Goal: Transaction & Acquisition: Purchase product/service

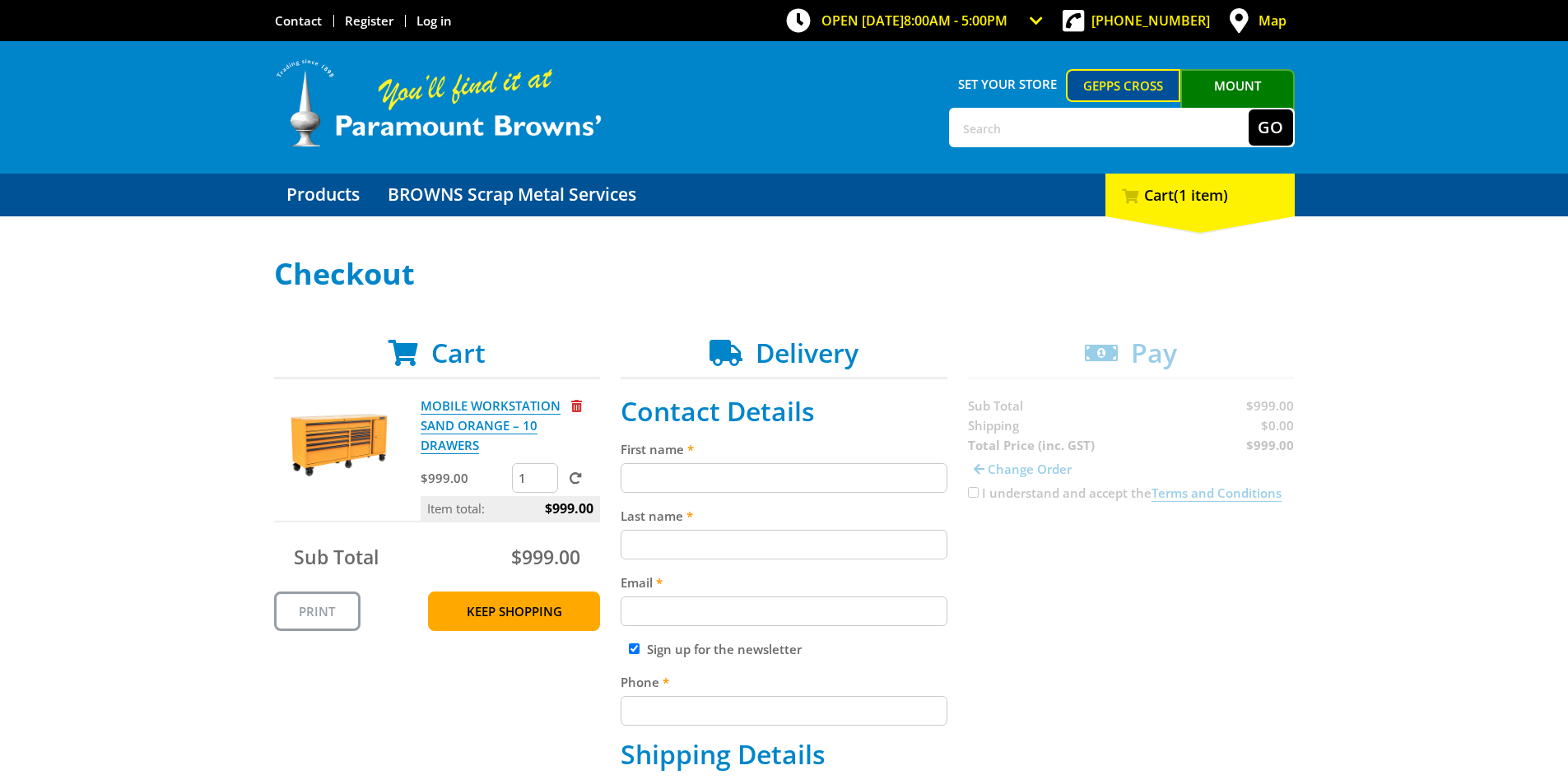
click at [733, 473] on input "First name" at bounding box center [784, 478] width 327 height 30
type input "Lime"
type input "Tomy"
click at [775, 611] on input "tomy@lime.com" at bounding box center [784, 612] width 327 height 30
paste input "mikirin7856@gmail"
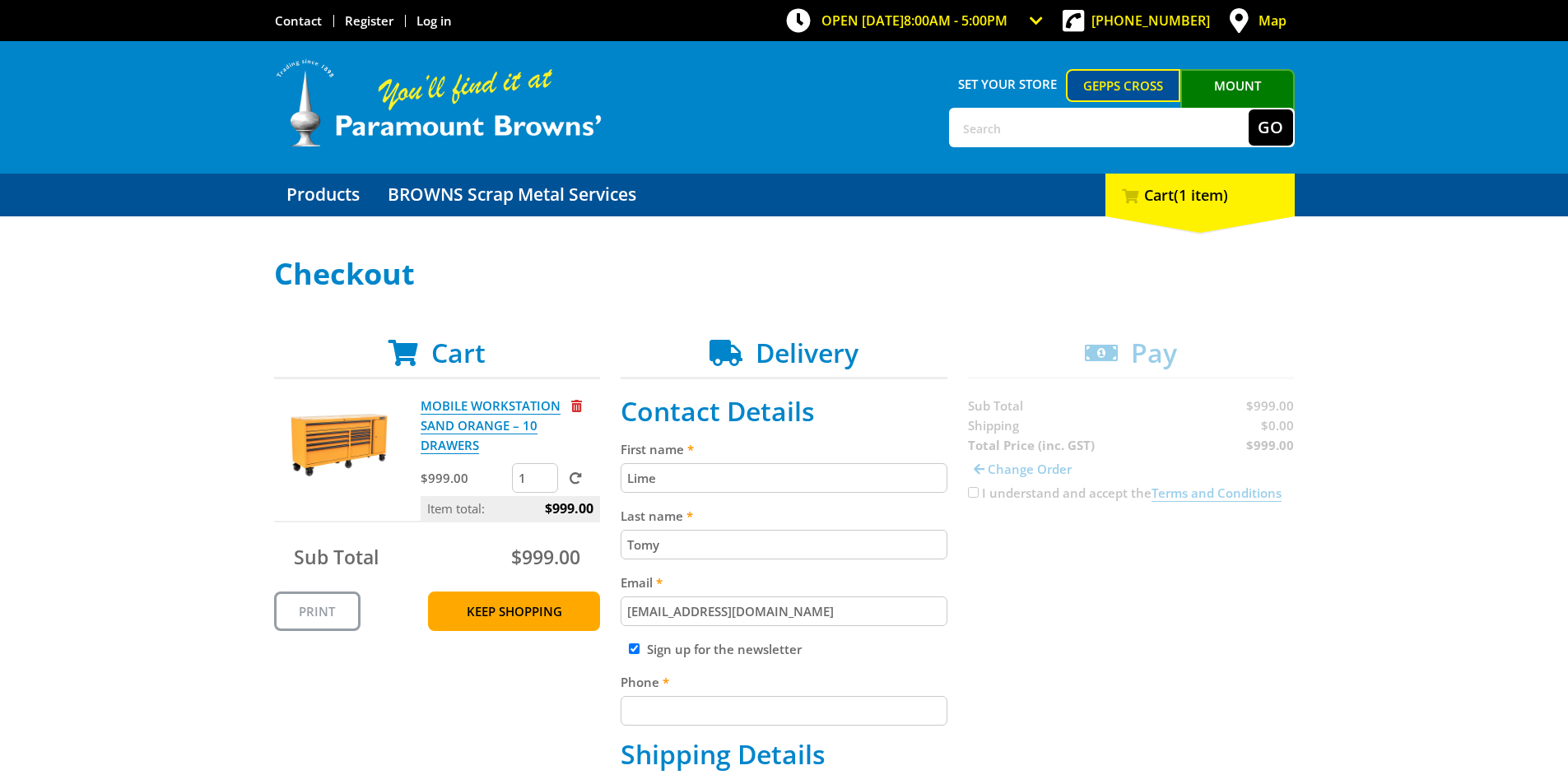
type input "[EMAIL_ADDRESS][DOMAIN_NAME]"
click at [730, 714] on input "Phone" at bounding box center [784, 711] width 327 height 30
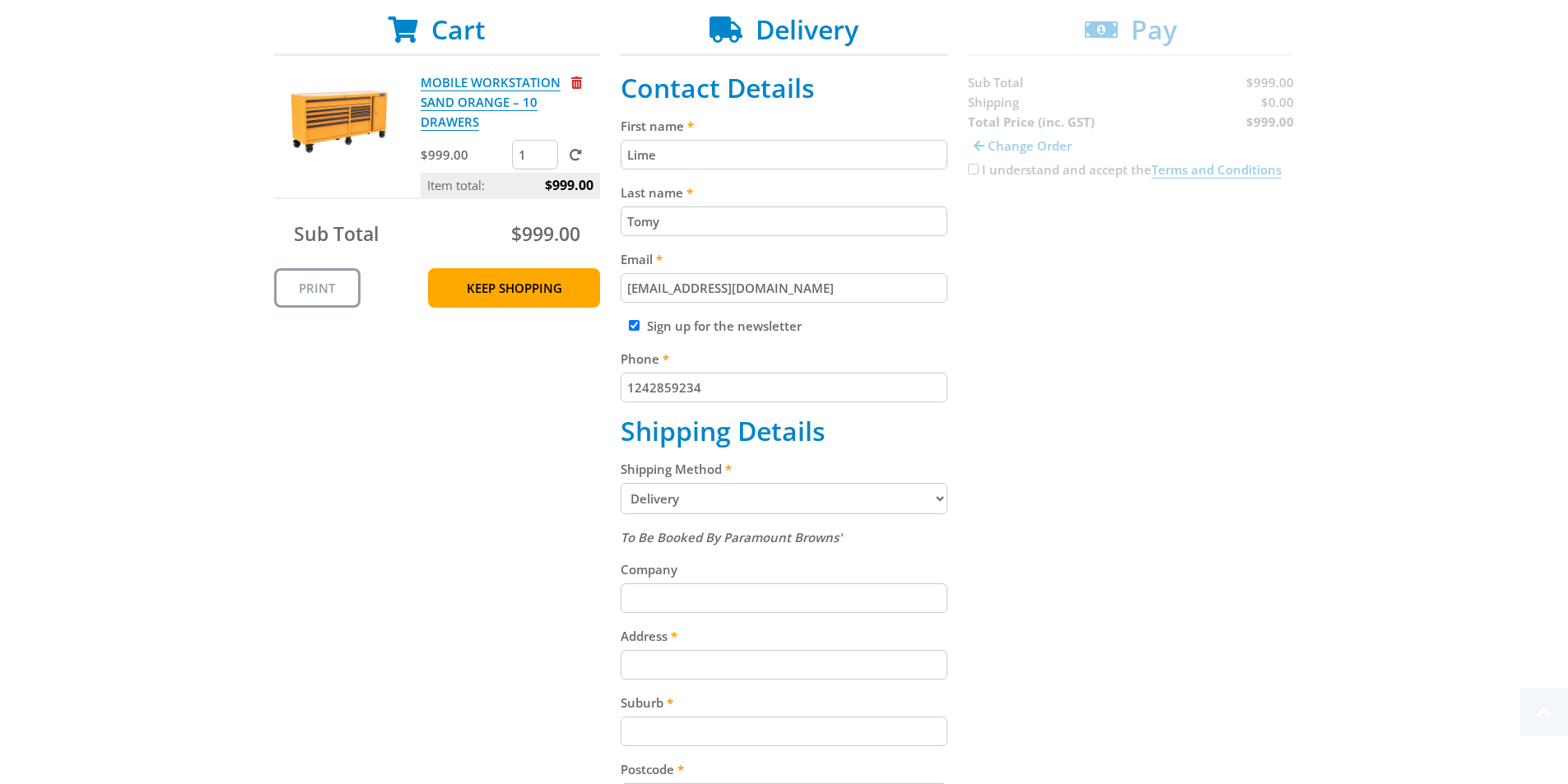
scroll to position [329, 0]
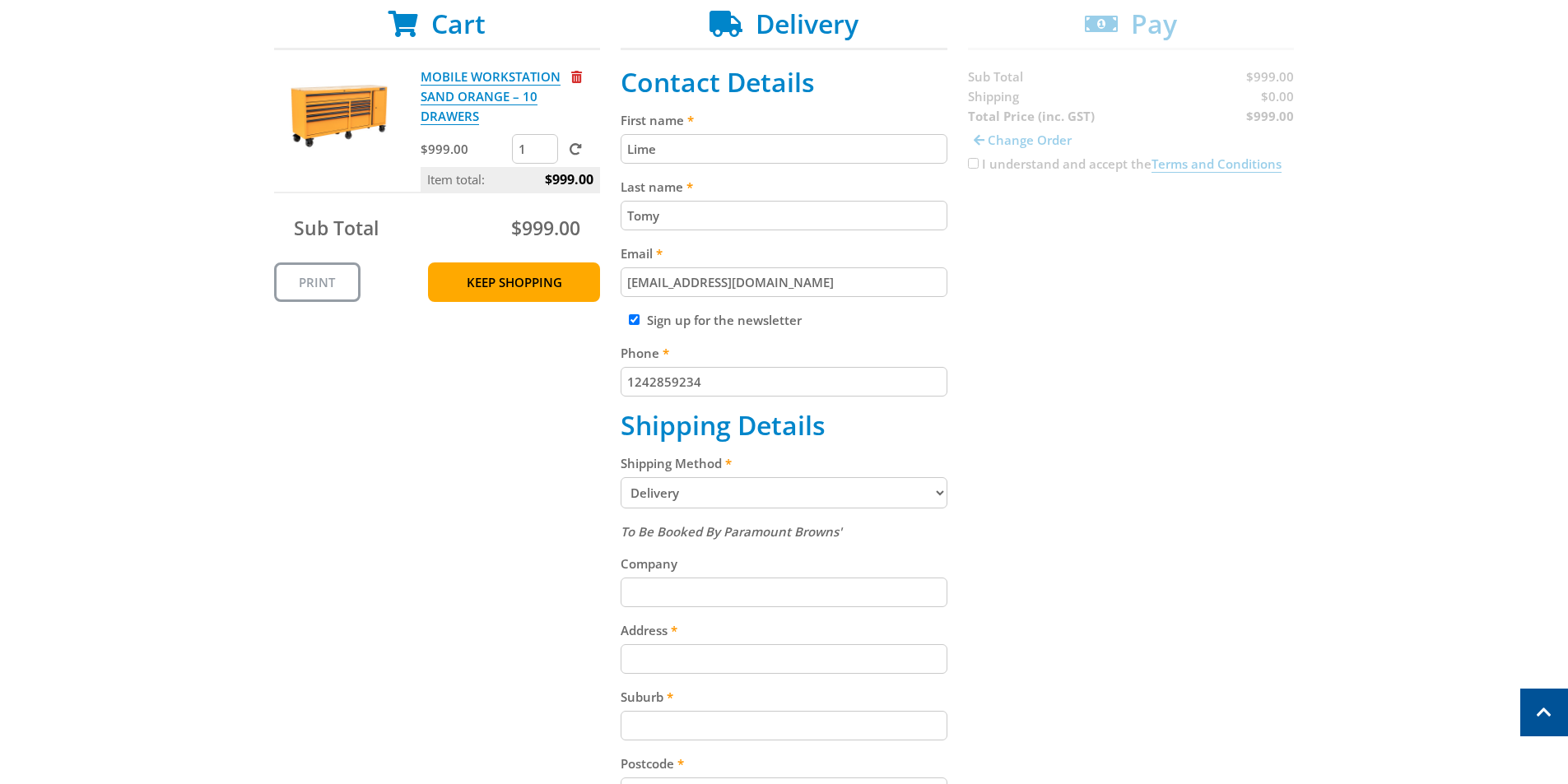
type input "1242859234"
click at [789, 492] on select "Pickup from Gepps Cross Delivery" at bounding box center [784, 492] width 327 height 31
click at [695, 658] on input "Address" at bounding box center [784, 659] width 327 height 30
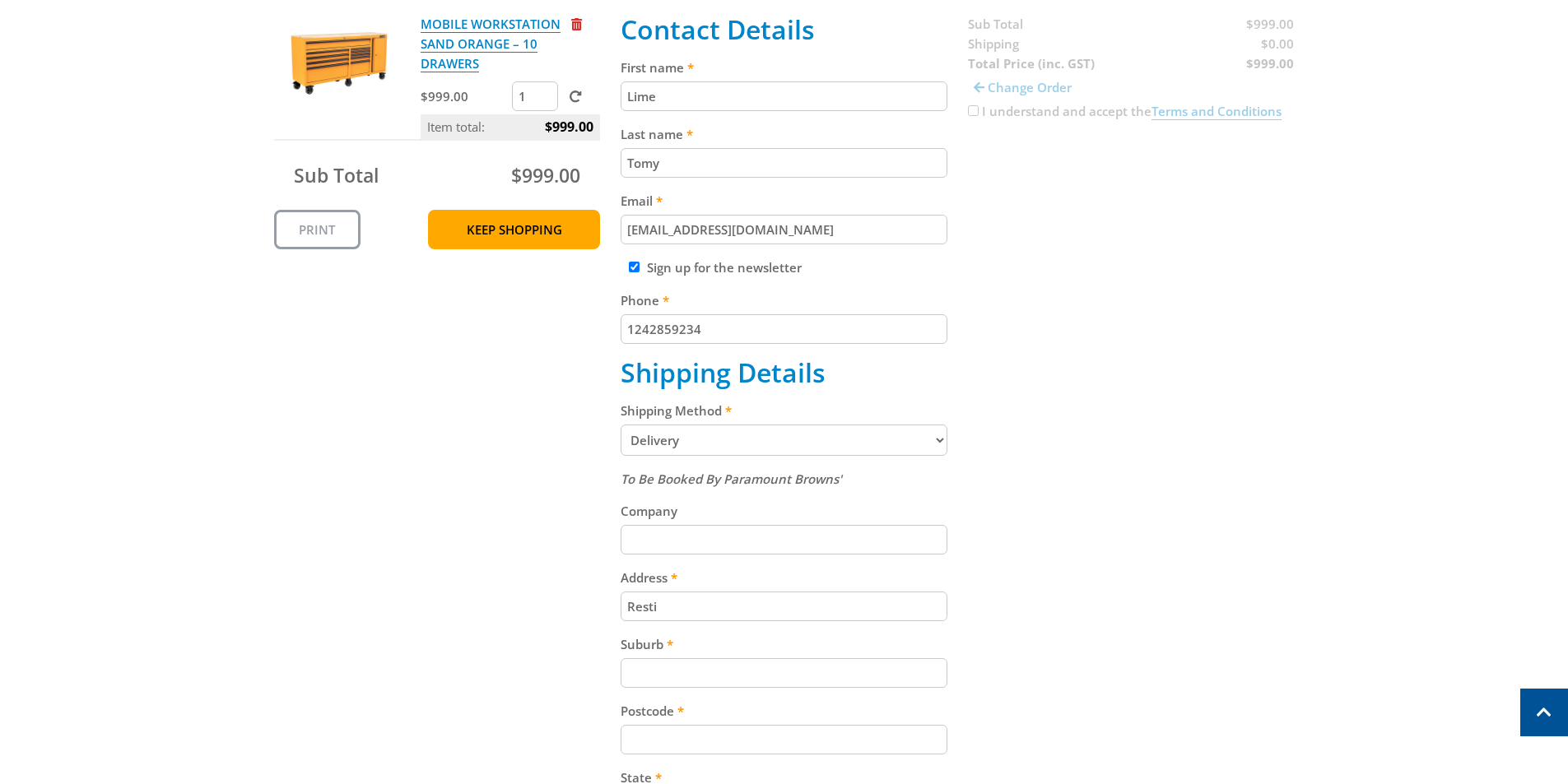
scroll to position [412, 0]
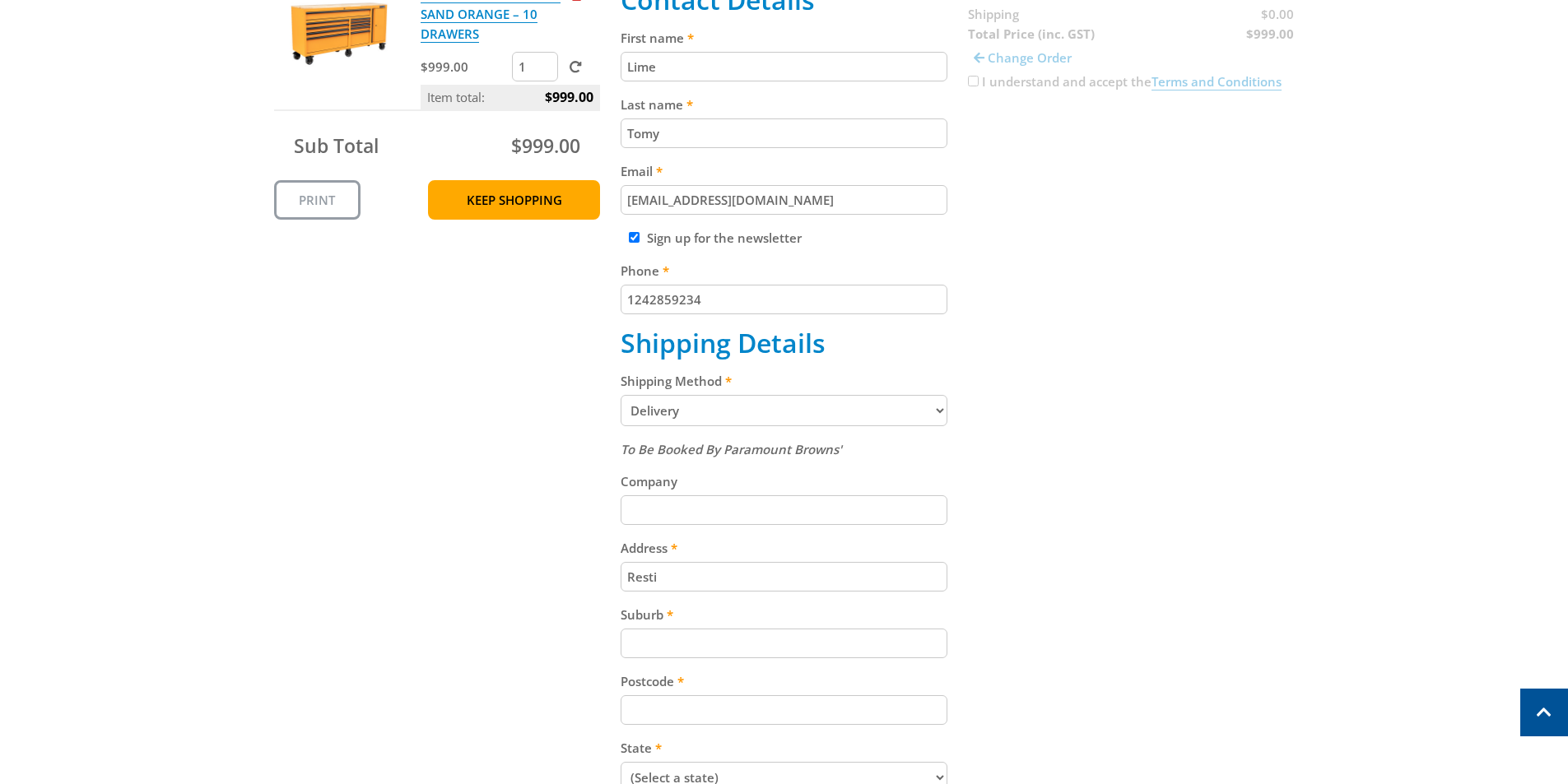
click at [736, 564] on input "Resti" at bounding box center [784, 577] width 327 height 30
paste input "20 Parrabel Street Bega, 2550 NSW"
drag, startPoint x: 770, startPoint y: 576, endPoint x: 894, endPoint y: 578, distance: 124.3
click at [894, 578] on input "20 Parrabel Street Bega, 2550 NSW" at bounding box center [784, 577] width 327 height 30
drag, startPoint x: 635, startPoint y: 579, endPoint x: 620, endPoint y: 578, distance: 14.8
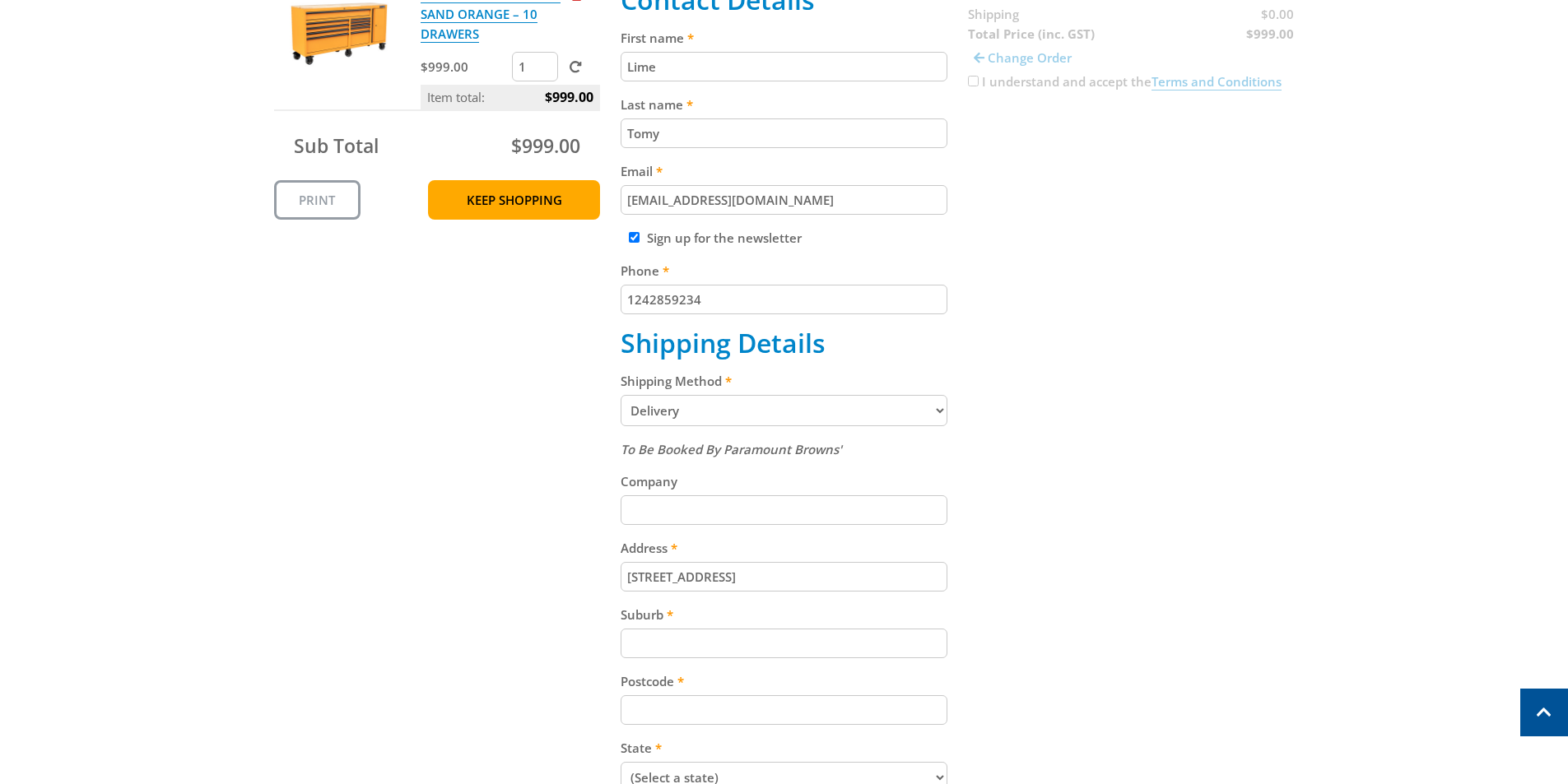
click at [620, 578] on div "Cart MOBILE WORKSTATION SAND ORANGE – 10 DRAWERS $999.00 1 Item total: $999.00 …" at bounding box center [784, 452] width 1021 height 1053
type input "10 Parrabel Street Bega"
click at [673, 641] on input "Suburb" at bounding box center [784, 644] width 327 height 30
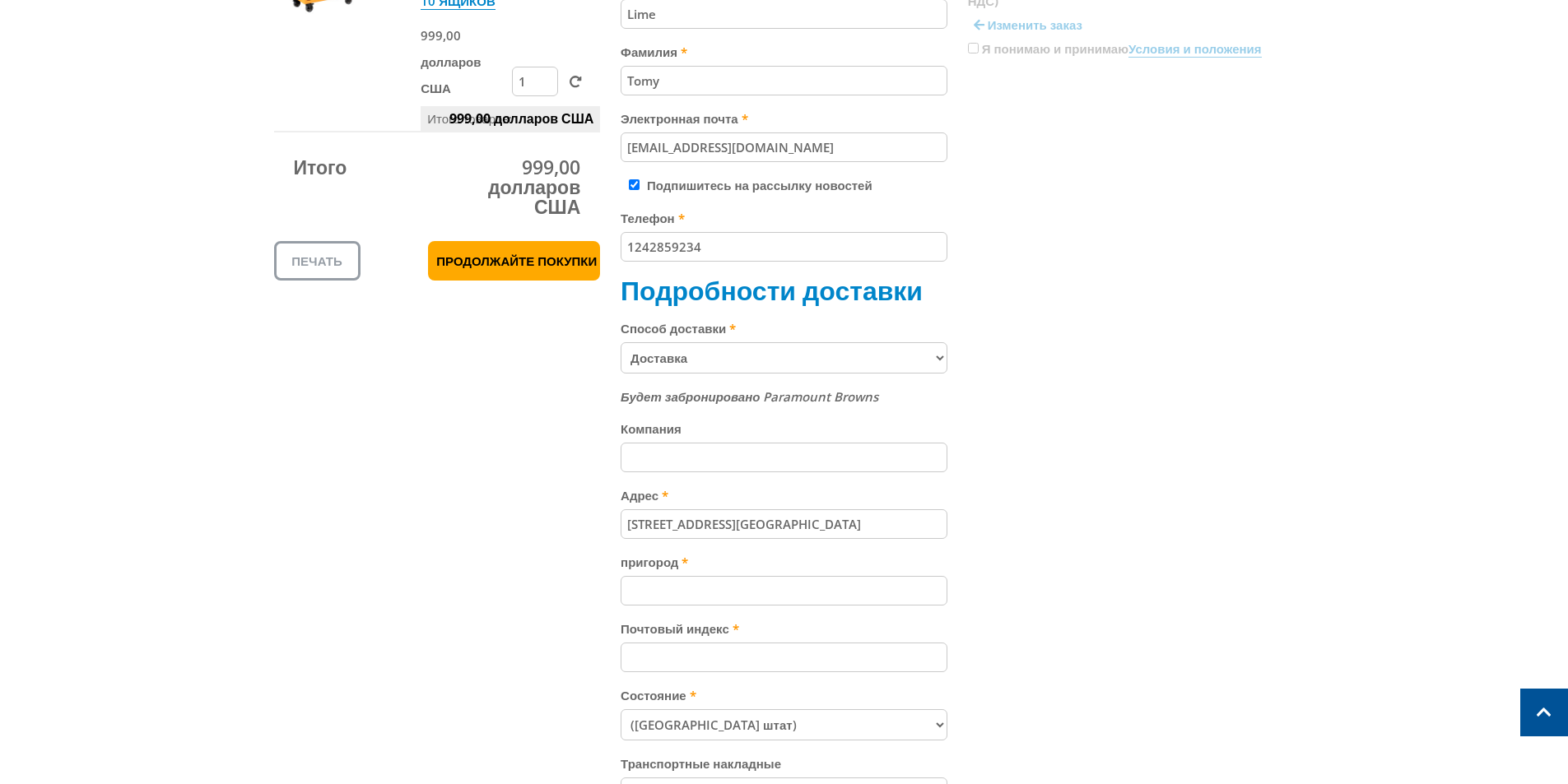
scroll to position [494, 0]
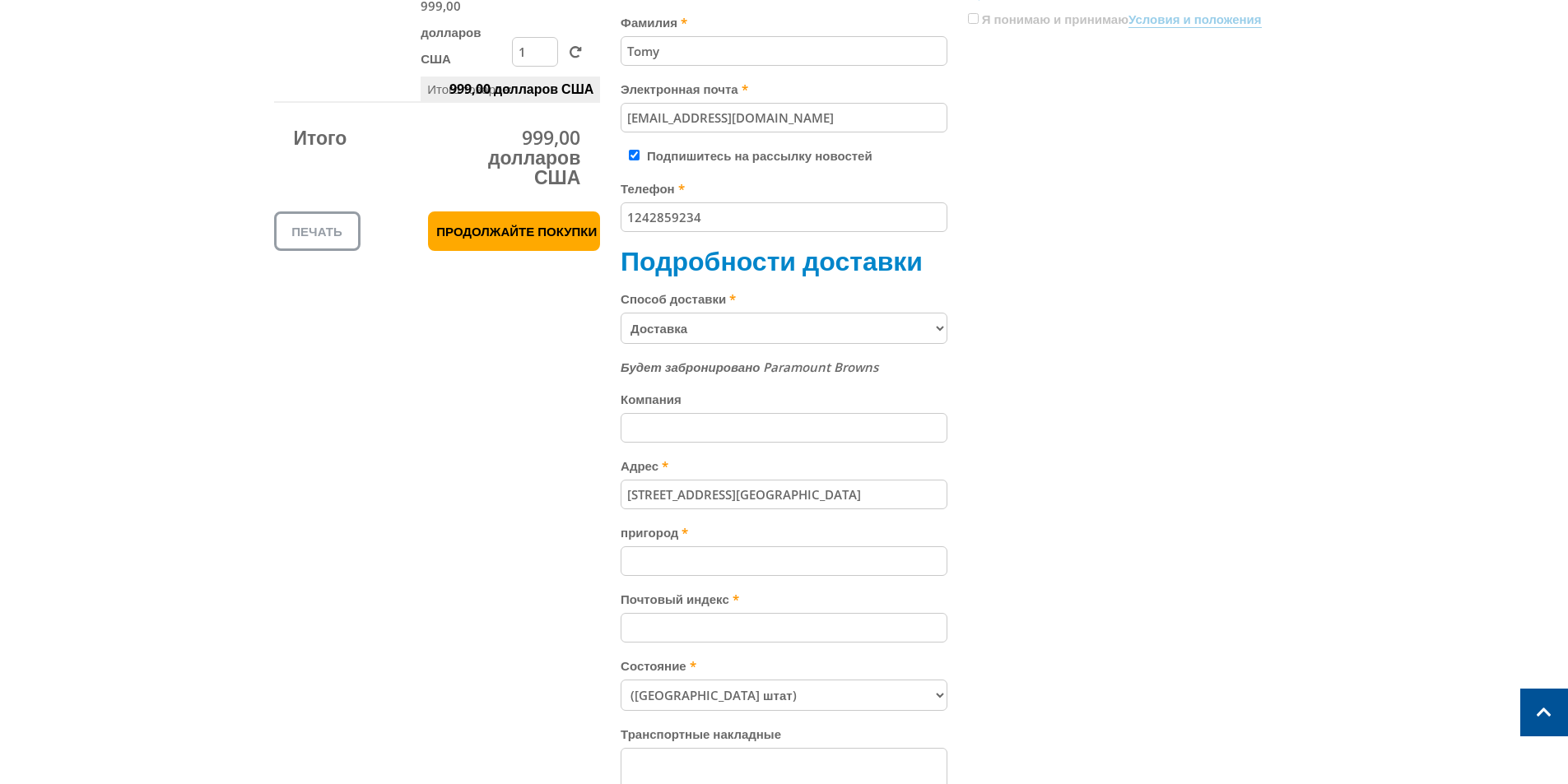
click at [708, 576] on input "пригород" at bounding box center [784, 562] width 327 height 30
paste input "2550 NSW"
type input "2550 NSW"
click at [646, 576] on input "2550 NSW" at bounding box center [784, 562] width 327 height 30
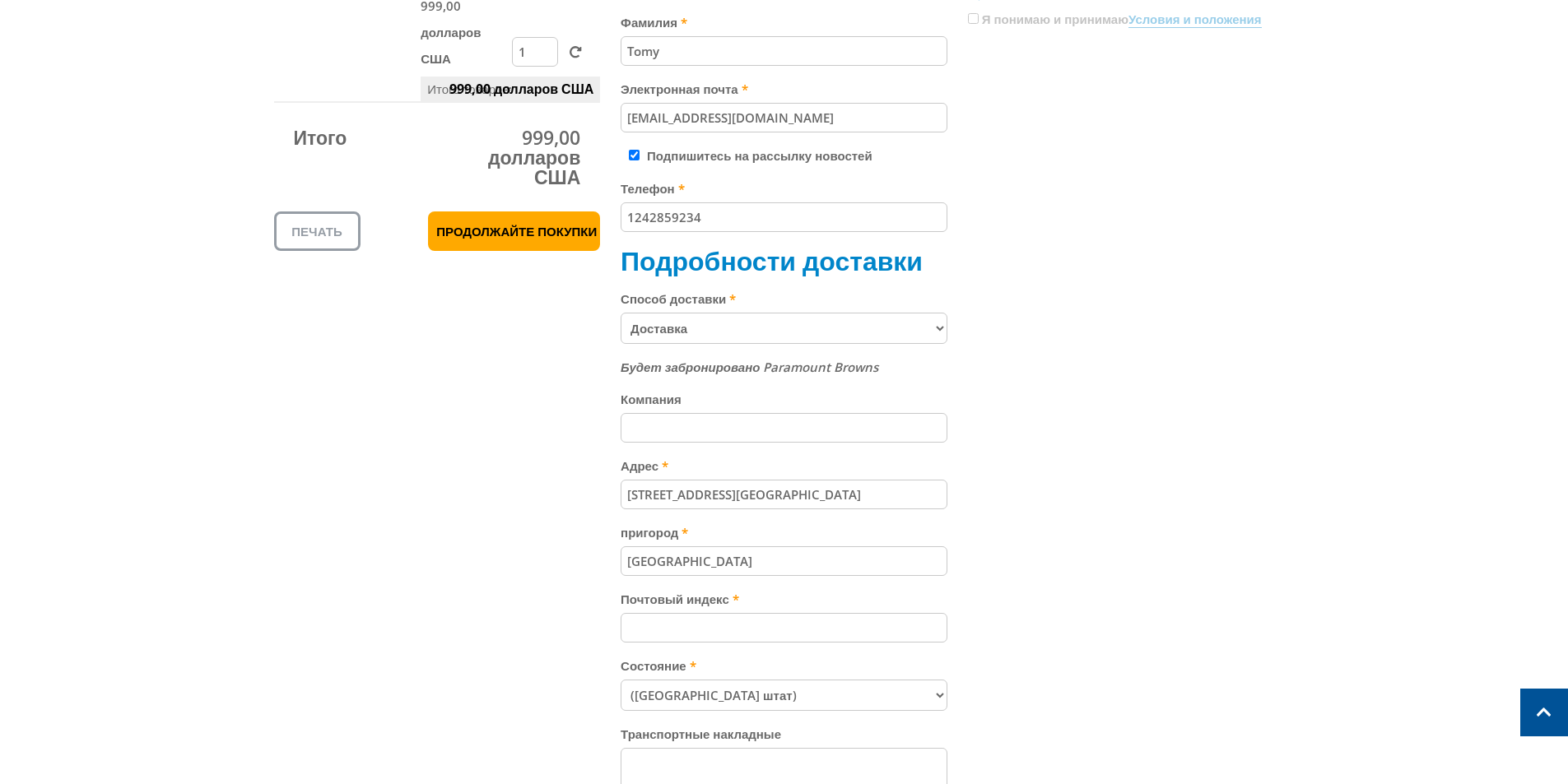
drag, startPoint x: 705, startPoint y: 582, endPoint x: 476, endPoint y: 588, distance: 228.9
click at [469, 584] on div "Корзина МОБИЛЬНАЯ РАБОЧАЯ СТАНЦИЯ ПЕСОЧНО-ОРАНЖЕВОГО ЦВЕТА – 10 ЯЩИКОВ 999,00 д…" at bounding box center [784, 370] width 1021 height 1053
click at [744, 679] on div "Будет забронировано Paramount Browns Компания Адрес 10 Parrabel Street Bega при…" at bounding box center [784, 591] width 327 height 468
click at [745, 643] on input "Почтовый индекс" at bounding box center [784, 628] width 327 height 30
paste input "255"
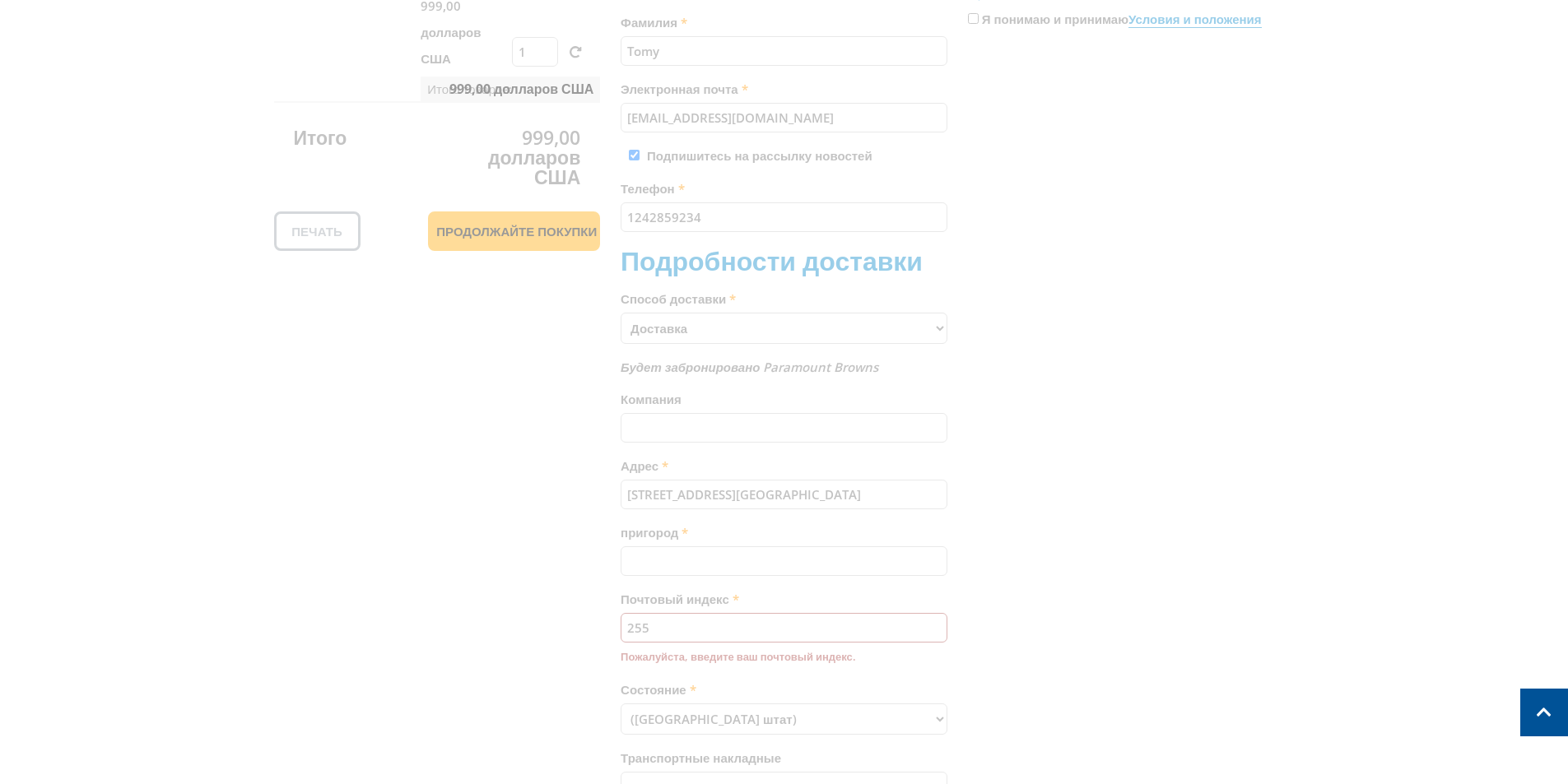
paste input "2550"
type input "2550"
click at [921, 545] on div "Корзина МОБИЛЬНАЯ РАБОЧАЯ СТАНЦИЯ ПЕСОЧНО-ОРАНЖЕВОГО ЦВЕТА – 10 ЯЩИКОВ 999,00 д…" at bounding box center [784, 370] width 1021 height 1053
click at [890, 593] on div "Корзина МОБИЛЬНАЯ РАБОЧАЯ СТАНЦИЯ ПЕСОЧНО-ОРАНЖЕВОГО ЦВЕТА – 10 ЯЩИКОВ 999,00 д…" at bounding box center [784, 370] width 1021 height 1053
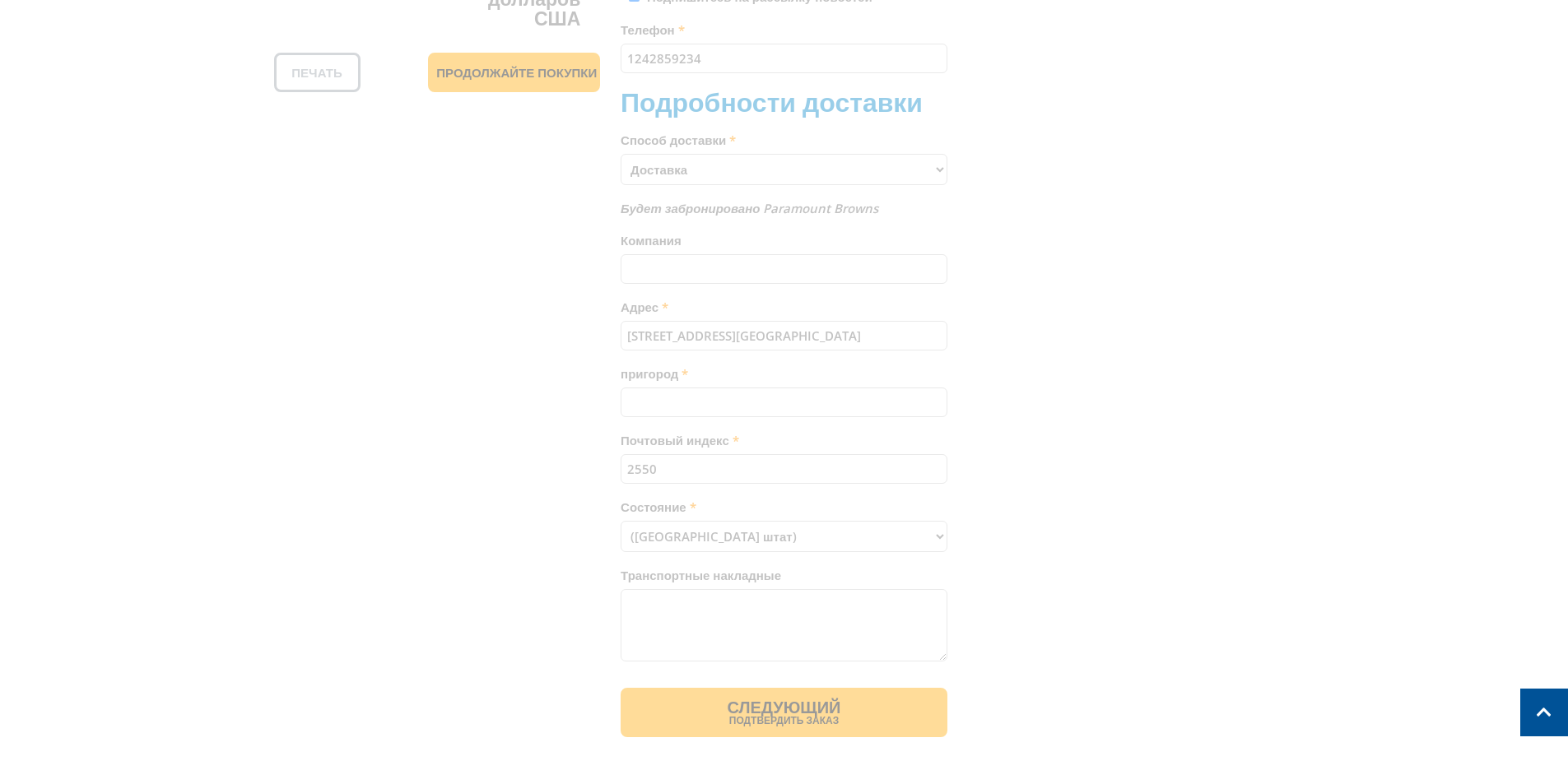
scroll to position [658, 0]
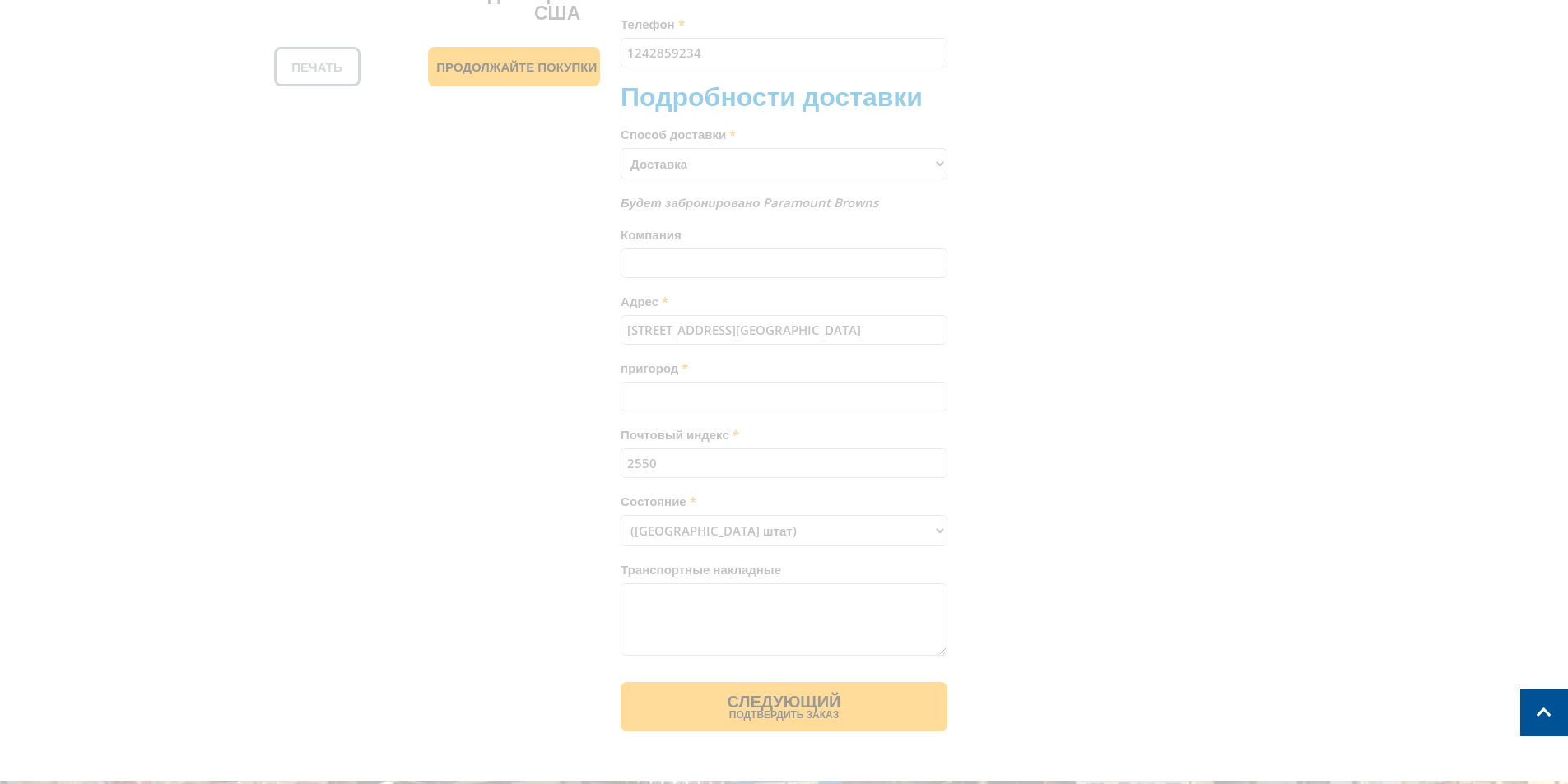
click at [827, 564] on div "Корзина МОБИЛЬНАЯ РАБОЧАЯ СТАНЦИЯ ПЕСОЧНО-ОРАНЖЕВОГО ЦВЕТА – 10 ЯЩИКОВ 999,00 д…" at bounding box center [784, 205] width 1021 height 1053
drag, startPoint x: 735, startPoint y: 503, endPoint x: 726, endPoint y: 491, distance: 15.3
click at [733, 499] on div "Корзина МОБИЛЬНАЯ РАБОЧАЯ СТАНЦИЯ ПЕСОЧНО-ОРАНЖЕВОГО ЦВЕТА – 10 ЯЩИКОВ 999,00 д…" at bounding box center [784, 205] width 1021 height 1053
drag, startPoint x: 716, startPoint y: 489, endPoint x: 623, endPoint y: 488, distance: 93.0
click at [622, 488] on div "Корзина МОБИЛЬНАЯ РАБОЧАЯ СТАНЦИЯ ПЕСОЧНО-ОРАНЖЕВОГО ЦВЕТА – 10 ЯЩИКОВ 999,00 д…" at bounding box center [784, 205] width 1021 height 1053
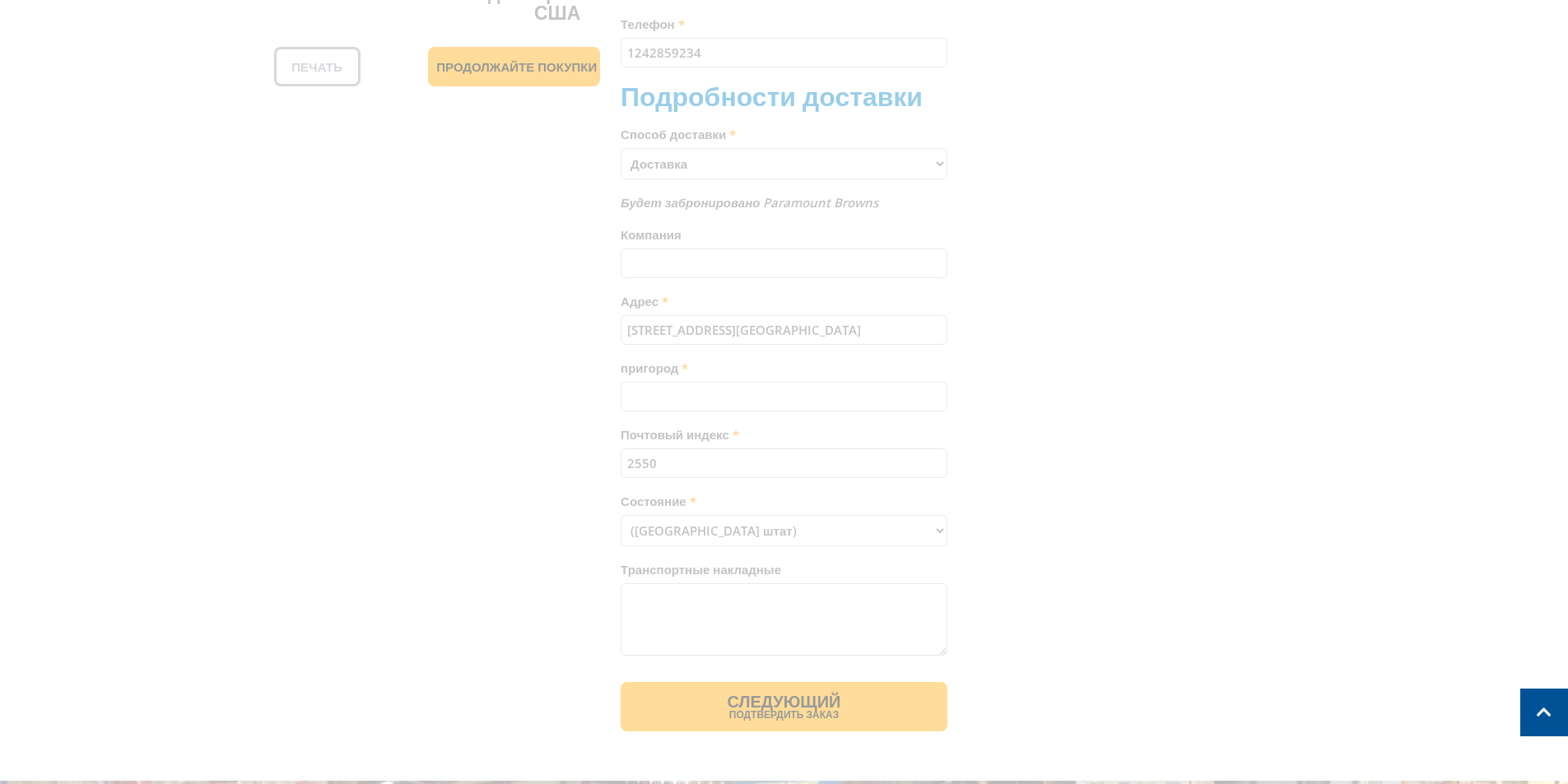
drag, startPoint x: 751, startPoint y: 439, endPoint x: 737, endPoint y: 361, distance: 78.8
click at [751, 393] on div "Корзина МОБИЛЬНАЯ РАБОЧАЯ СТАНЦИЯ ПЕСОЧНО-ОРАНЖЕВОГО ЦВЕТА – 10 ЯЩИКОВ 999,00 д…" at bounding box center [784, 205] width 1021 height 1053
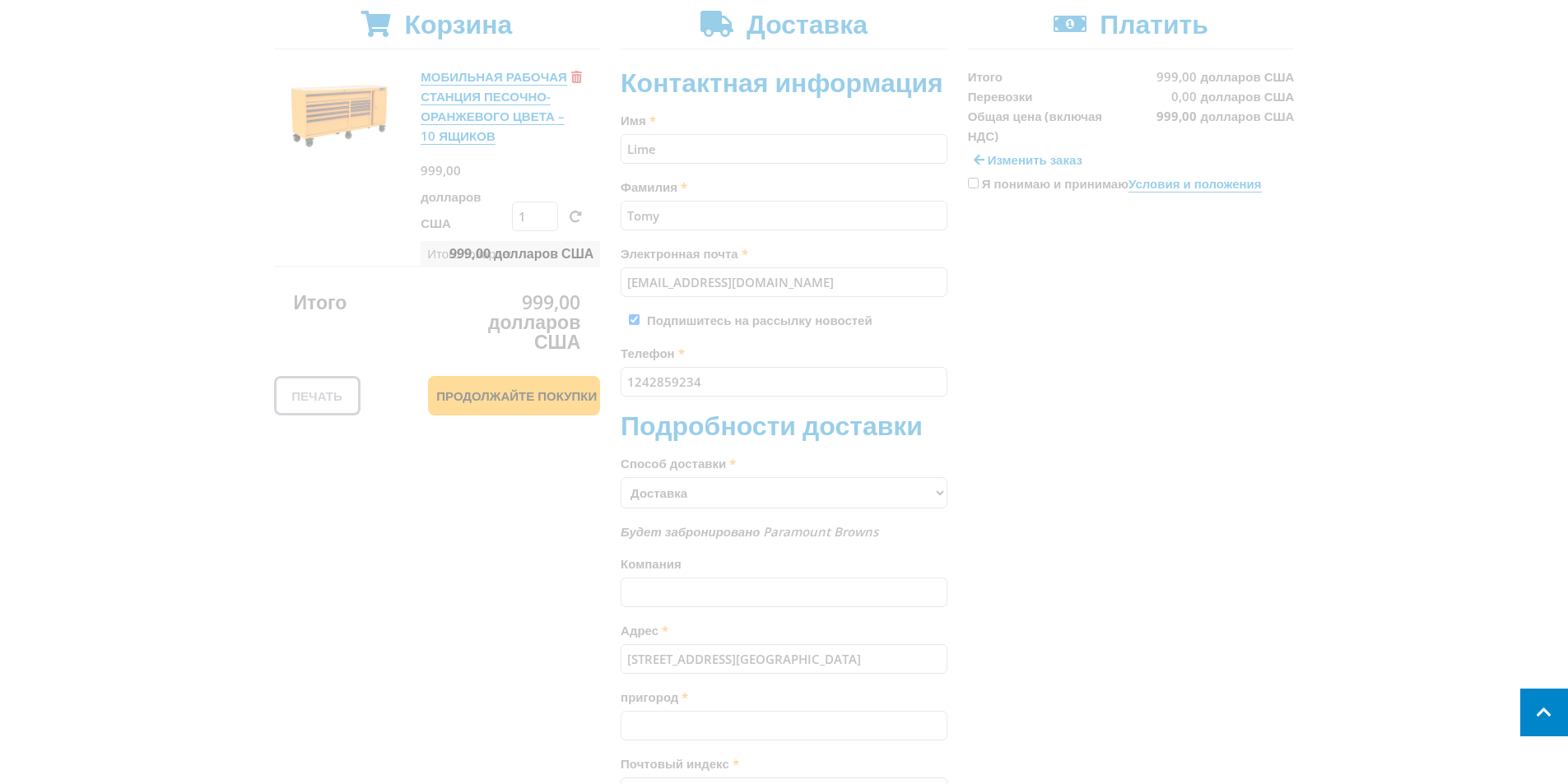
click at [1542, 714] on span at bounding box center [1544, 713] width 48 height 48
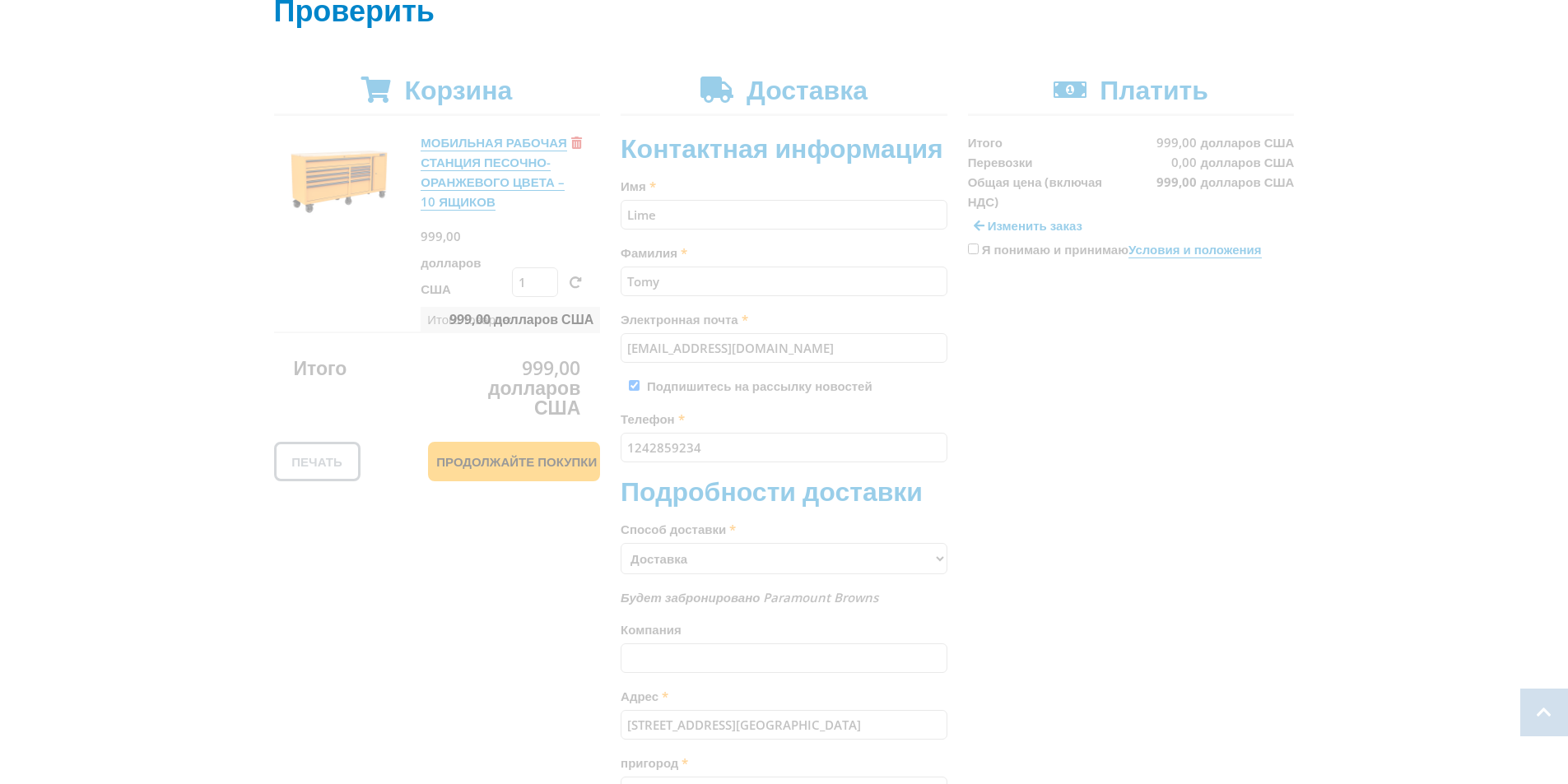
scroll to position [412, 0]
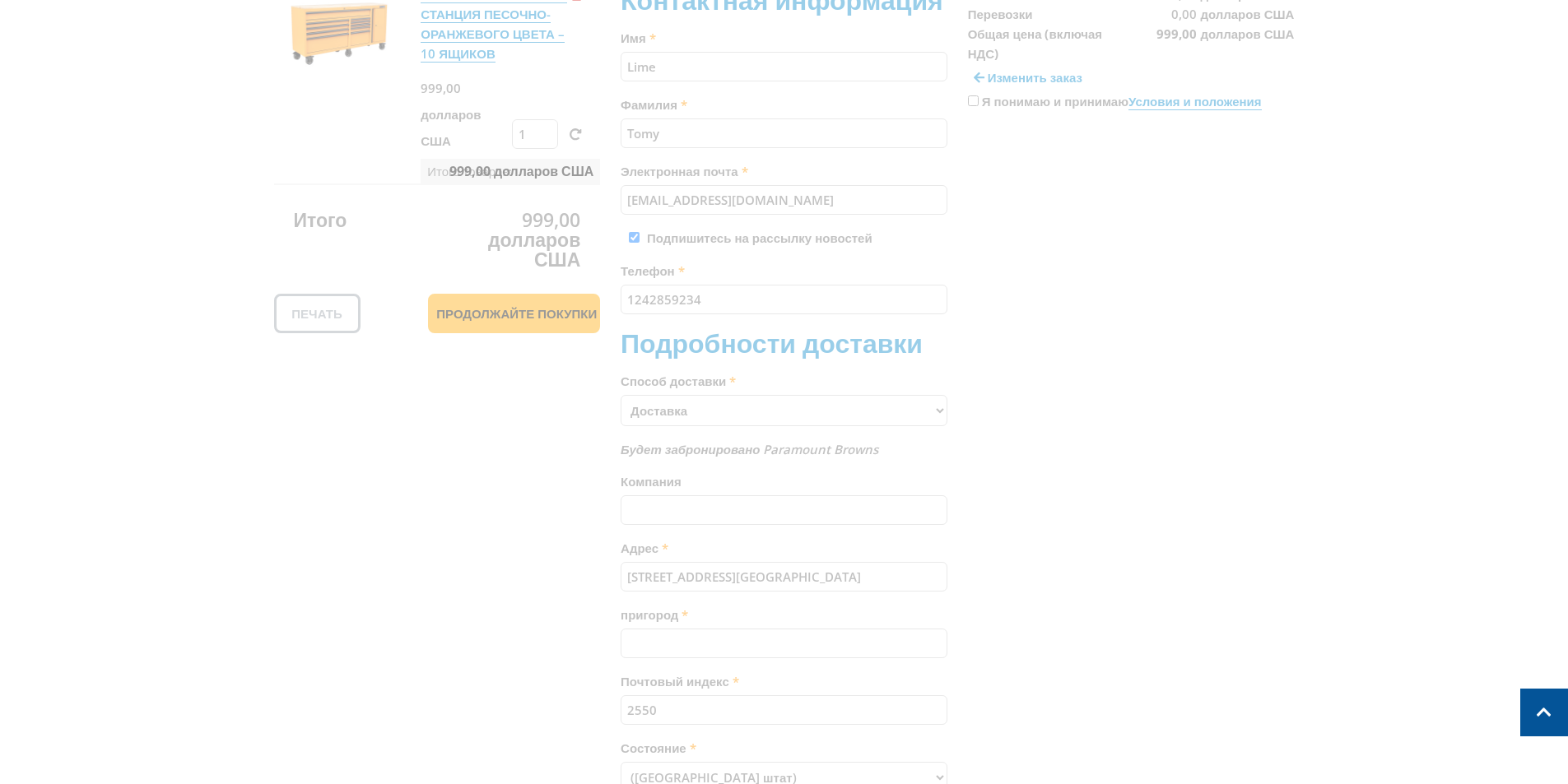
drag, startPoint x: 808, startPoint y: 440, endPoint x: 793, endPoint y: 405, distance: 37.9
click at [807, 436] on div "Корзина МОБИЛЬНАЯ РАБОЧАЯ СТАНЦИЯ ПЕСОЧНО-ОРАНЖЕВОГО ЦВЕТА – 10 ЯЩИКОВ 999,00 д…" at bounding box center [784, 452] width 1021 height 1053
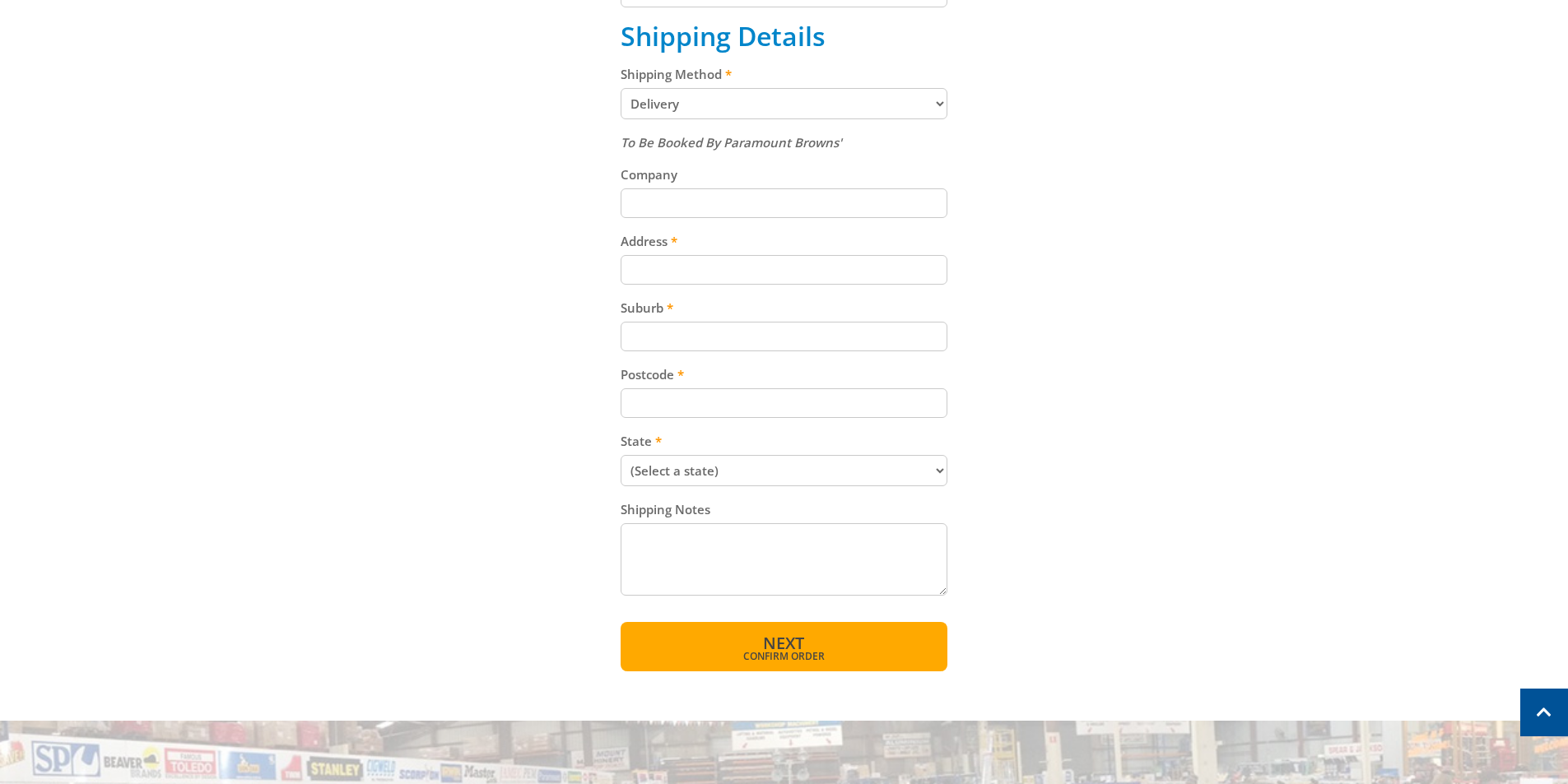
scroll to position [905, 0]
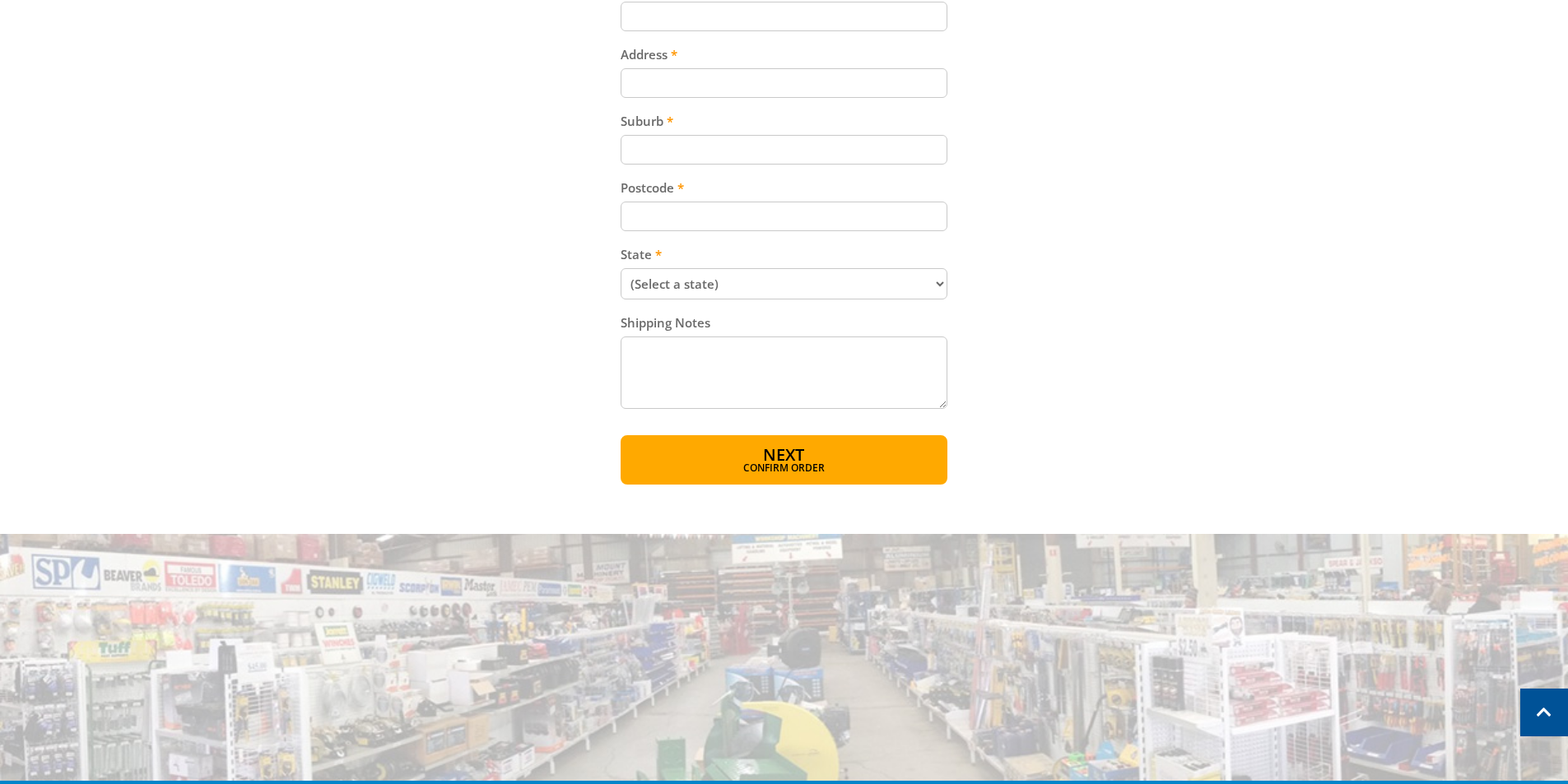
click at [669, 209] on input "Postcode" at bounding box center [784, 217] width 327 height 30
paste input "2550"
type input "2550"
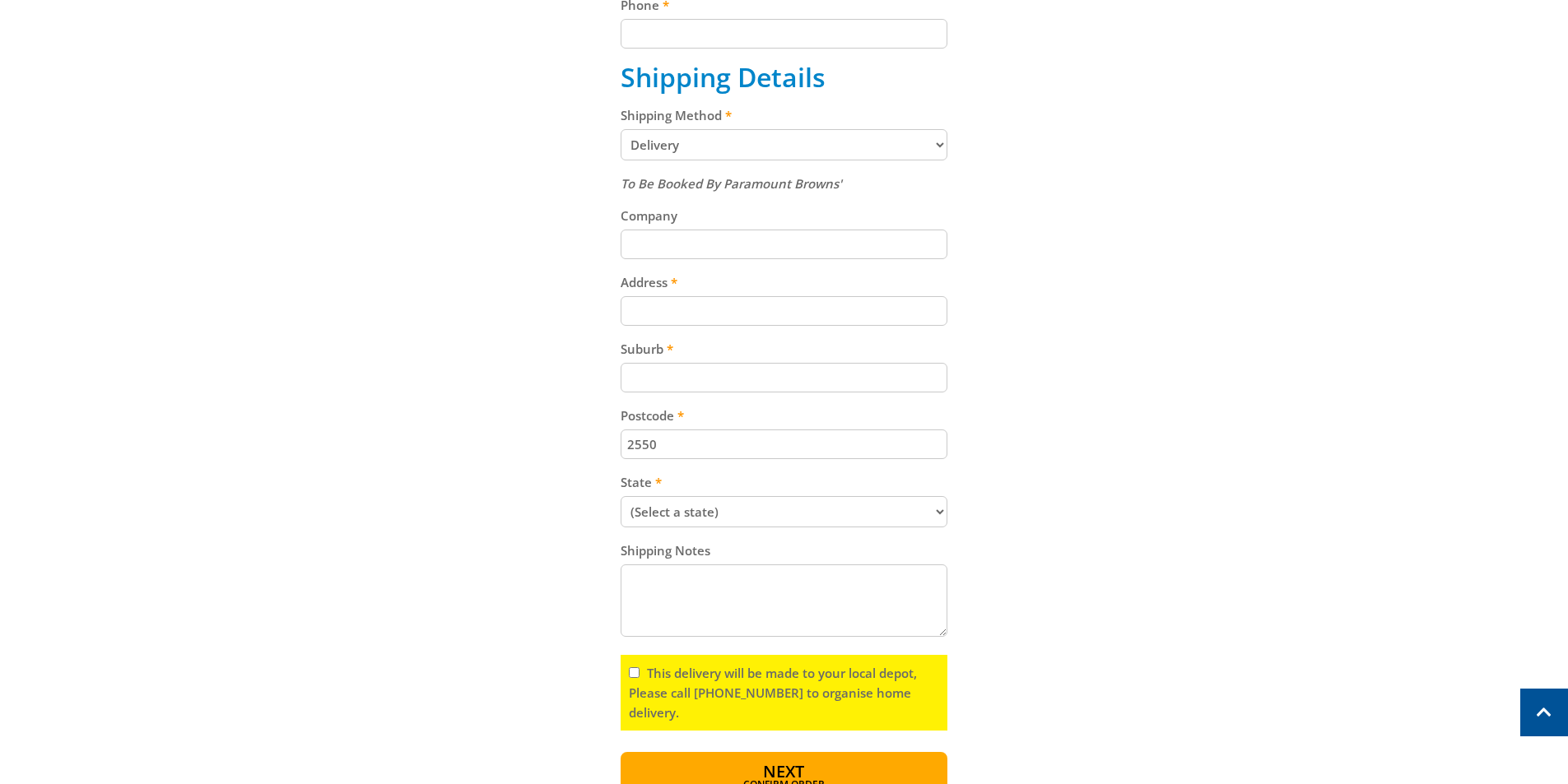
scroll to position [665, 0]
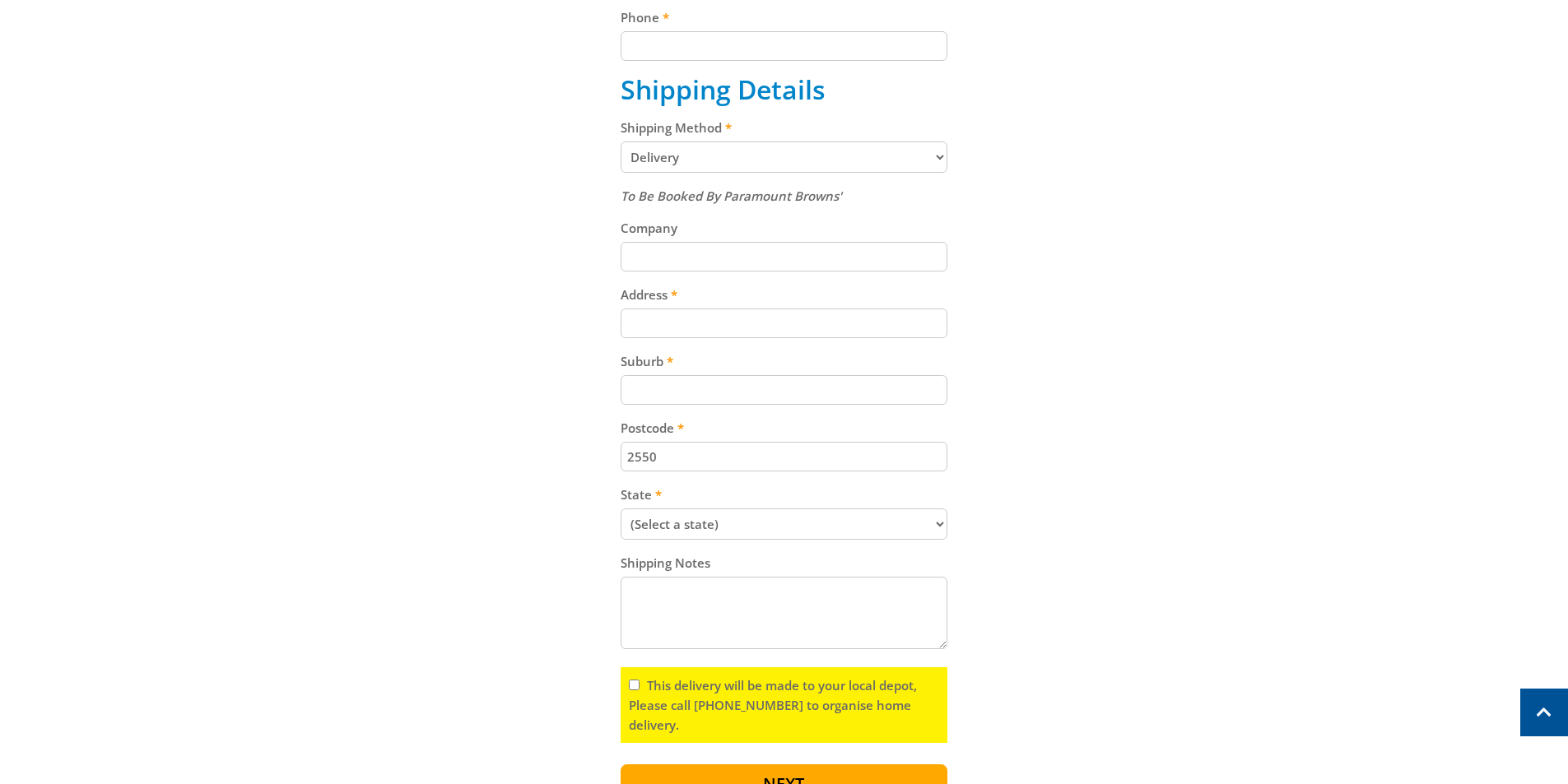
click at [717, 529] on select "(Select a state) [GEOGRAPHIC_DATA] [GEOGRAPHIC_DATA] [GEOGRAPHIC_DATA] [GEOGRAP…" at bounding box center [784, 524] width 327 height 31
click at [742, 524] on select "(Select a state) [GEOGRAPHIC_DATA] [GEOGRAPHIC_DATA] [GEOGRAPHIC_DATA] [GEOGRAP…" at bounding box center [784, 524] width 327 height 31
click at [755, 528] on select "(Select a state) [GEOGRAPHIC_DATA] [GEOGRAPHIC_DATA] [GEOGRAPHIC_DATA] [GEOGRAP…" at bounding box center [784, 524] width 327 height 31
select select "[GEOGRAPHIC_DATA]"
click at [621, 509] on select "(Select a state) [GEOGRAPHIC_DATA] [GEOGRAPHIC_DATA] [GEOGRAPHIC_DATA] [GEOGRAP…" at bounding box center [784, 524] width 327 height 31
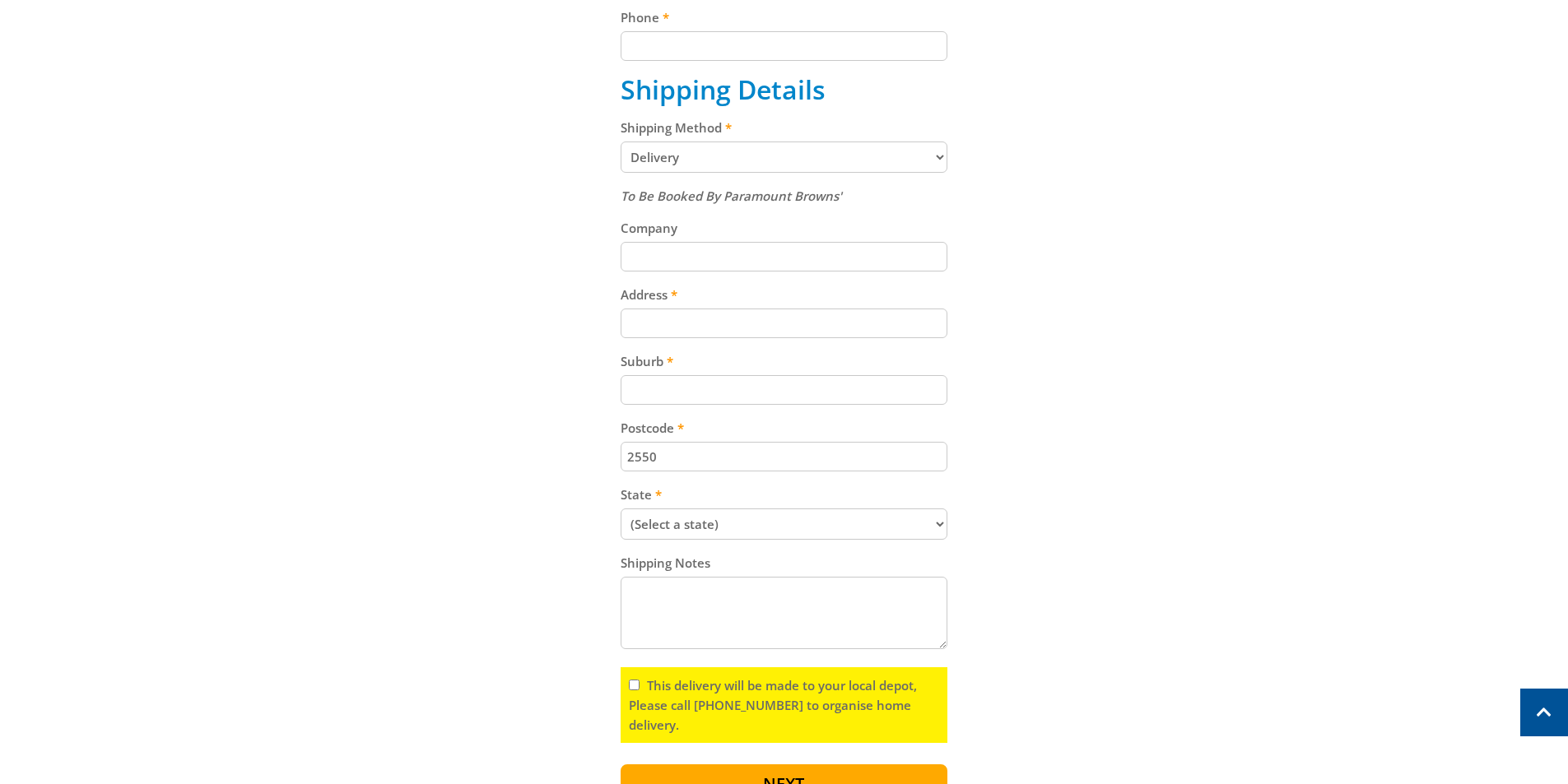
click at [731, 394] on input "Suburb" at bounding box center [784, 390] width 327 height 30
paste input "Bega"
type input "Bega"
click at [700, 331] on input "Address" at bounding box center [784, 324] width 327 height 30
paste input "[STREET_ADDRESS]"
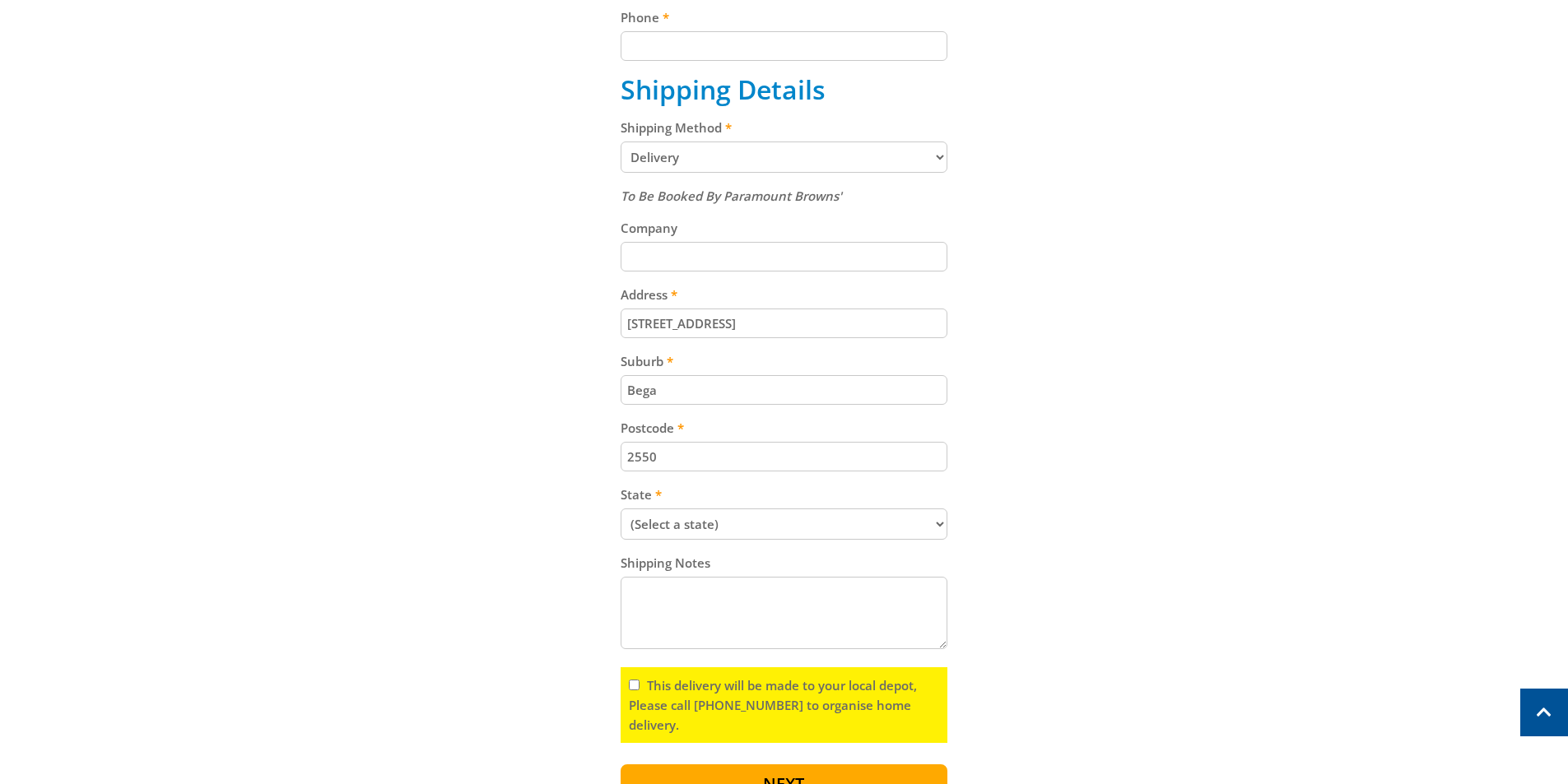
click at [639, 322] on input "[STREET_ADDRESS]" at bounding box center [784, 324] width 327 height 30
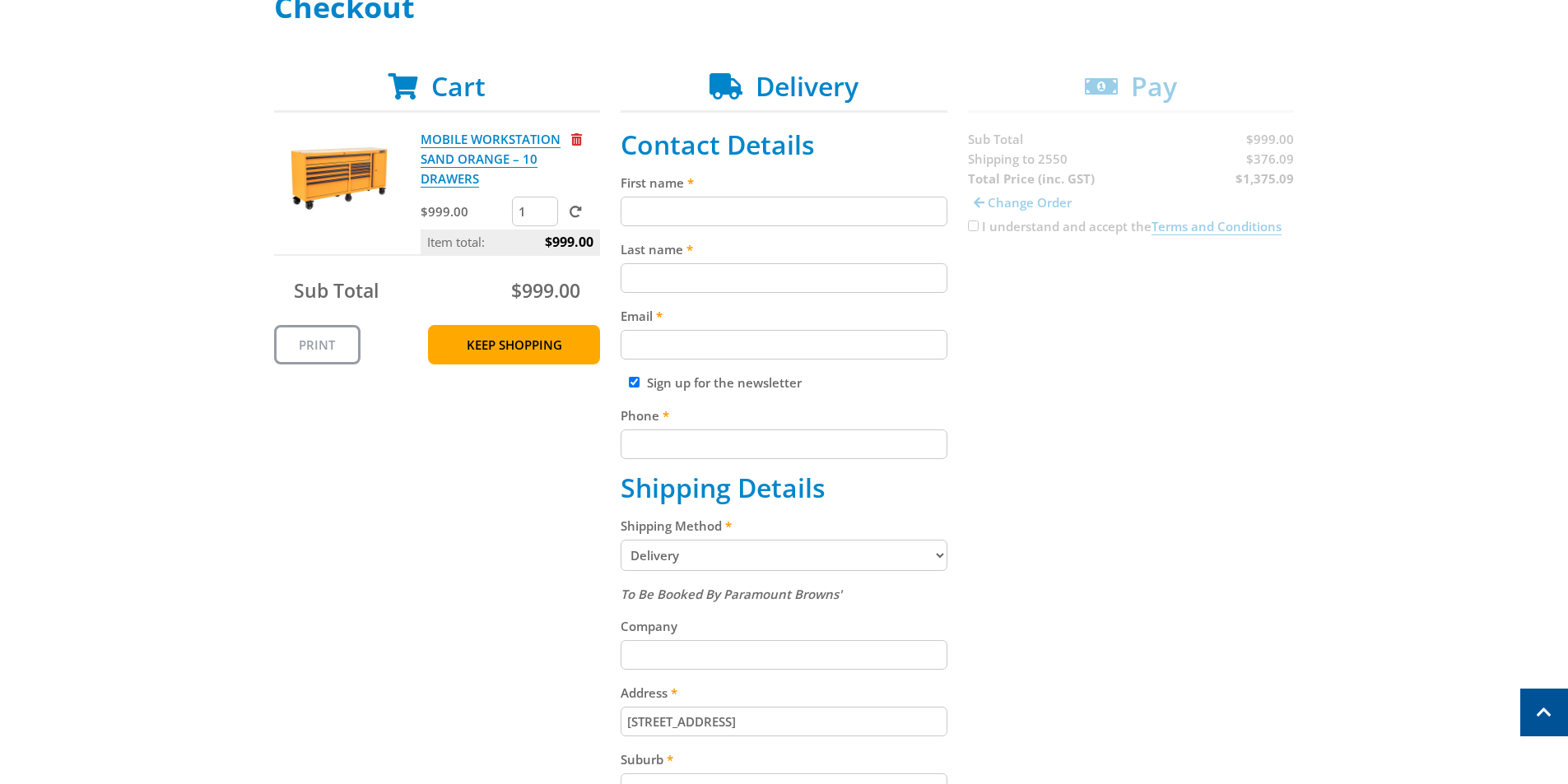
scroll to position [254, 0]
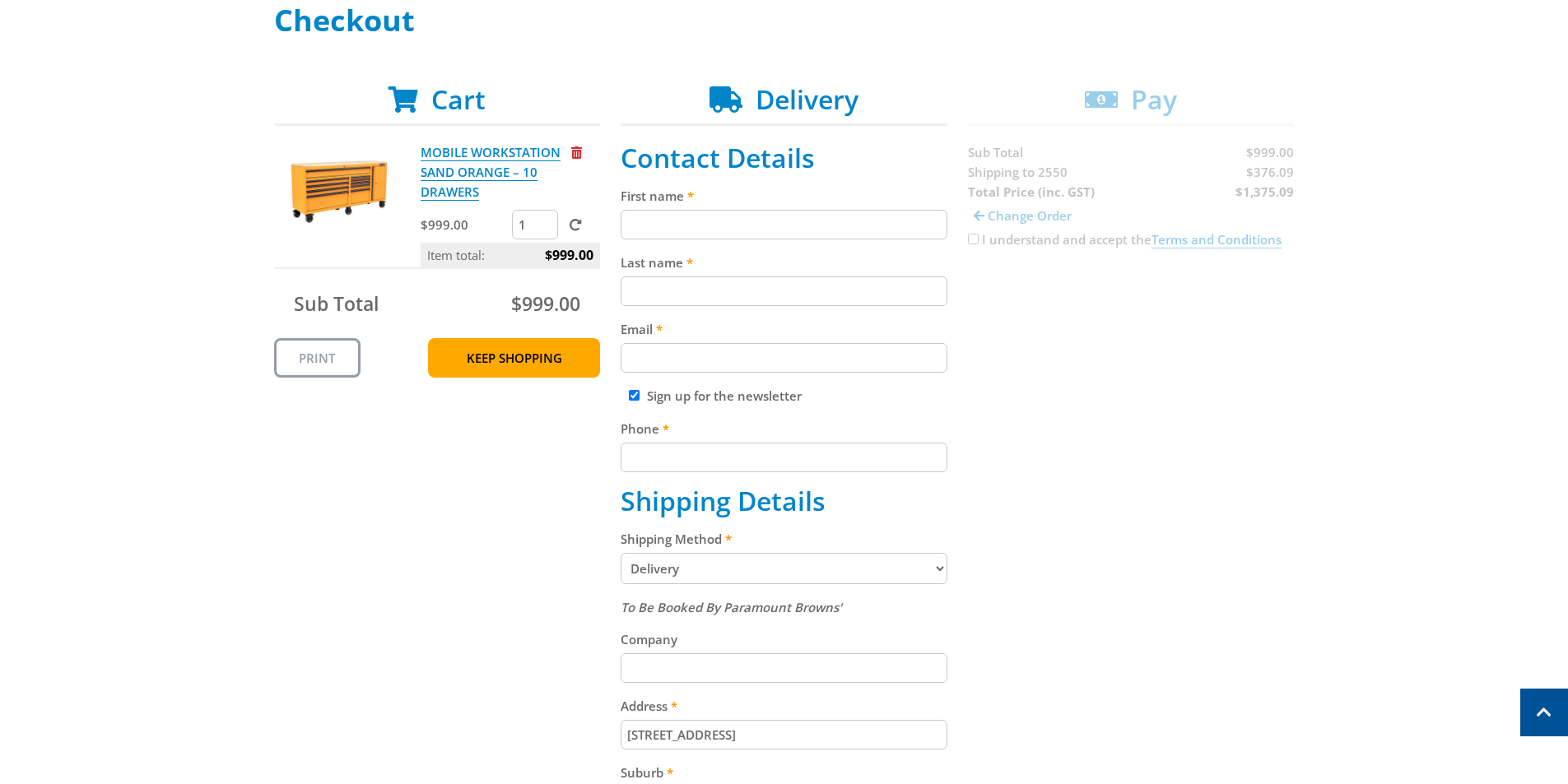
type input "[STREET_ADDRESS]"
click at [683, 229] on input "First name" at bounding box center [784, 225] width 327 height 30
type input "[PERSON_NAME]"
type input "Cross"
paste input "[EMAIL_ADDRESS][DOMAIN_NAME]"
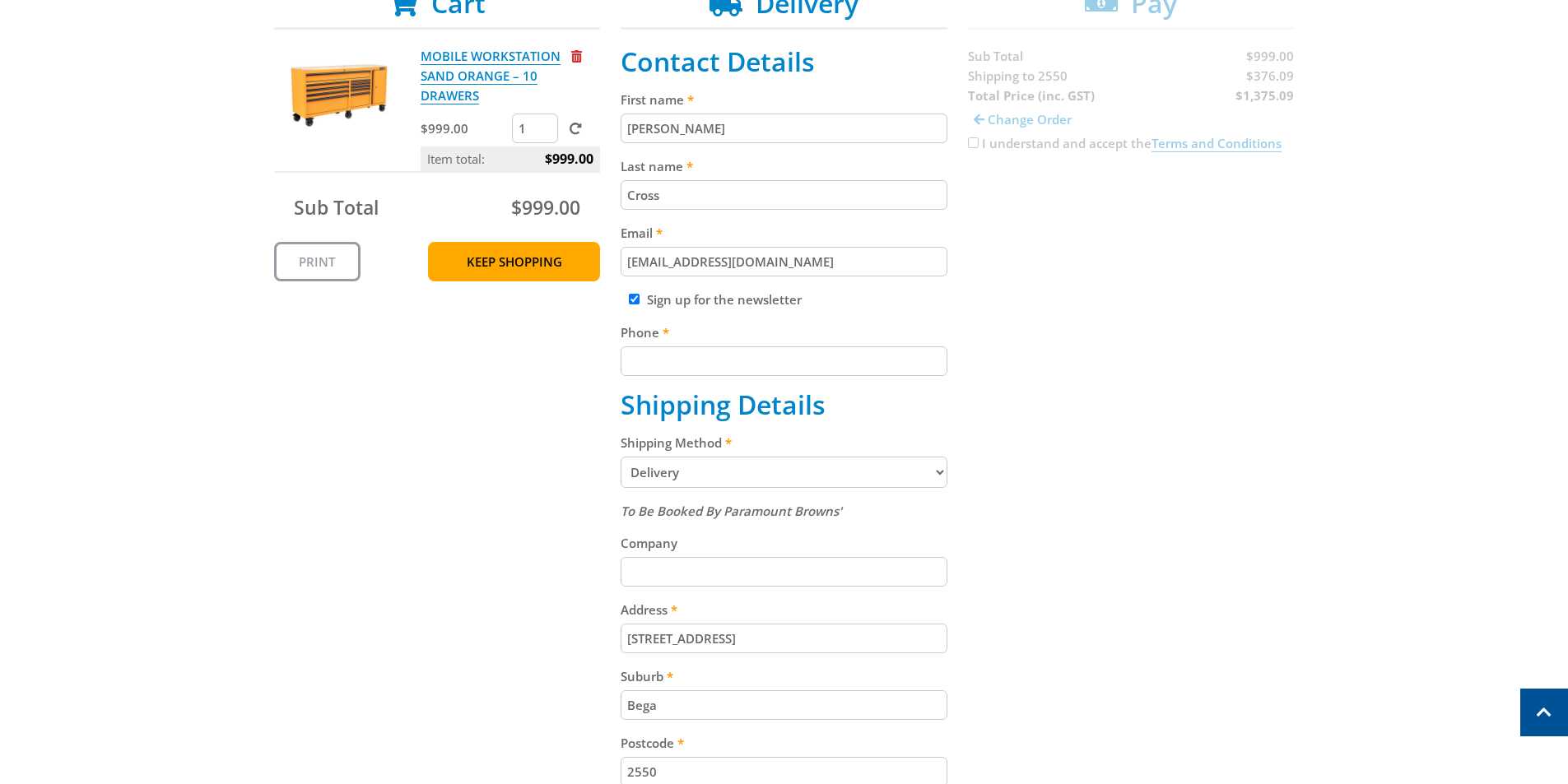
scroll to position [500, 0]
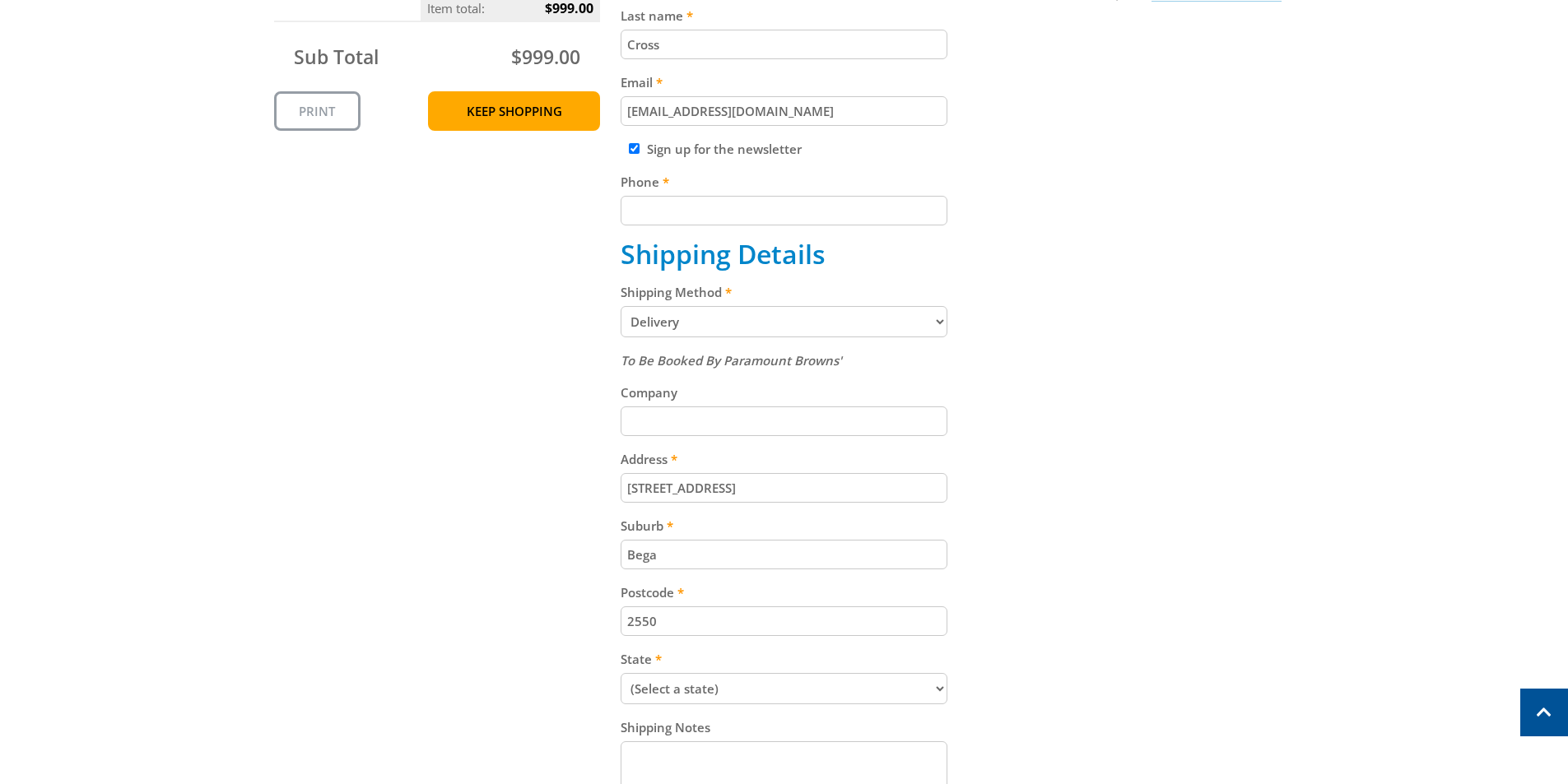
type input "[EMAIL_ADDRESS][DOMAIN_NAME]"
click at [795, 212] on input "Phone" at bounding box center [784, 211] width 327 height 30
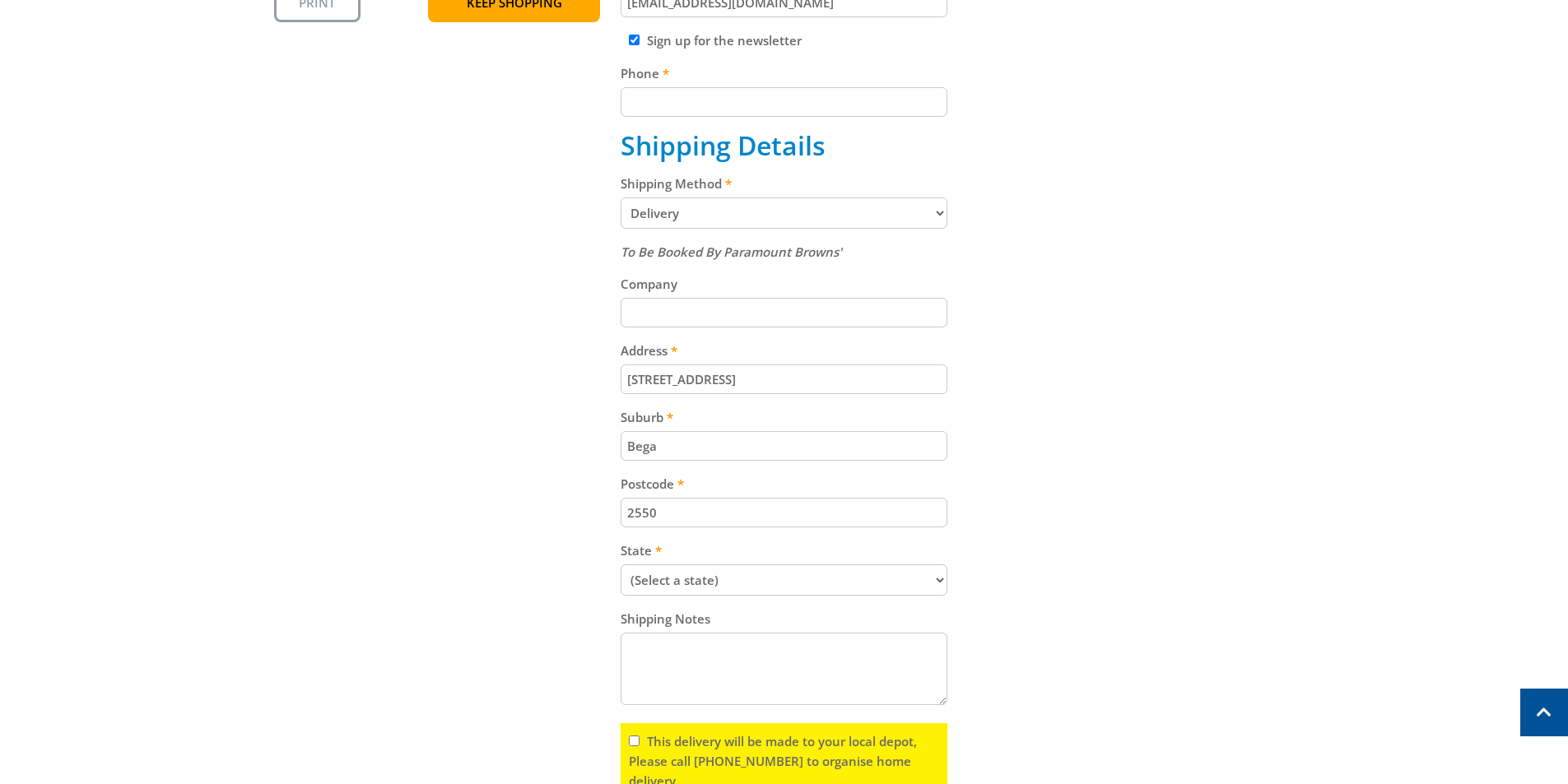
scroll to position [583, 0]
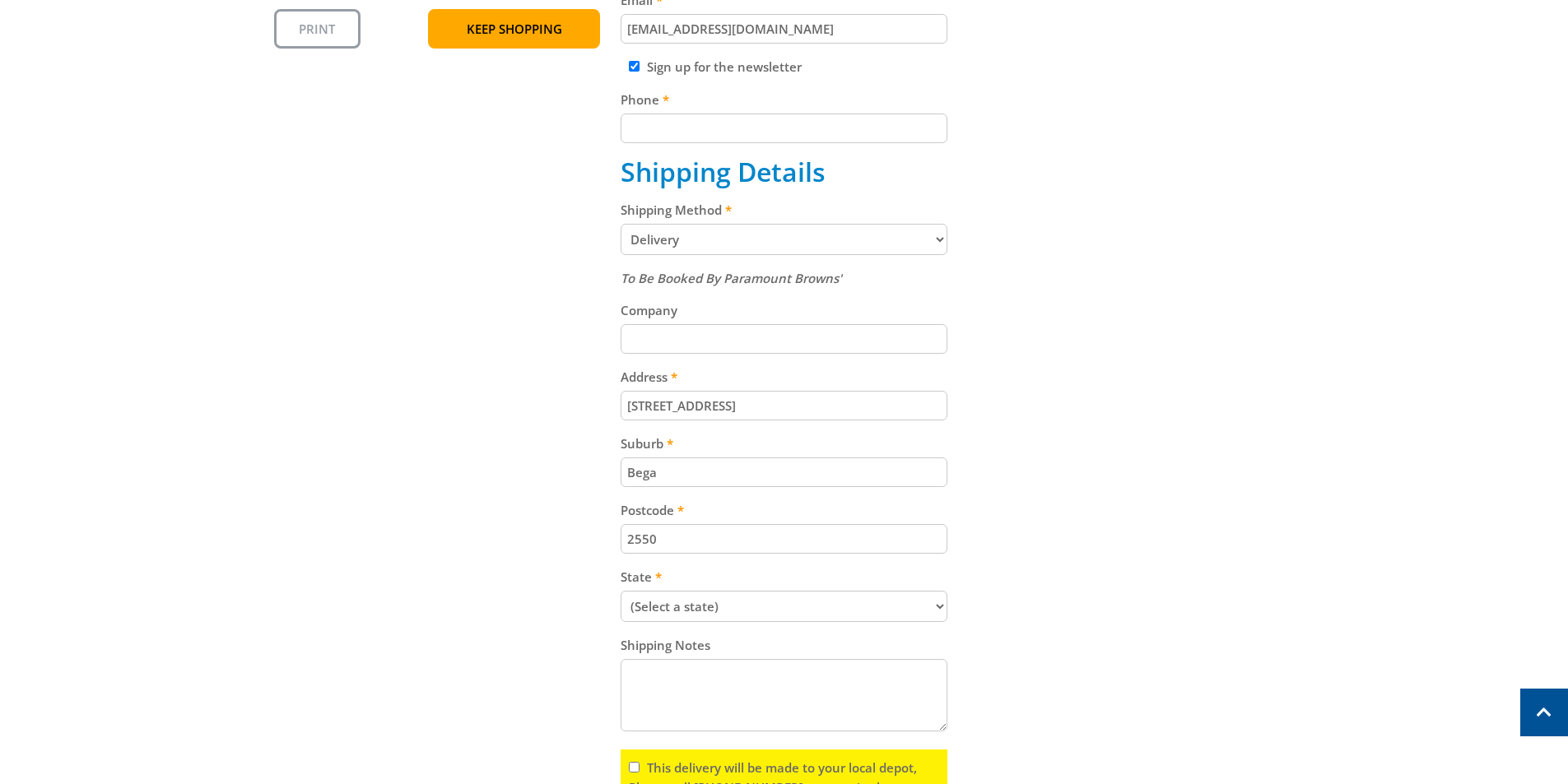
paste input "0429190401"
drag, startPoint x: 682, startPoint y: 126, endPoint x: 657, endPoint y: 129, distance: 25.7
click at [657, 129] on input "0429190401" at bounding box center [784, 129] width 327 height 30
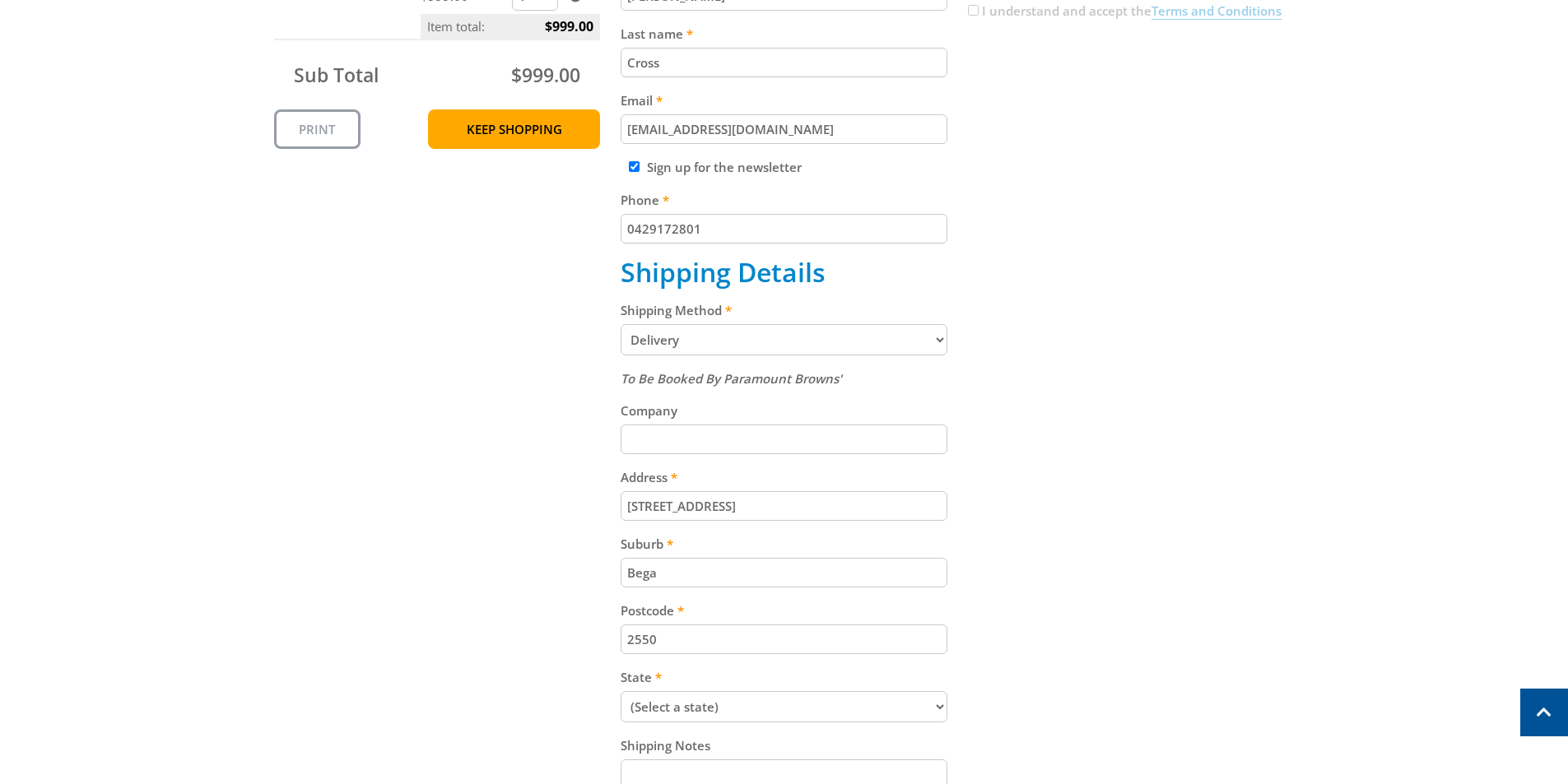
scroll to position [830, 0]
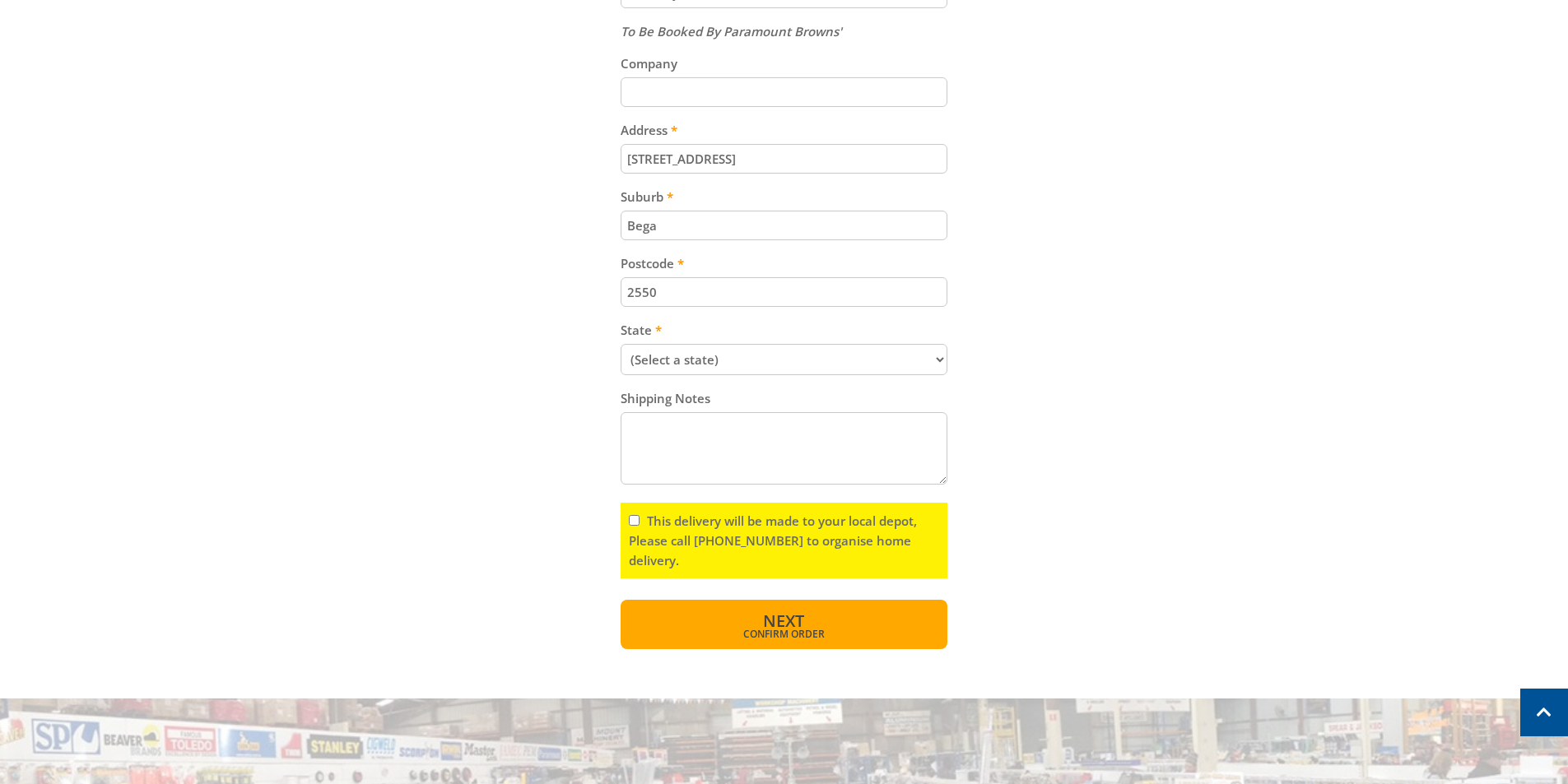
type input "0429172801"
click at [806, 630] on span "Confirm order" at bounding box center [784, 635] width 256 height 10
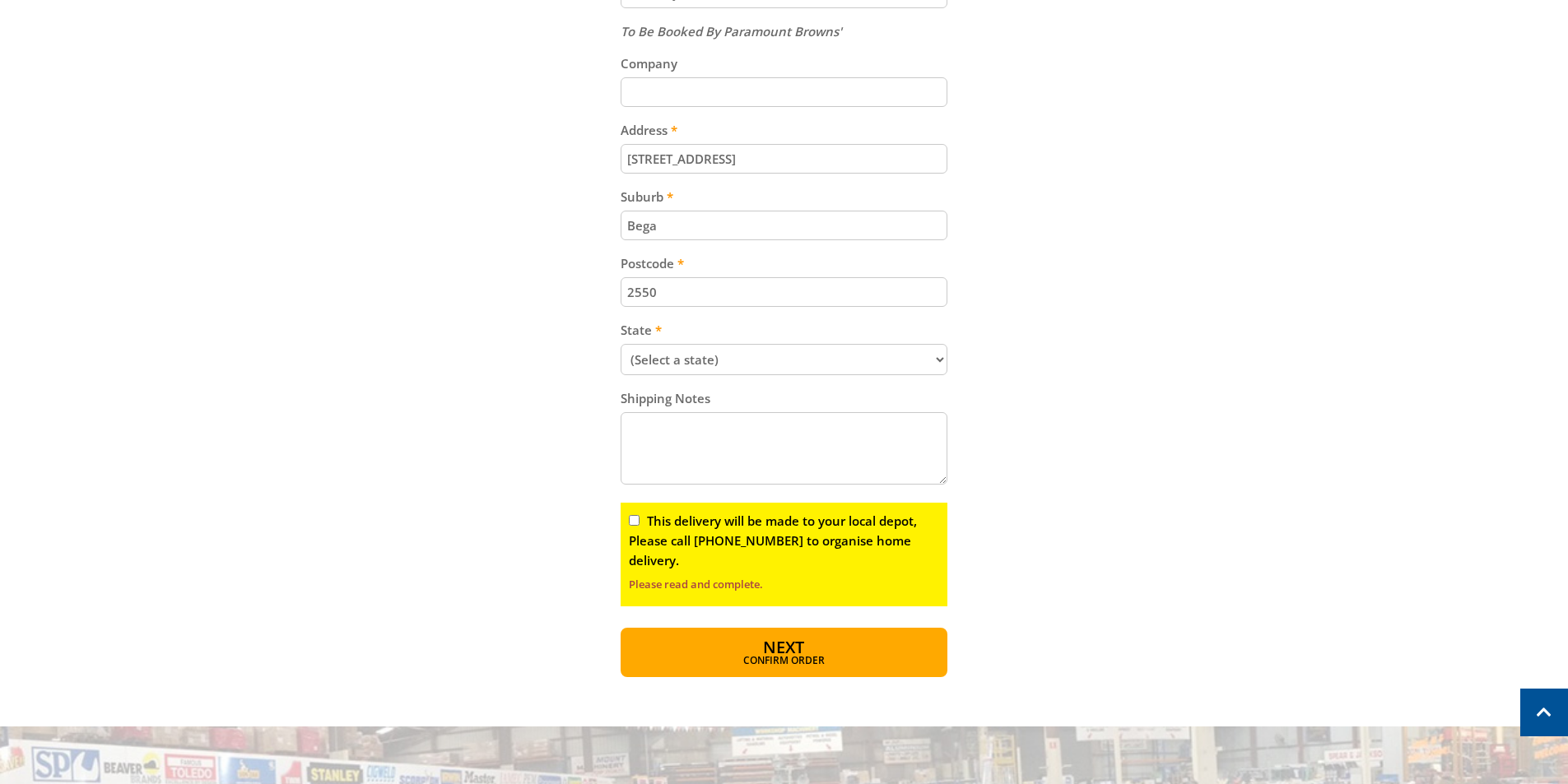
click at [672, 520] on label "This delivery will be made to your local depot, Please call [PHONE_NUMBER] to o…" at bounding box center [773, 541] width 288 height 56
click at [640, 520] on input "This delivery will be made to your local depot, Please call [PHONE_NUMBER] to o…" at bounding box center [634, 520] width 11 height 11
checkbox input "true"
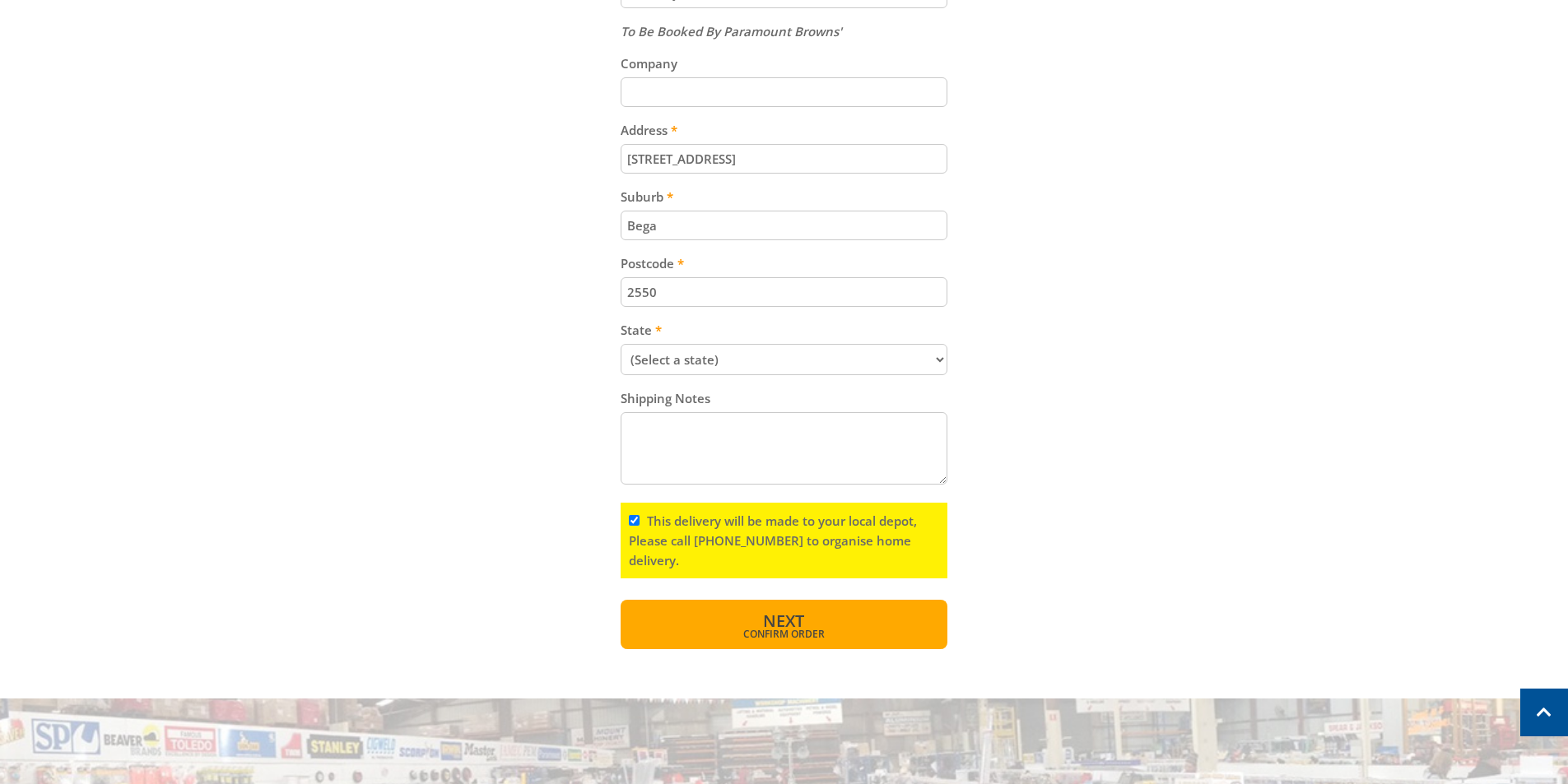
click at [788, 630] on span "Confirm order" at bounding box center [784, 635] width 256 height 10
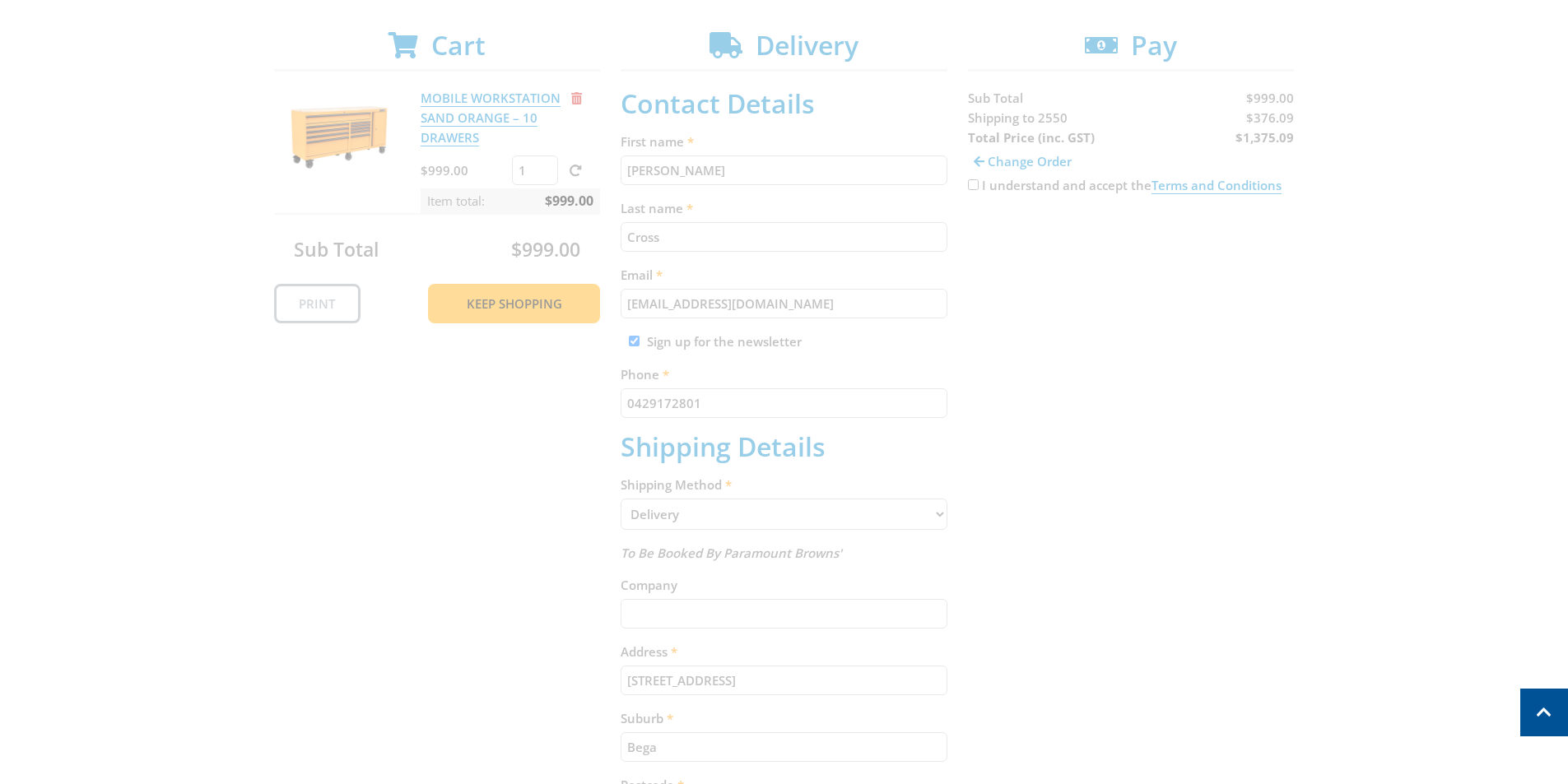
scroll to position [165, 0]
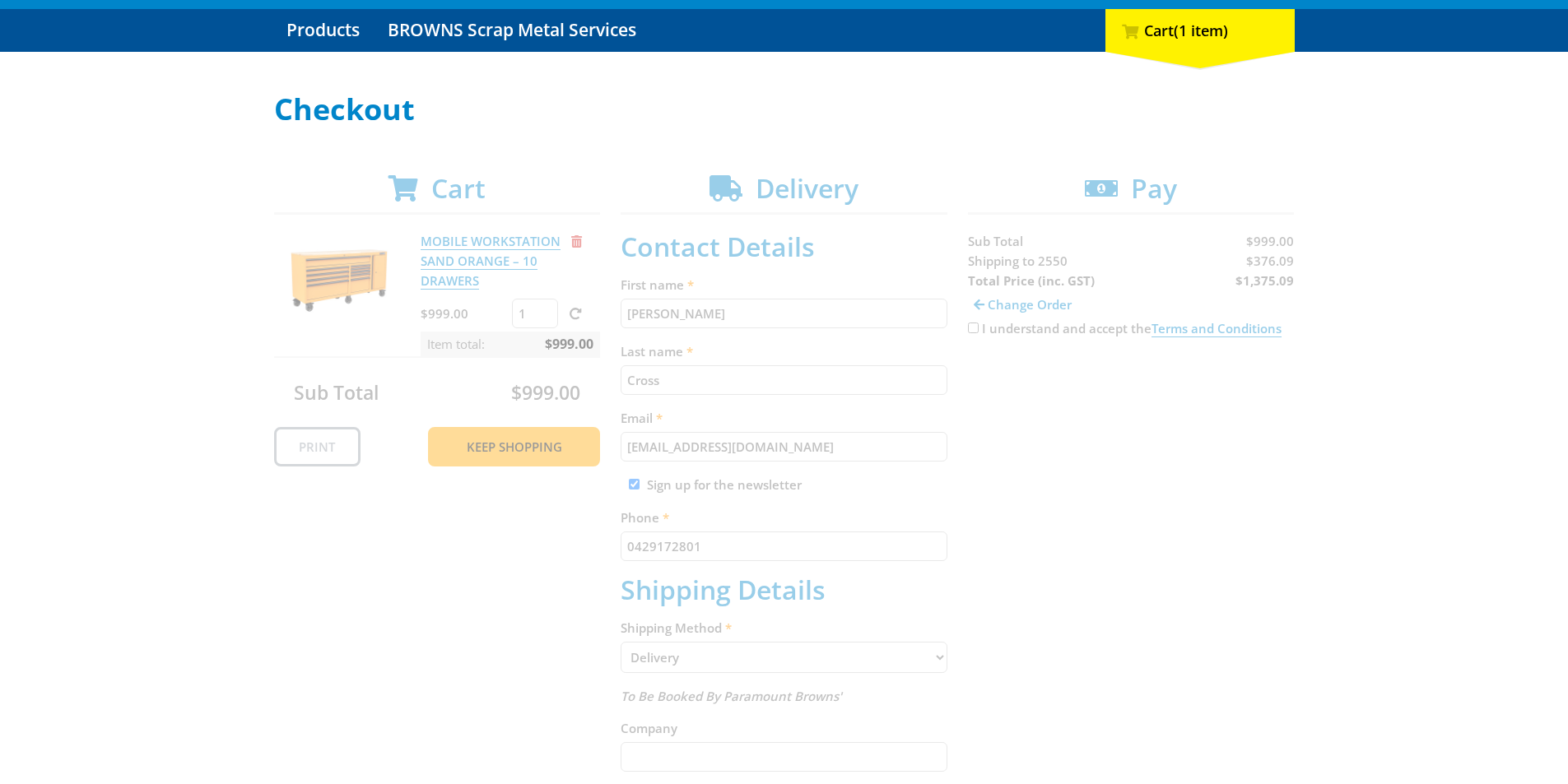
click at [975, 328] on div "Cart MOBILE WORKSTATION SAND ORANGE – 10 DRAWERS $999.00 1 Item total: $999.00 …" at bounding box center [784, 744] width 1021 height 1142
click at [975, 329] on div "Cart MOBILE WORKSTATION SAND ORANGE – 10 DRAWERS $999.00 1 Item total: $999.00 …" at bounding box center [784, 744] width 1021 height 1142
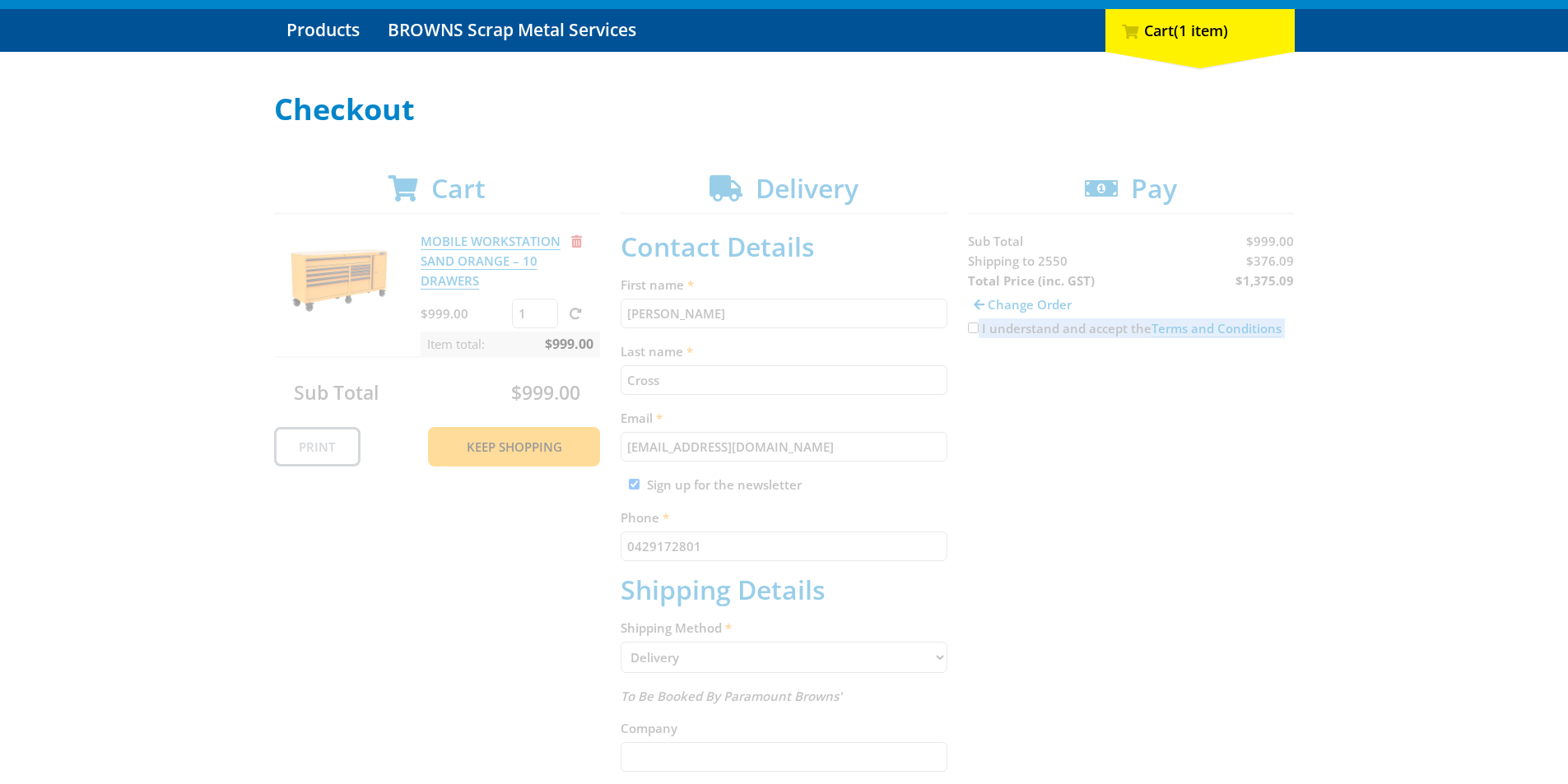
click at [975, 329] on div "Cart MOBILE WORKSTATION SAND ORANGE – 10 DRAWERS $999.00 1 Item total: $999.00 …" at bounding box center [784, 744] width 1021 height 1142
click at [974, 329] on div "Cart MOBILE WORKSTATION SAND ORANGE – 10 DRAWERS $999.00 1 Item total: $999.00 …" at bounding box center [784, 744] width 1021 height 1142
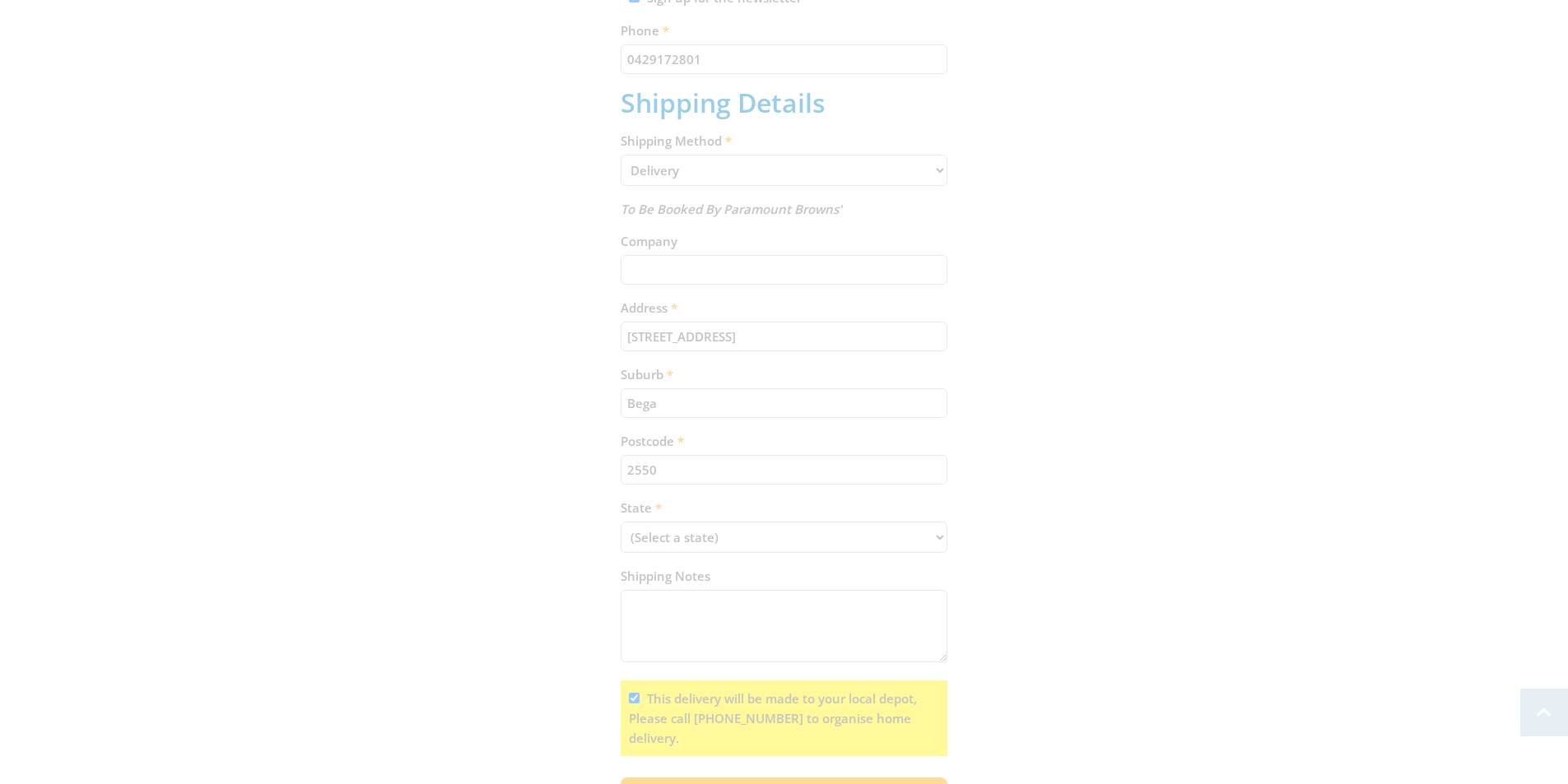
scroll to position [658, 0]
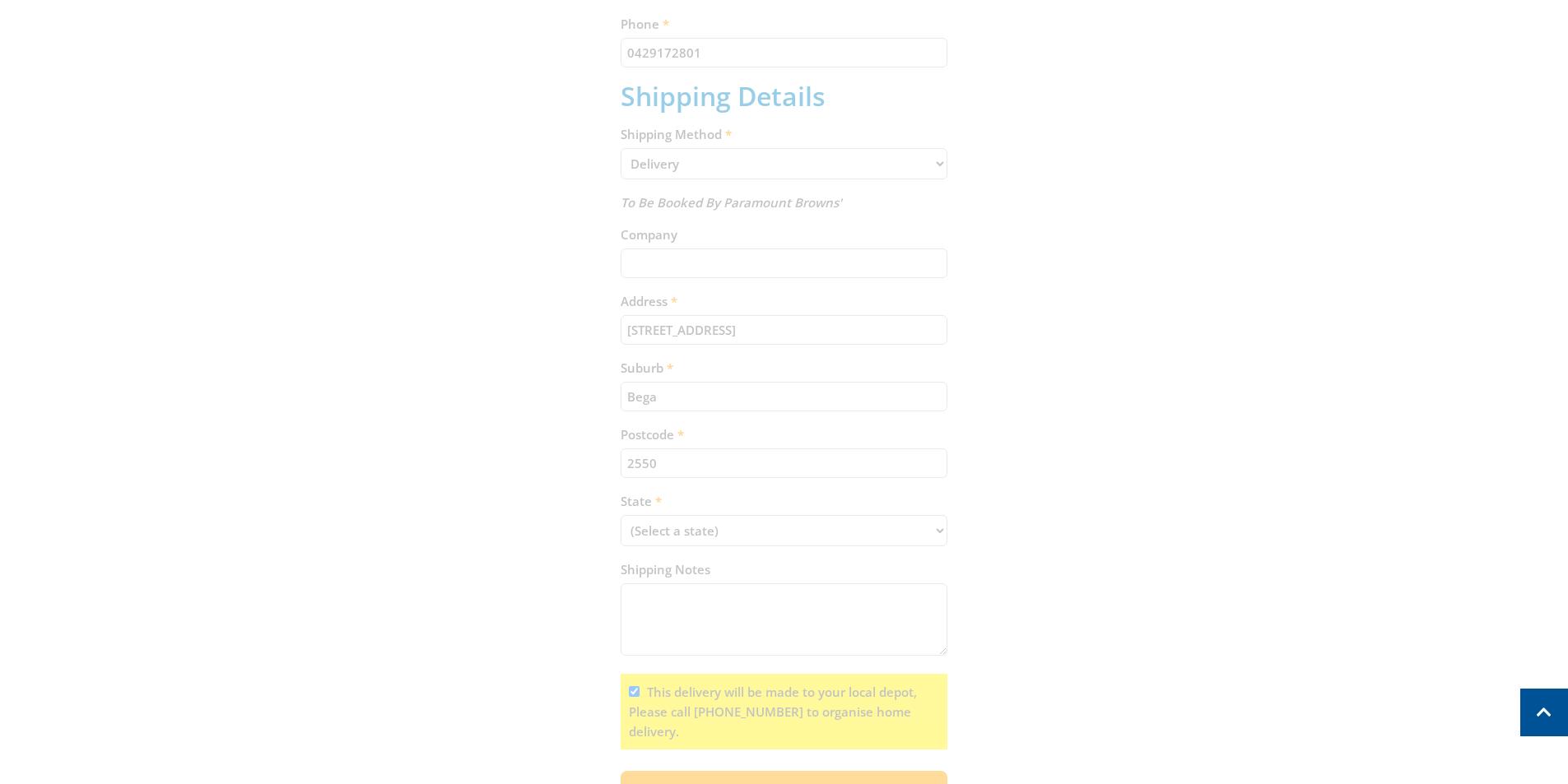
drag, startPoint x: 720, startPoint y: 329, endPoint x: 500, endPoint y: 216, distance: 247.0
click at [627, 323] on div "Cart MOBILE WORKSTATION SAND ORANGE – 10 DRAWERS $999.00 1 Item total: $999.00 …" at bounding box center [784, 250] width 1021 height 1142
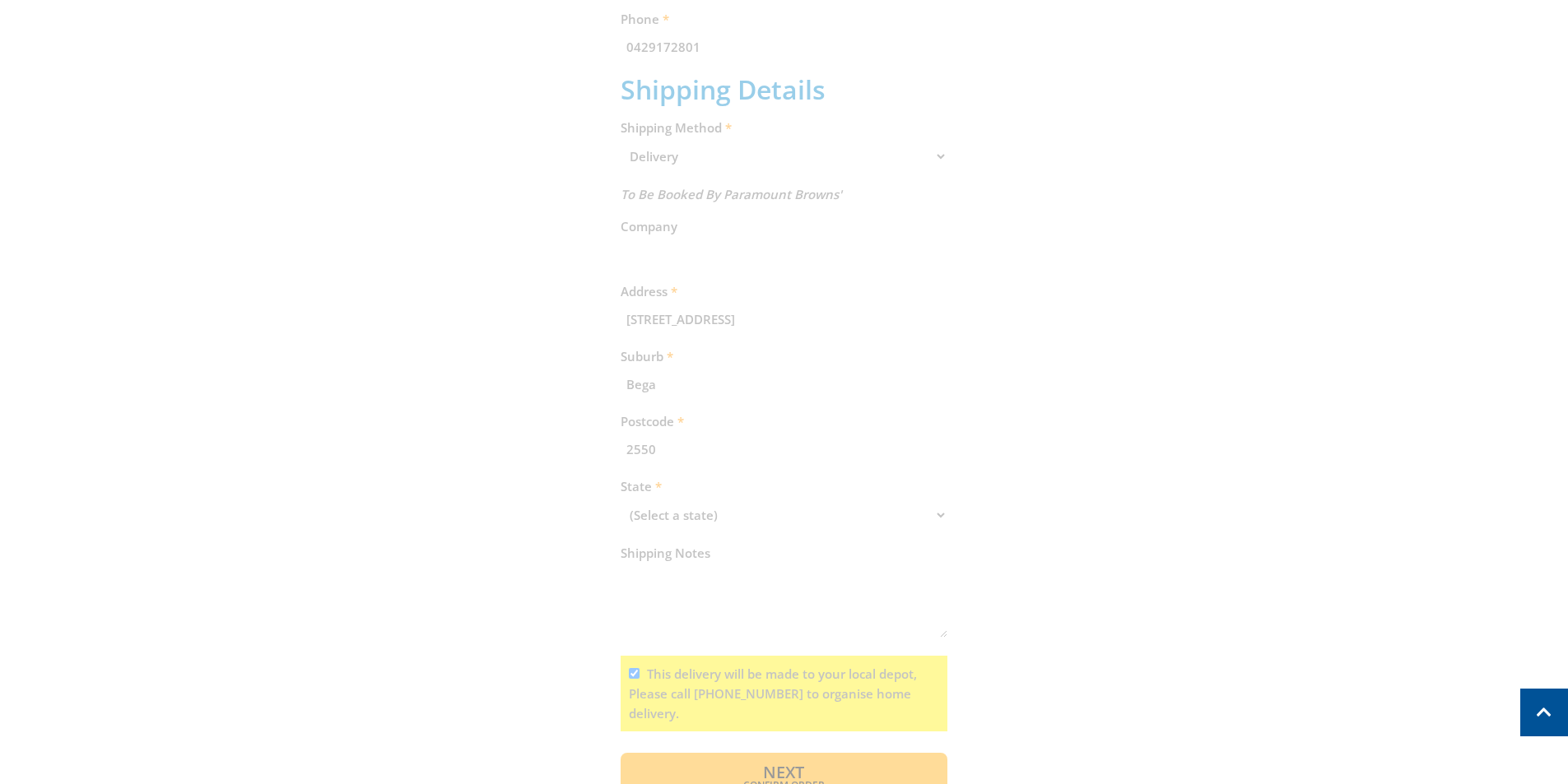
scroll to position [337, 0]
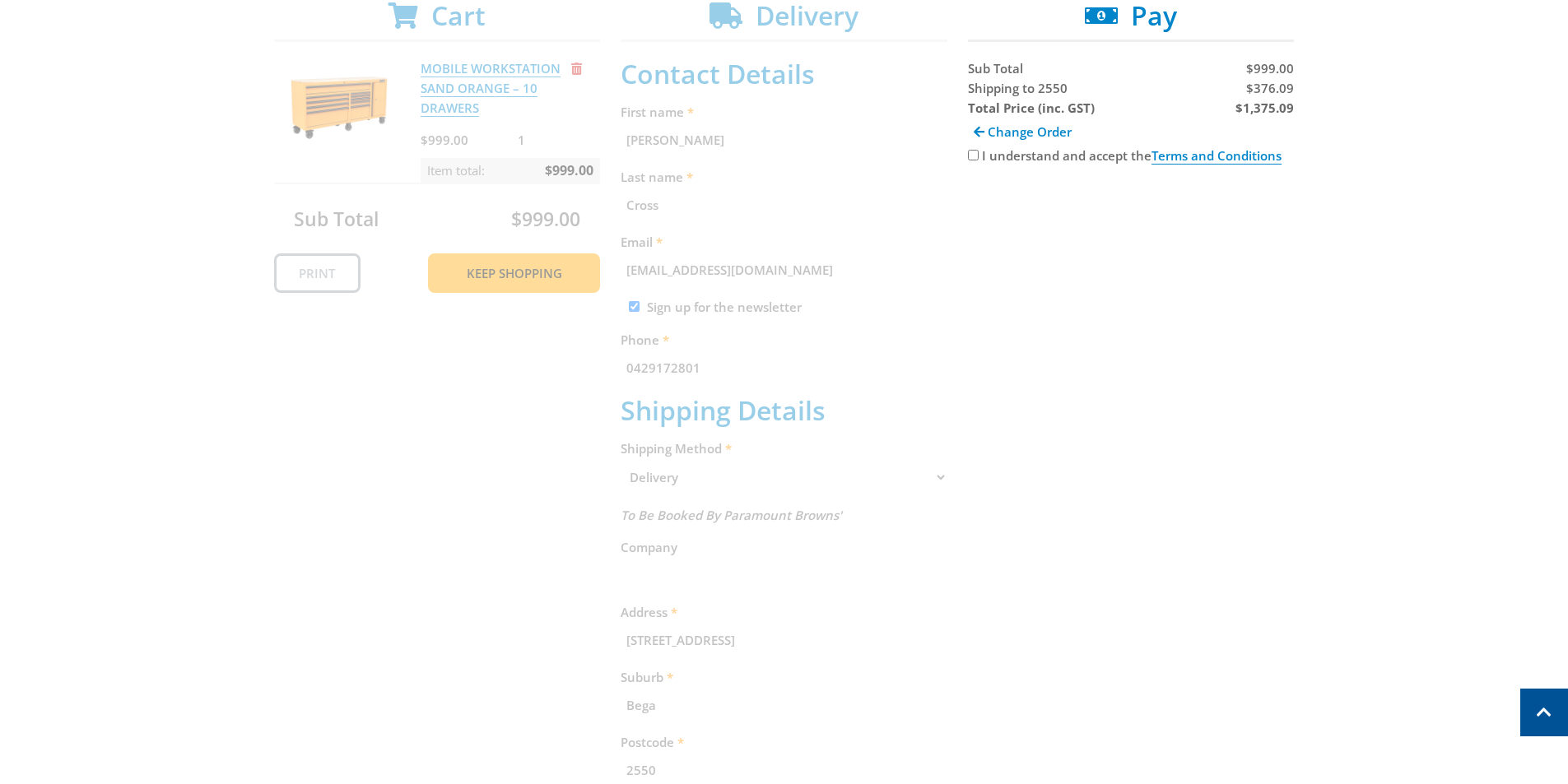
drag, startPoint x: 614, startPoint y: 141, endPoint x: 644, endPoint y: 139, distance: 30.5
click at [634, 139] on div "Cart MOBILE WORKSTATION SAND ORANGE – 10 DRAWERS $999.00 1 Item total: $999.00 …" at bounding box center [784, 562] width 1021 height 1124
click at [644, 139] on div "Cart MOBILE WORKSTATION SAND ORANGE – 10 DRAWERS $999.00 1 Item total: $999.00 …" at bounding box center [784, 562] width 1021 height 1124
click at [641, 140] on div "Cart MOBILE WORKSTATION SAND ORANGE – 10 DRAWERS $999.00 1 Item total: $999.00 …" at bounding box center [784, 562] width 1021 height 1124
click at [638, 142] on div "Cart MOBILE WORKSTATION SAND ORANGE – 10 DRAWERS $999.00 1 Item total: $999.00 …" at bounding box center [784, 562] width 1021 height 1124
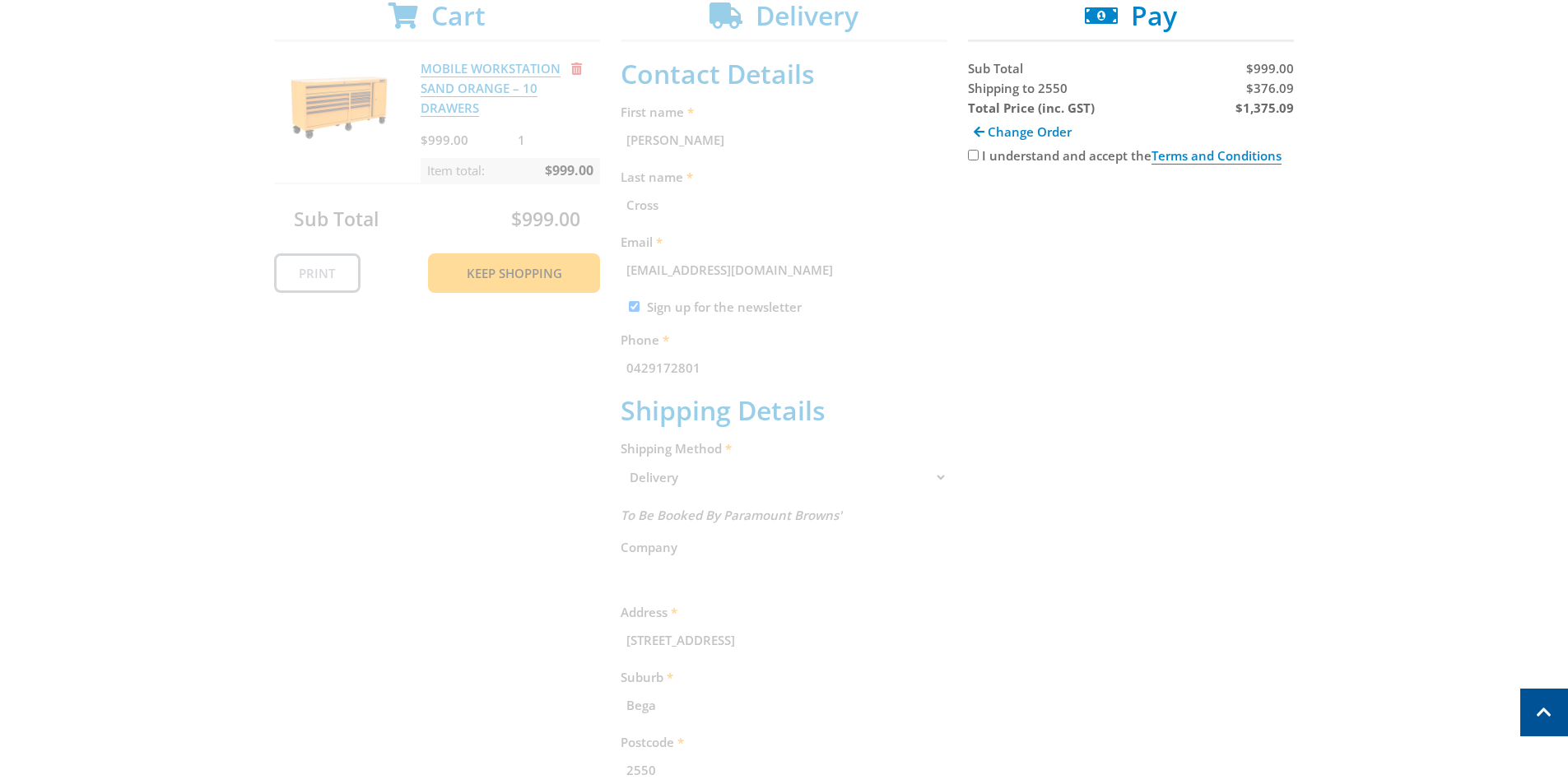
click at [642, 141] on div "Cart MOBILE WORKSTATION SAND ORANGE – 10 DRAWERS $999.00 1 Item total: $999.00 …" at bounding box center [784, 562] width 1021 height 1124
click at [642, 142] on div "Cart MOBILE WORKSTATION SAND ORANGE – 10 DRAWERS $999.00 1 Item total: $999.00 …" at bounding box center [784, 562] width 1021 height 1124
click at [653, 206] on div "Cart MOBILE WORKSTATION SAND ORANGE – 10 DRAWERS $999.00 1 Item total: $999.00 …" at bounding box center [784, 562] width 1021 height 1124
click at [673, 366] on div "Cart MOBILE WORKSTATION SAND ORANGE – 10 DRAWERS $999.00 1 Item total: $999.00 …" at bounding box center [784, 562] width 1021 height 1124
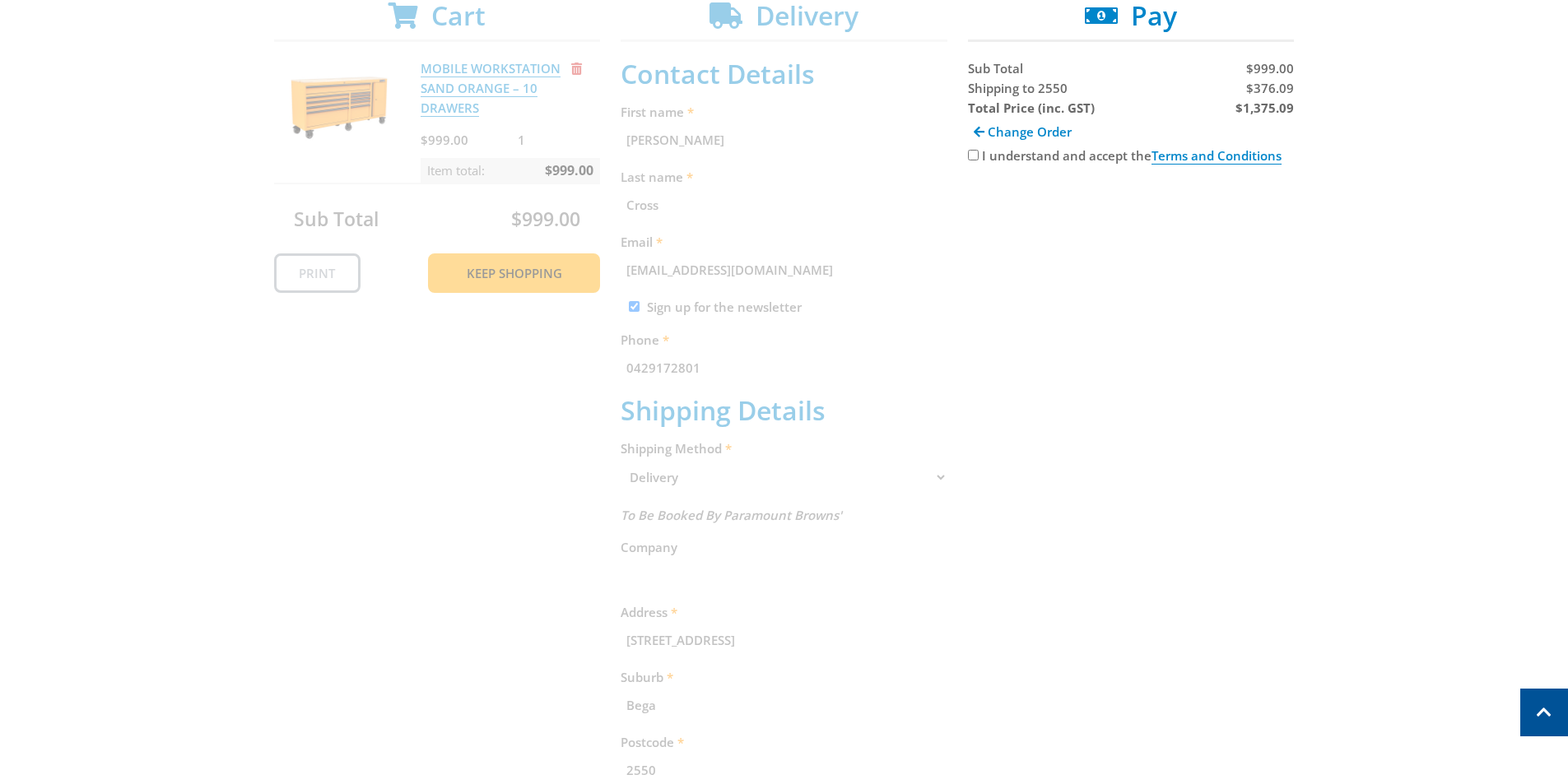
click at [673, 366] on div "Cart MOBILE WORKSTATION SAND ORANGE – 10 DRAWERS $999.00 1 Item total: $999.00 …" at bounding box center [784, 562] width 1021 height 1124
click at [668, 277] on div "Cart MOBILE WORKSTATION SAND ORANGE – 10 DRAWERS $999.00 1 Item total: $999.00 …" at bounding box center [784, 562] width 1021 height 1124
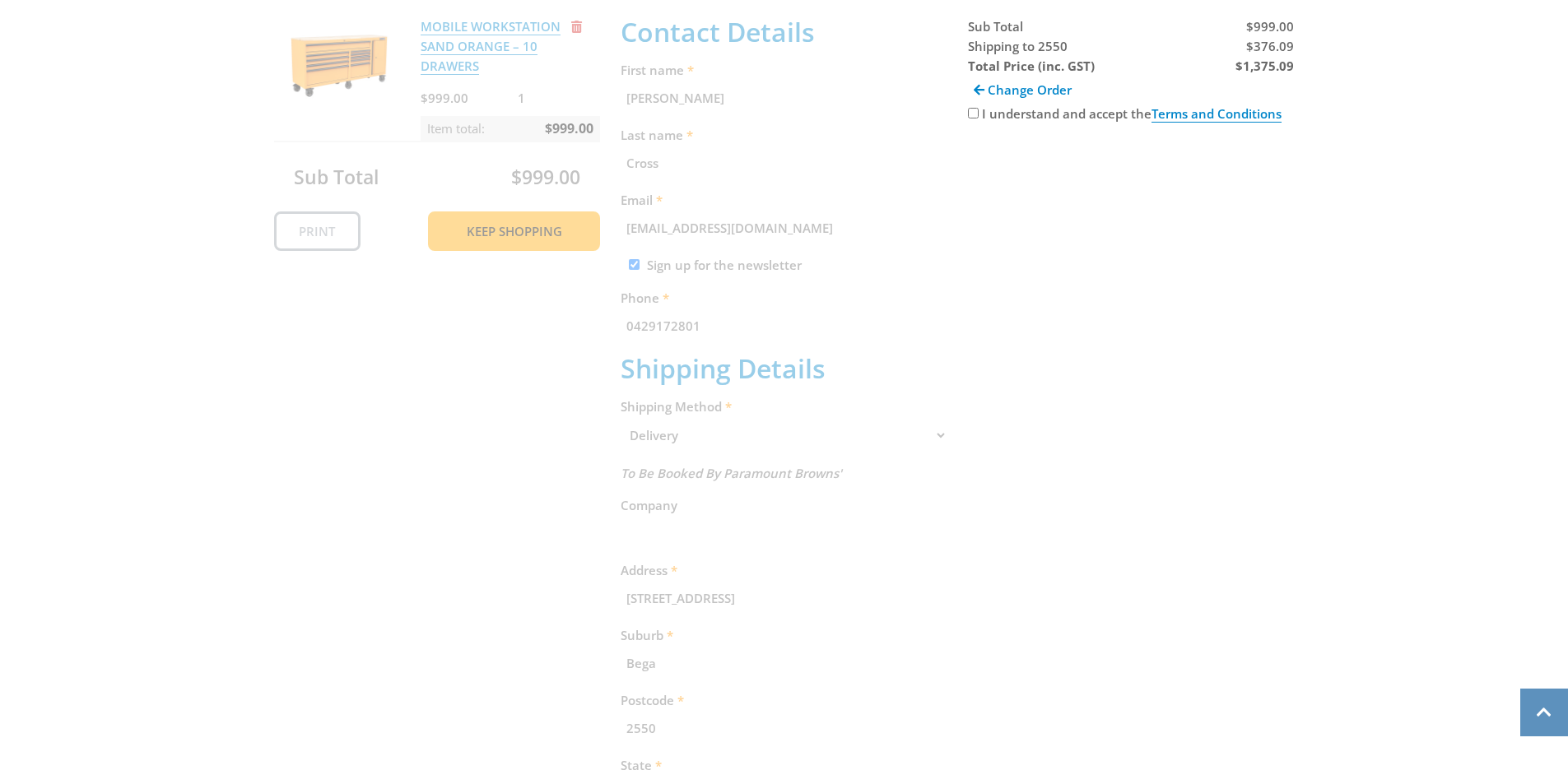
scroll to position [412, 0]
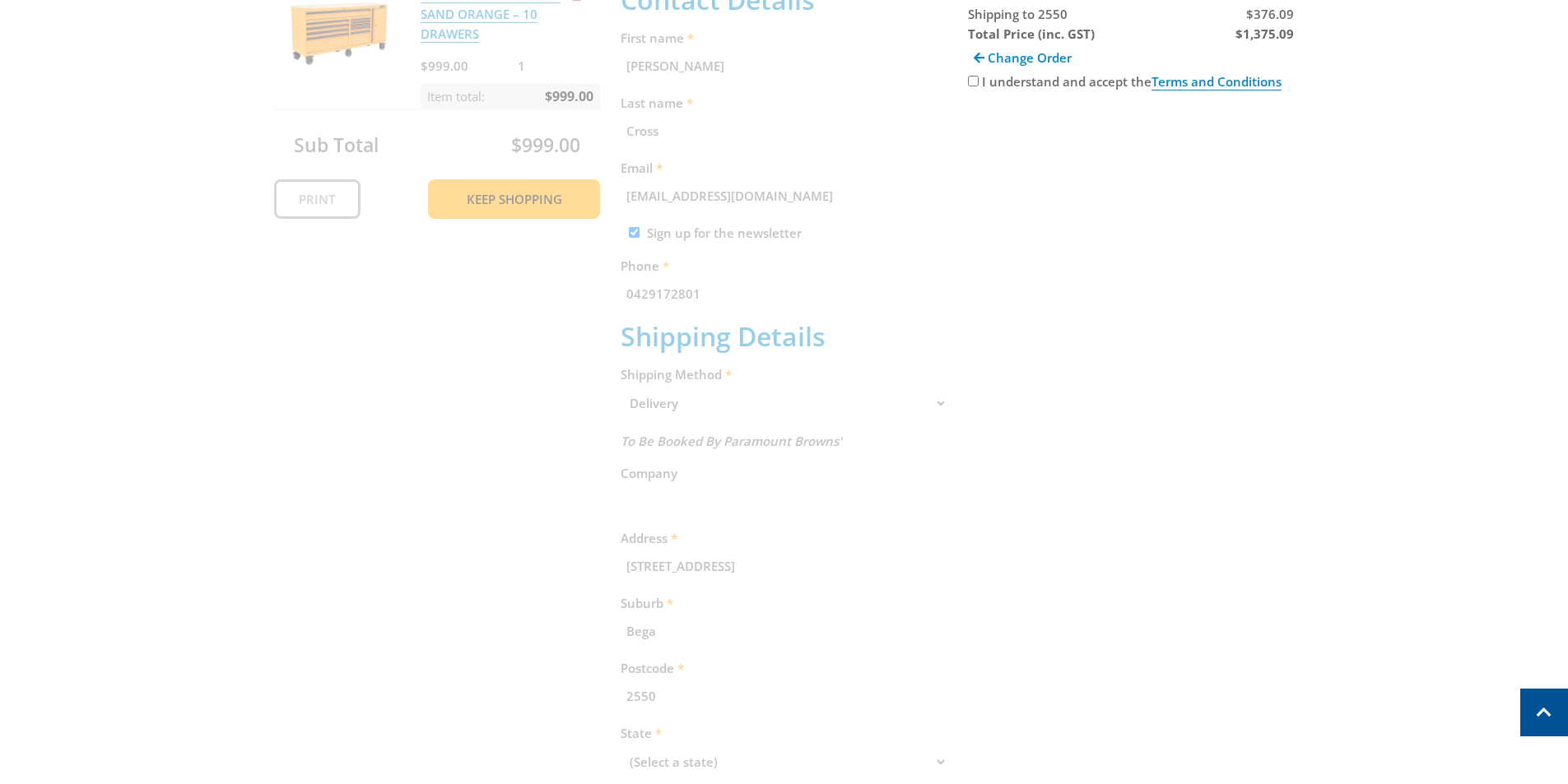
click at [700, 553] on div "Cart MOBILE WORKSTATION SAND ORANGE – 10 DRAWERS $999.00 1 Item total: $999.00 …" at bounding box center [784, 488] width 1021 height 1124
click at [703, 562] on div "Cart MOBILE WORKSTATION SAND ORANGE – 10 DRAWERS $999.00 1 Item total: $999.00 …" at bounding box center [784, 488] width 1021 height 1124
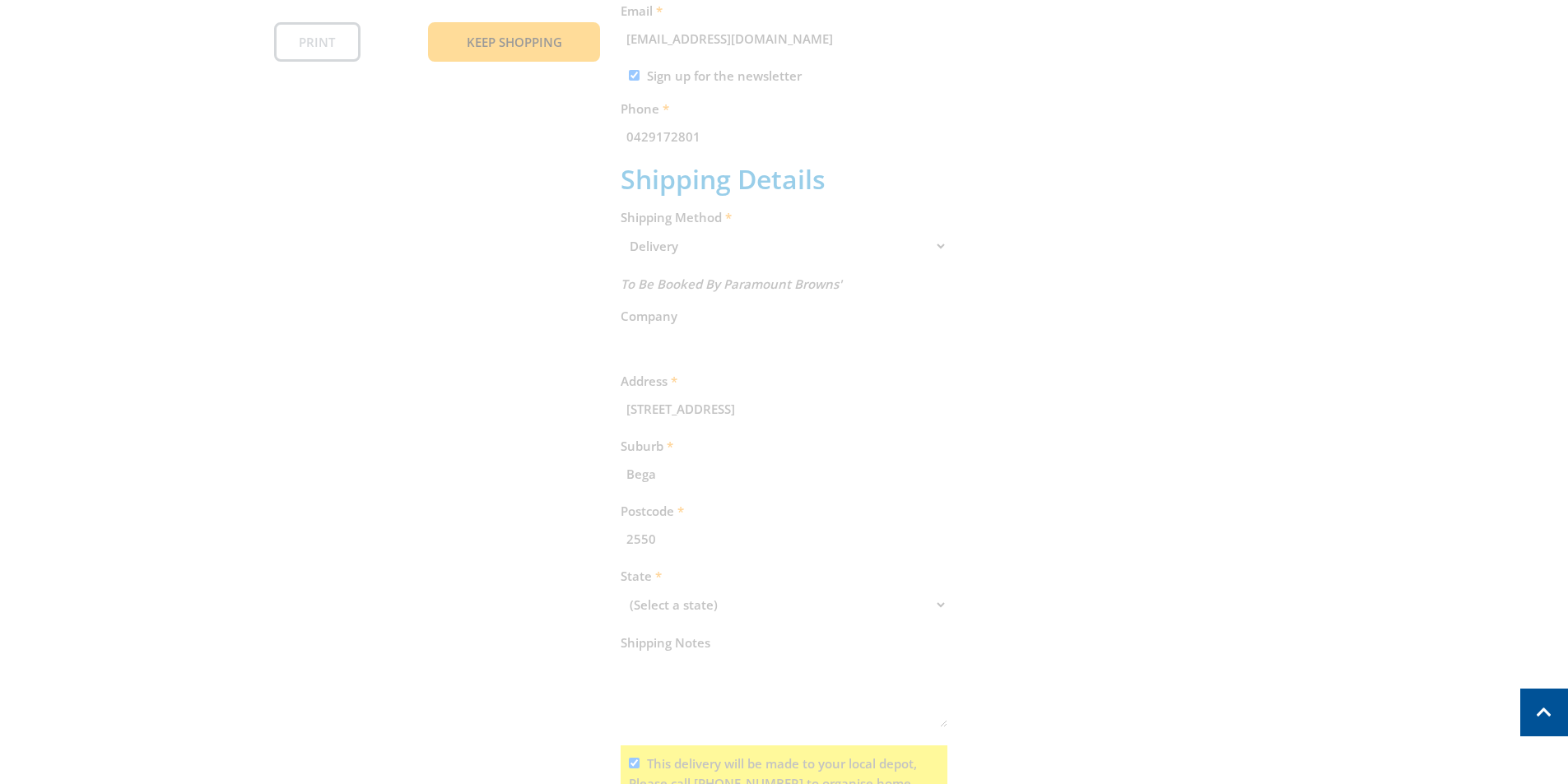
scroll to position [658, 0]
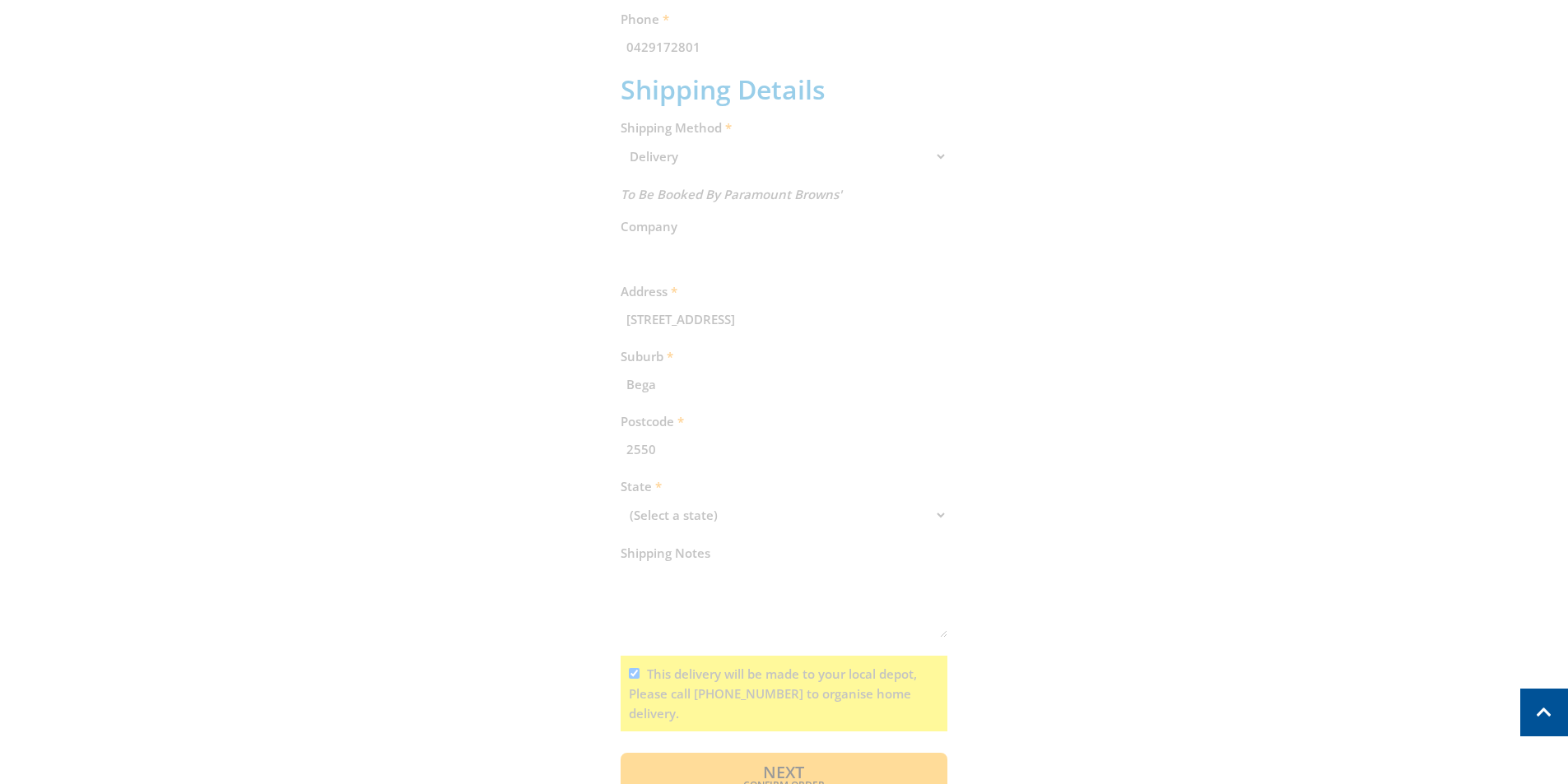
click at [649, 389] on div "Cart MOBILE WORKSTATION SAND ORANGE – 10 DRAWERS $999.00 1 Item total: $999.00 …" at bounding box center [784, 241] width 1021 height 1124
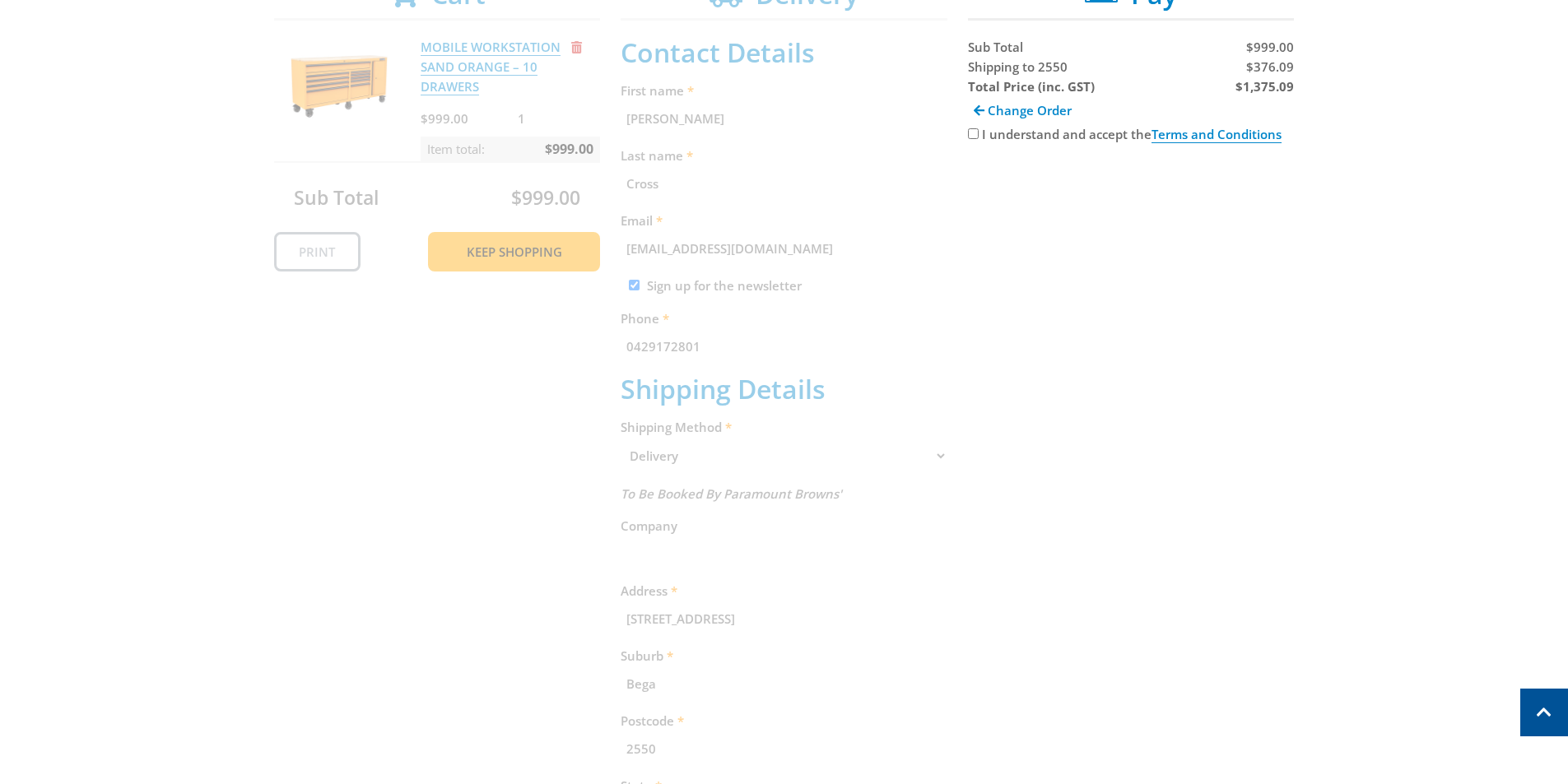
scroll to position [329, 0]
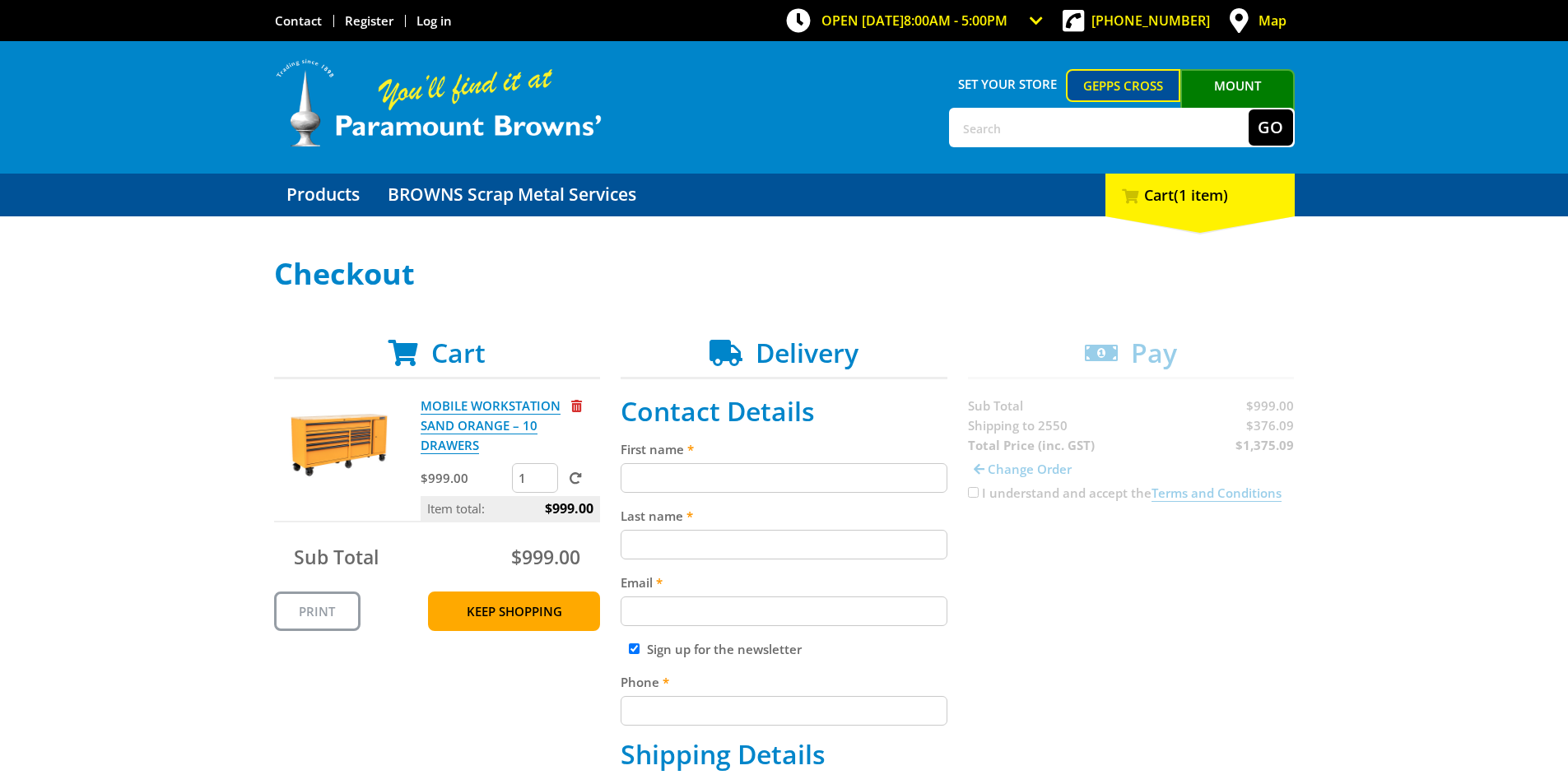
drag, startPoint x: 716, startPoint y: 481, endPoint x: 796, endPoint y: 381, distance: 127.6
click at [718, 481] on input "First name" at bounding box center [784, 478] width 327 height 30
paste input "[PERSON_NAME]"
type input "[PERSON_NAME]"
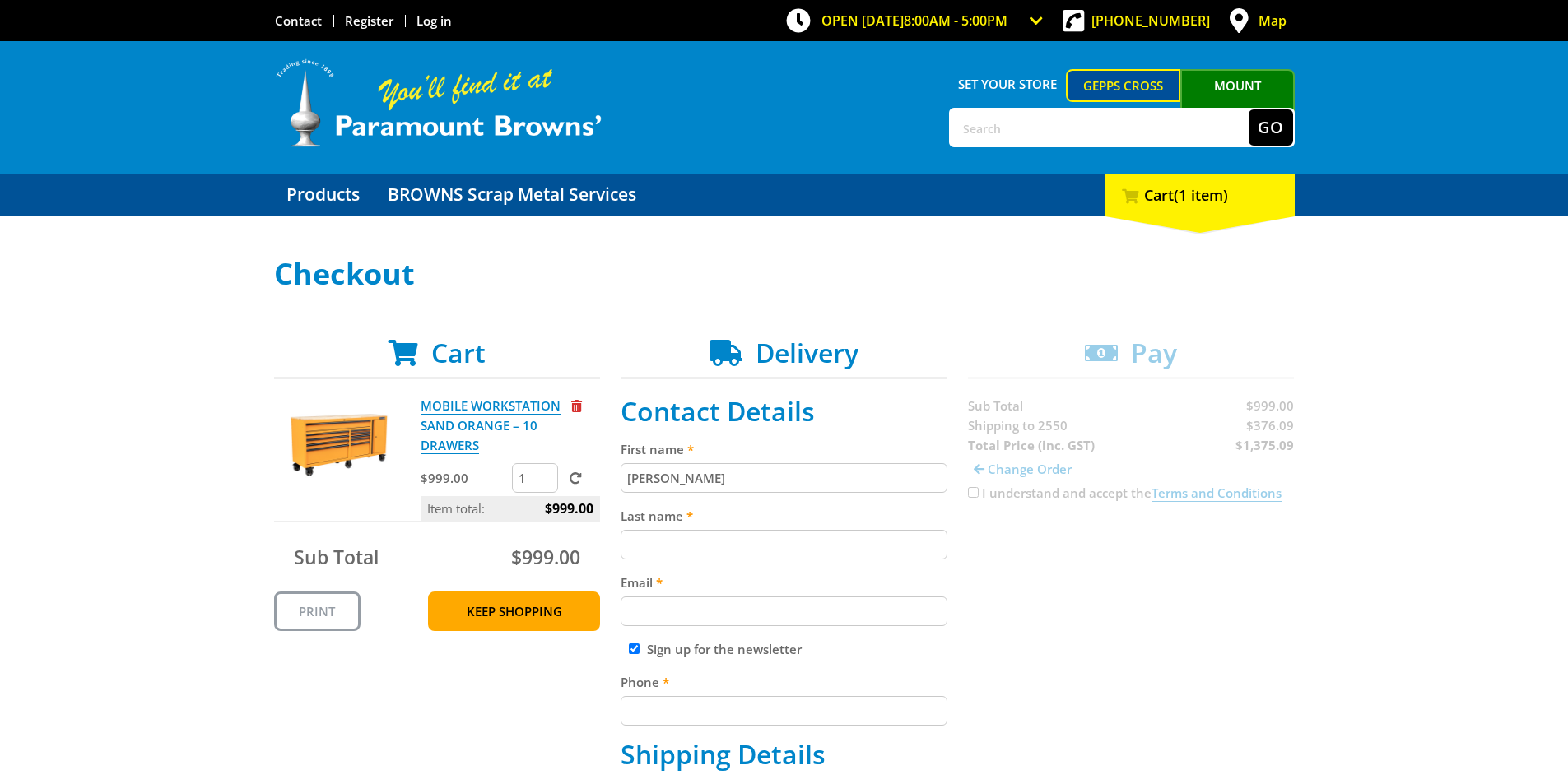
click at [678, 554] on input "Last name" at bounding box center [784, 545] width 327 height 30
paste input "Cross"
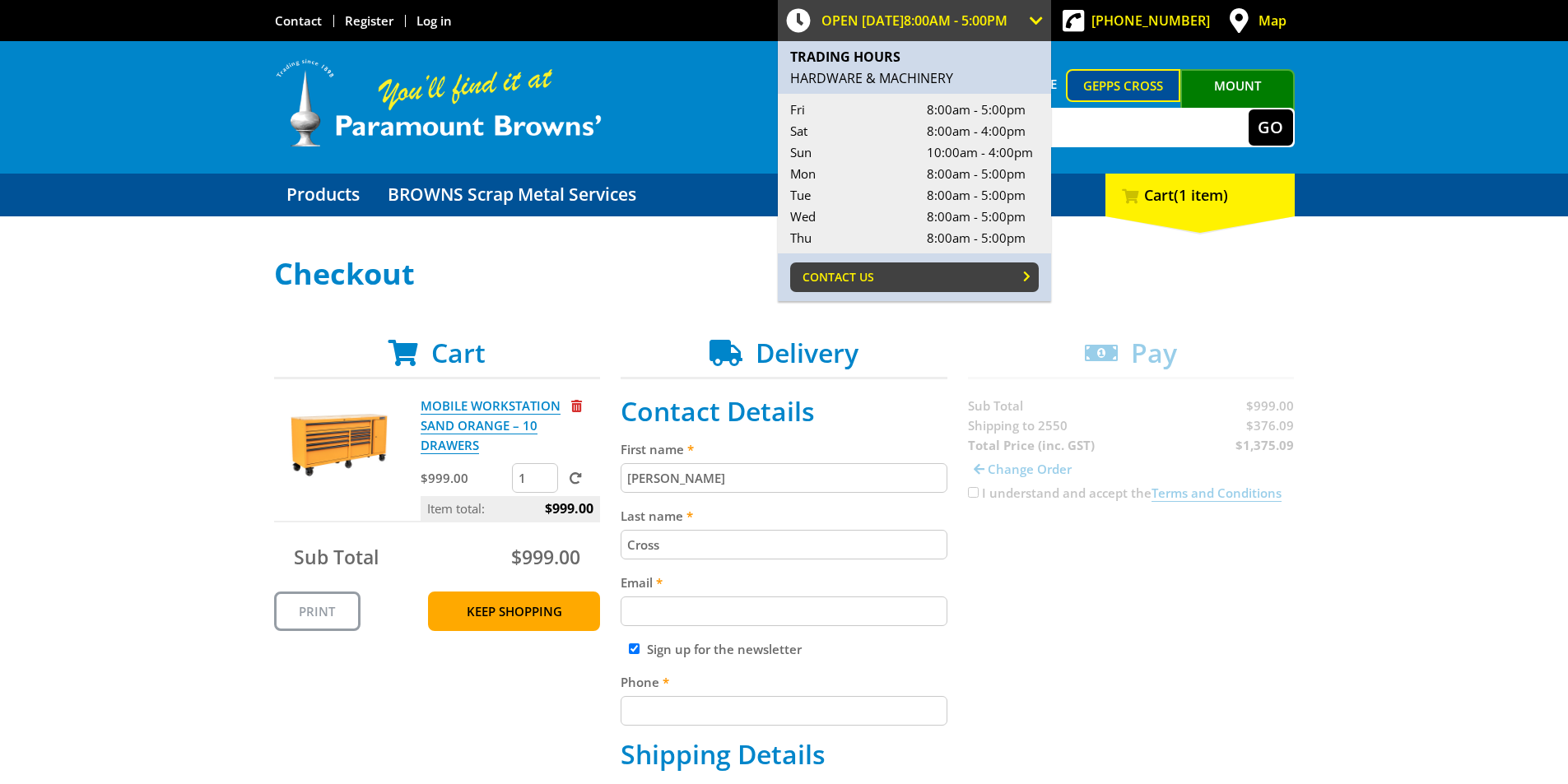
type input "Cross"
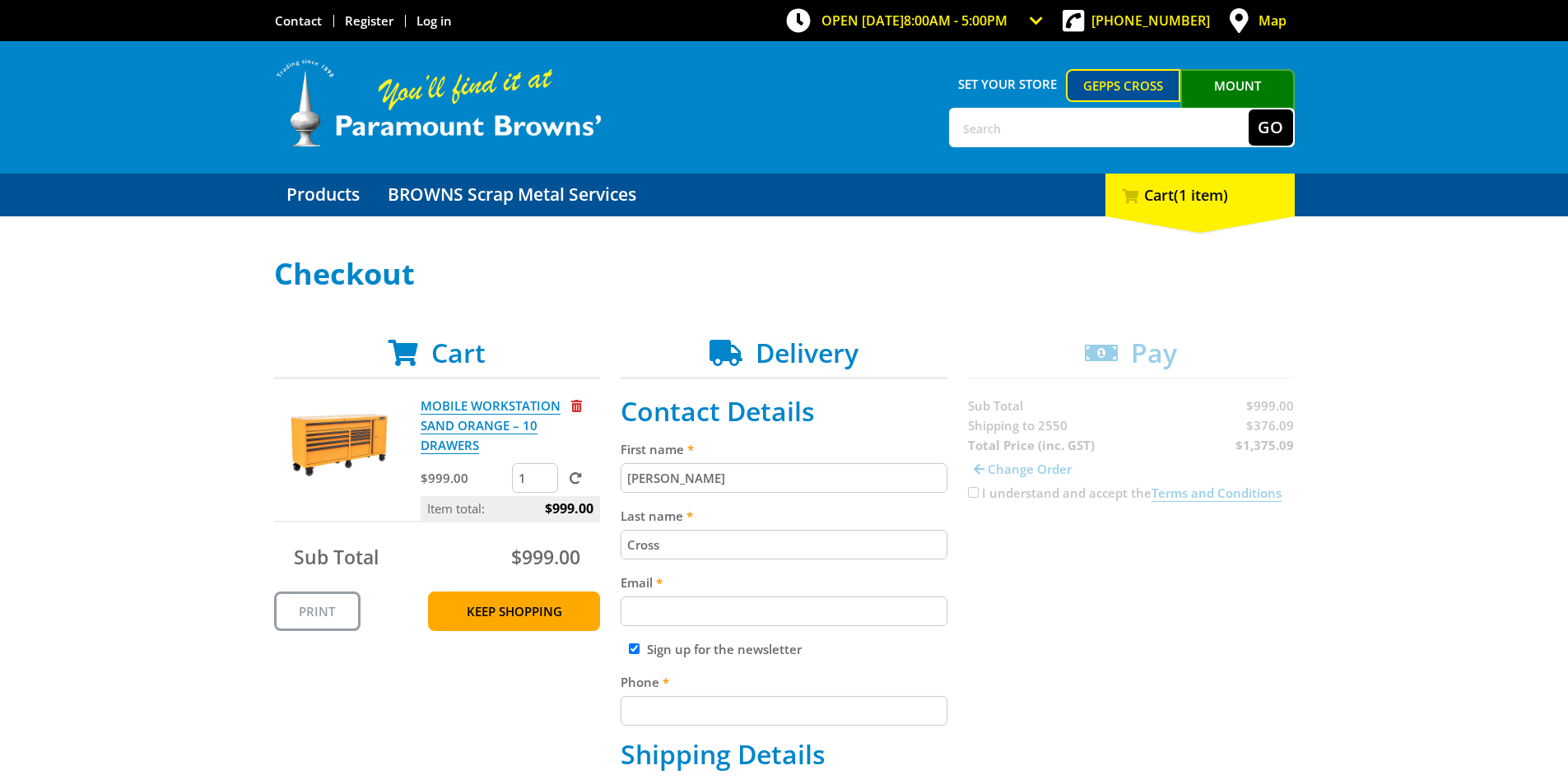
click at [679, 718] on input "Phone" at bounding box center [784, 711] width 327 height 30
paste input "0429172801"
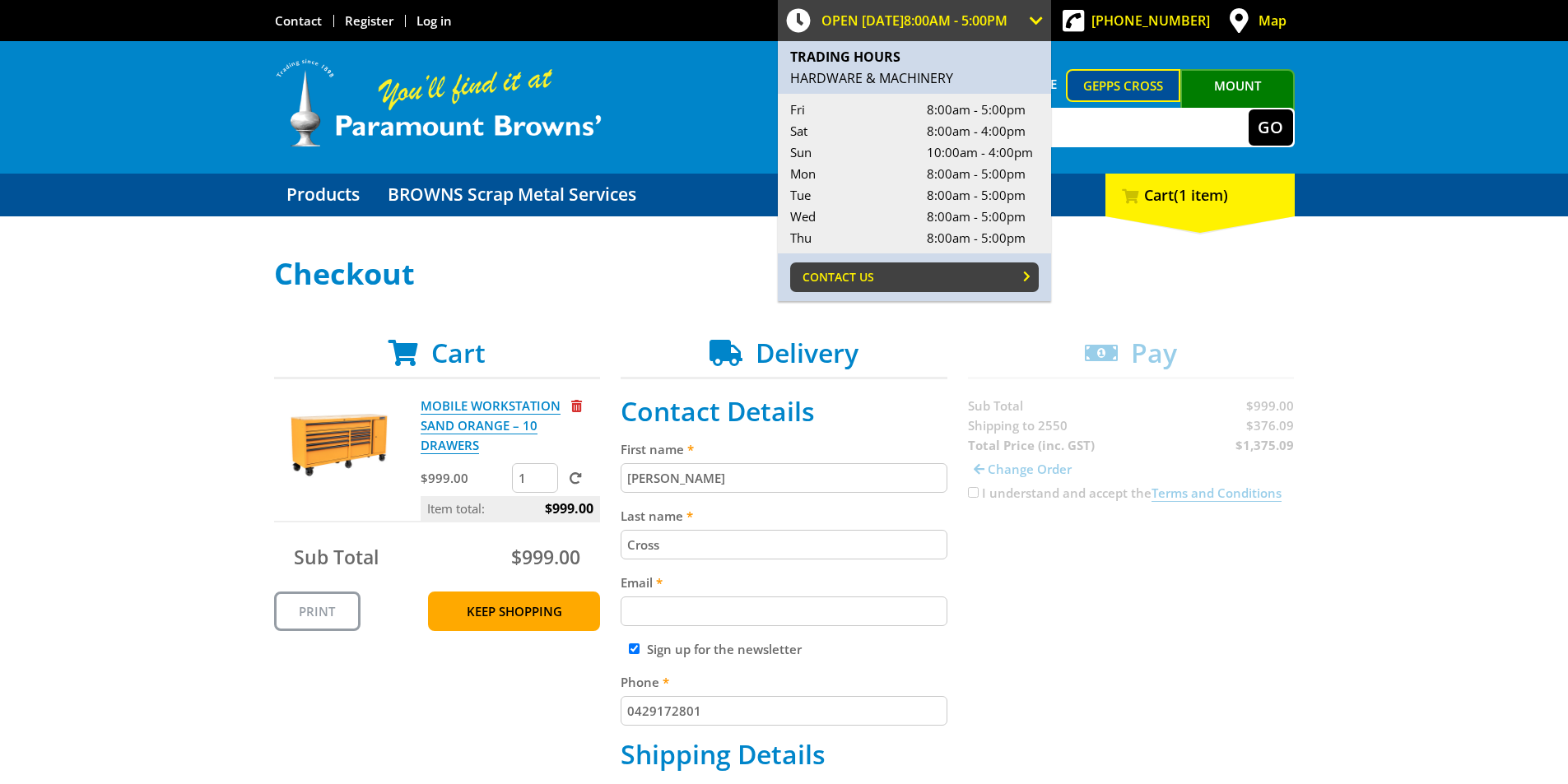
type input "0429172801"
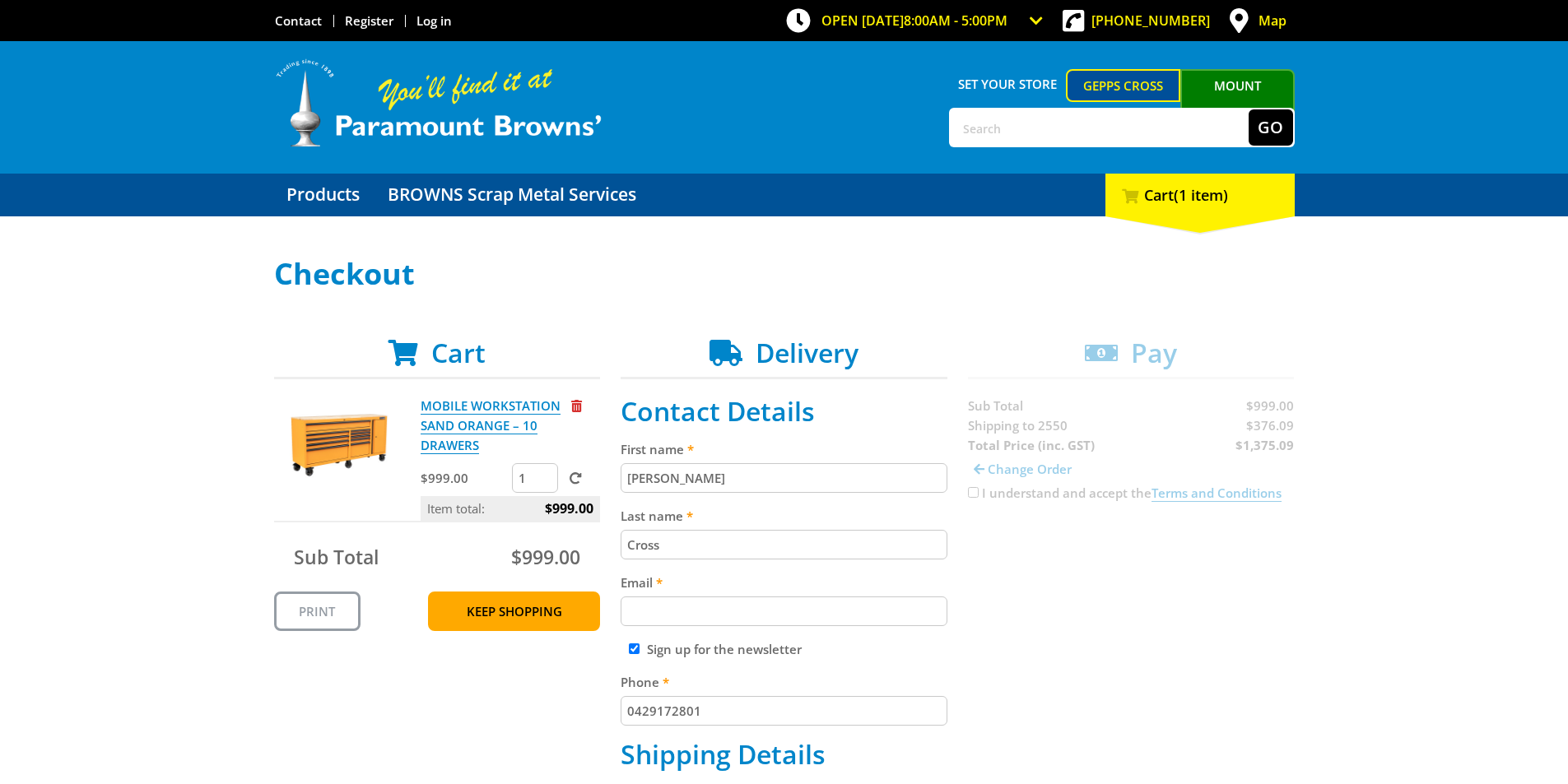
click at [728, 617] on input "Email" at bounding box center [784, 612] width 327 height 30
paste input "[EMAIL_ADDRESS][DOMAIN_NAME]"
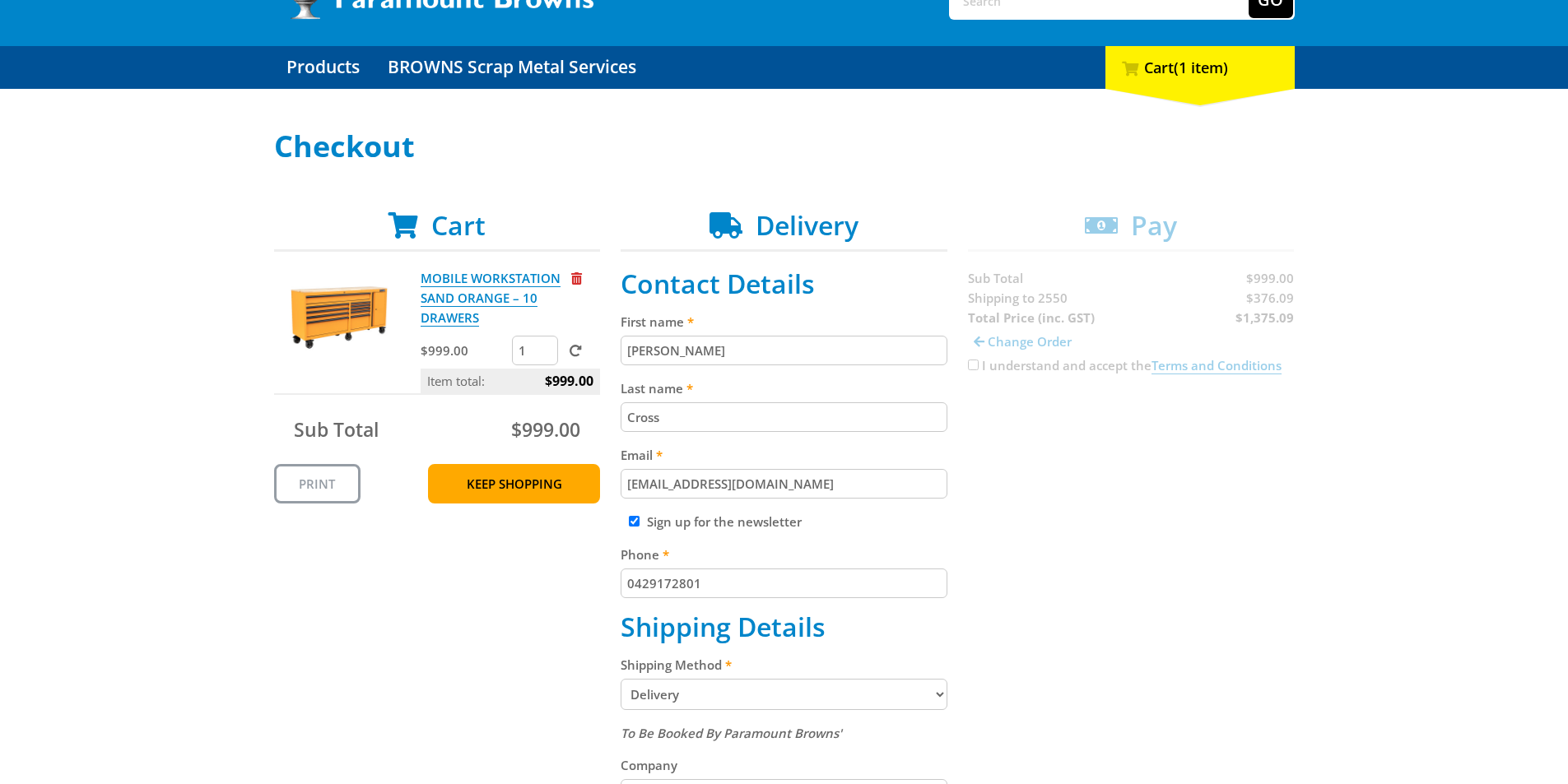
scroll to position [329, 0]
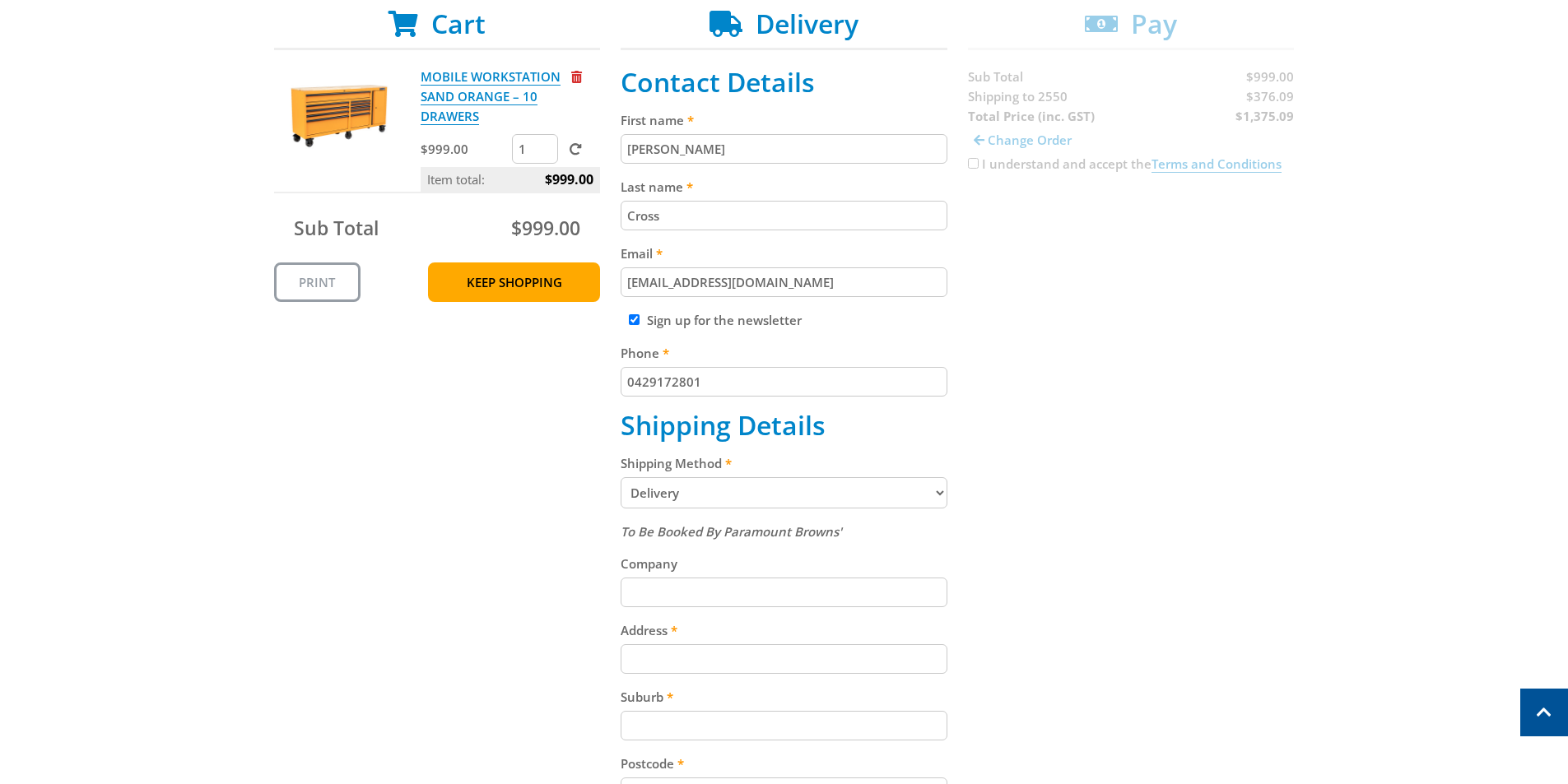
type input "[EMAIL_ADDRESS][DOMAIN_NAME]"
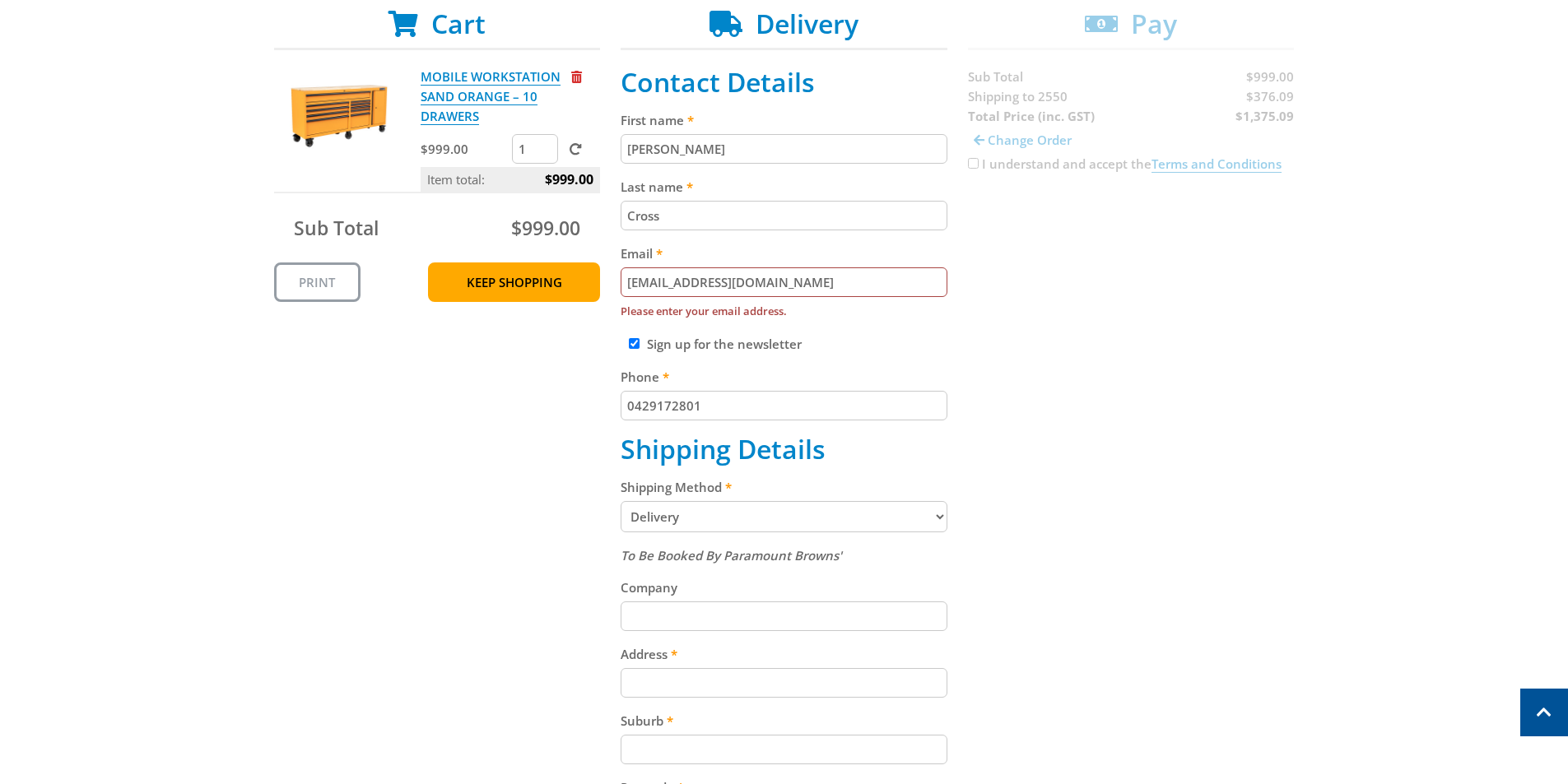
click at [743, 320] on fieldset "Contact Details First name Tim Last name Cross Email mikirin7856@gmail.com Plea…" at bounding box center [784, 591] width 327 height 1049
click at [639, 349] on input "Sign up for the newsletter" at bounding box center [634, 343] width 11 height 11
checkbox input "false"
click at [1003, 314] on div "Cart MOBILE WORKSTATION SAND ORANGE – 10 DRAWERS $999.00 1 Item total: $999.00 …" at bounding box center [784, 591] width 1021 height 1166
click at [826, 289] on input "[EMAIL_ADDRESS][DOMAIN_NAME]" at bounding box center [784, 283] width 327 height 30
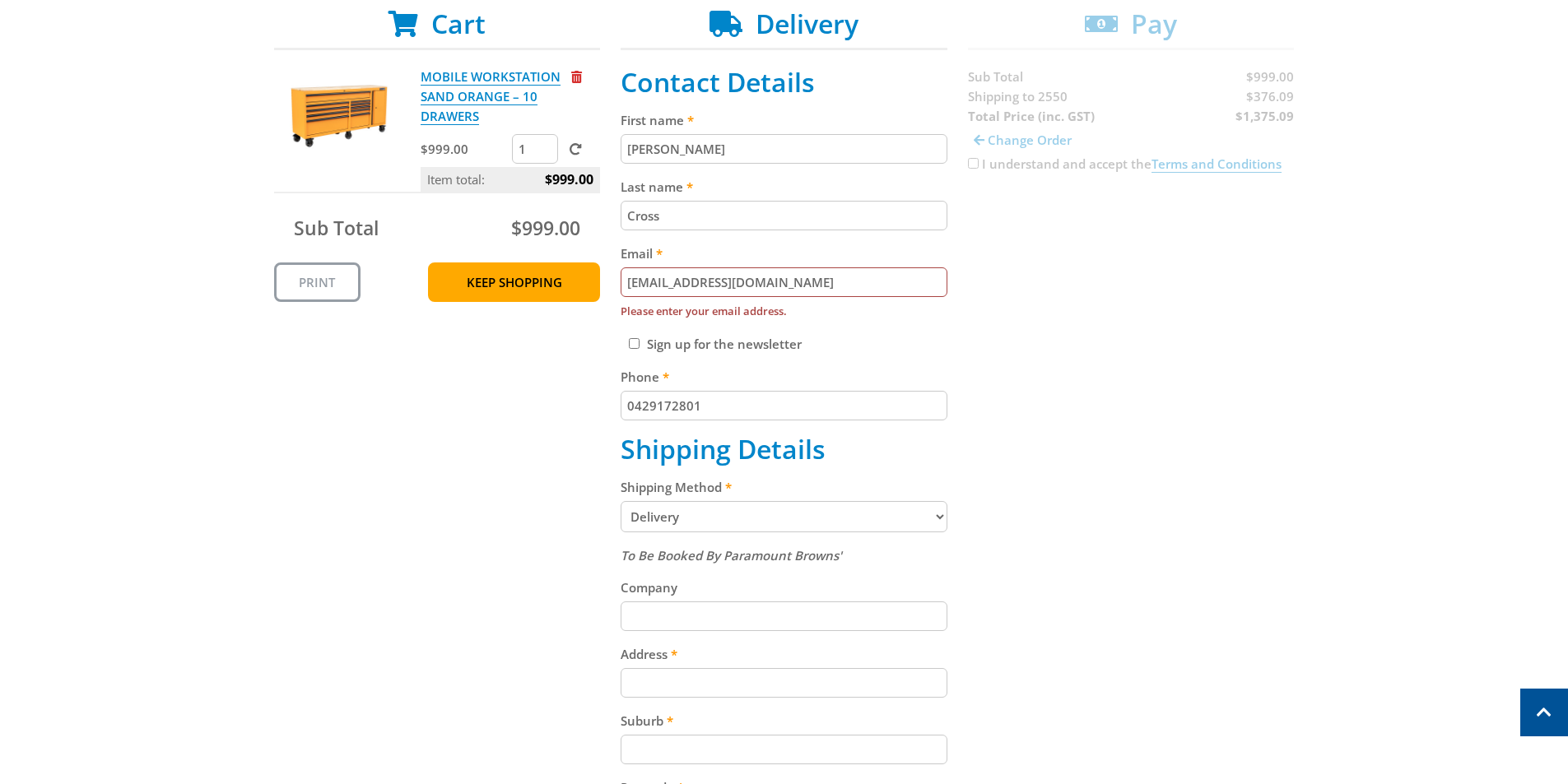
drag, startPoint x: 1301, startPoint y: 266, endPoint x: 1126, endPoint y: 213, distance: 182.3
click at [1301, 264] on div "Select your Delivery Method Personal Pick up Available in 5 days Courier Pick u…" at bounding box center [784, 550] width 1568 height 1245
click at [780, 203] on input "Cross" at bounding box center [784, 216] width 327 height 30
drag, startPoint x: 805, startPoint y: 259, endPoint x: 810, endPoint y: 287, distance: 28.4
click at [805, 260] on label "Email" at bounding box center [784, 254] width 327 height 20
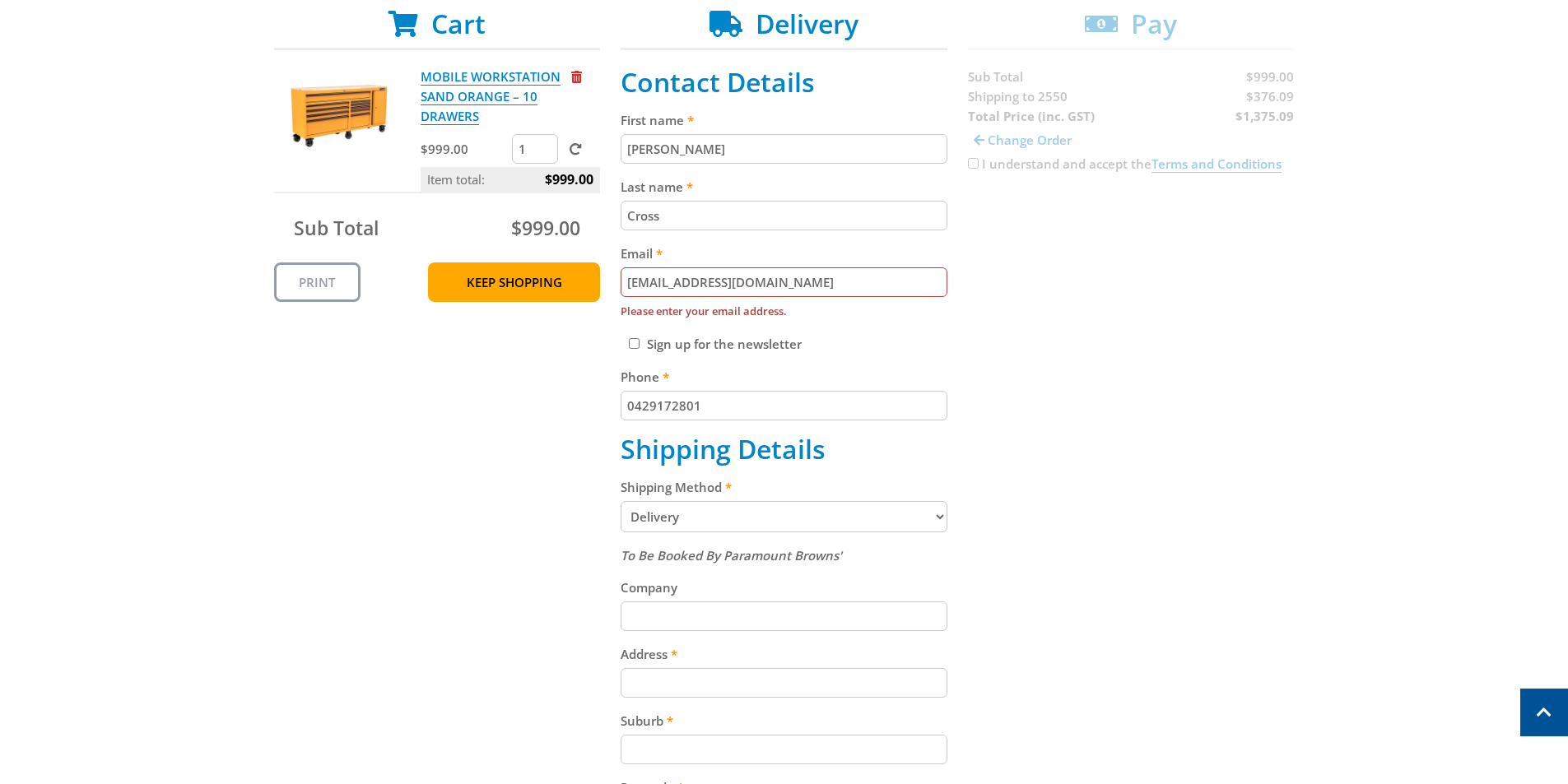
click at [805, 268] on input "[EMAIL_ADDRESS][DOMAIN_NAME]" at bounding box center [784, 283] width 327 height 30
click at [820, 279] on input "[EMAIL_ADDRESS][DOMAIN_NAME]" at bounding box center [784, 283] width 327 height 30
click at [832, 396] on input "0429172801" at bounding box center [784, 406] width 327 height 30
drag, startPoint x: 797, startPoint y: 282, endPoint x: 514, endPoint y: 282, distance: 283.1
click at [514, 282] on div "Cart MOBILE WORKSTATION SAND ORANGE – 10 DRAWERS $999.00 1 Item total: $999.00 …" at bounding box center [784, 591] width 1021 height 1166
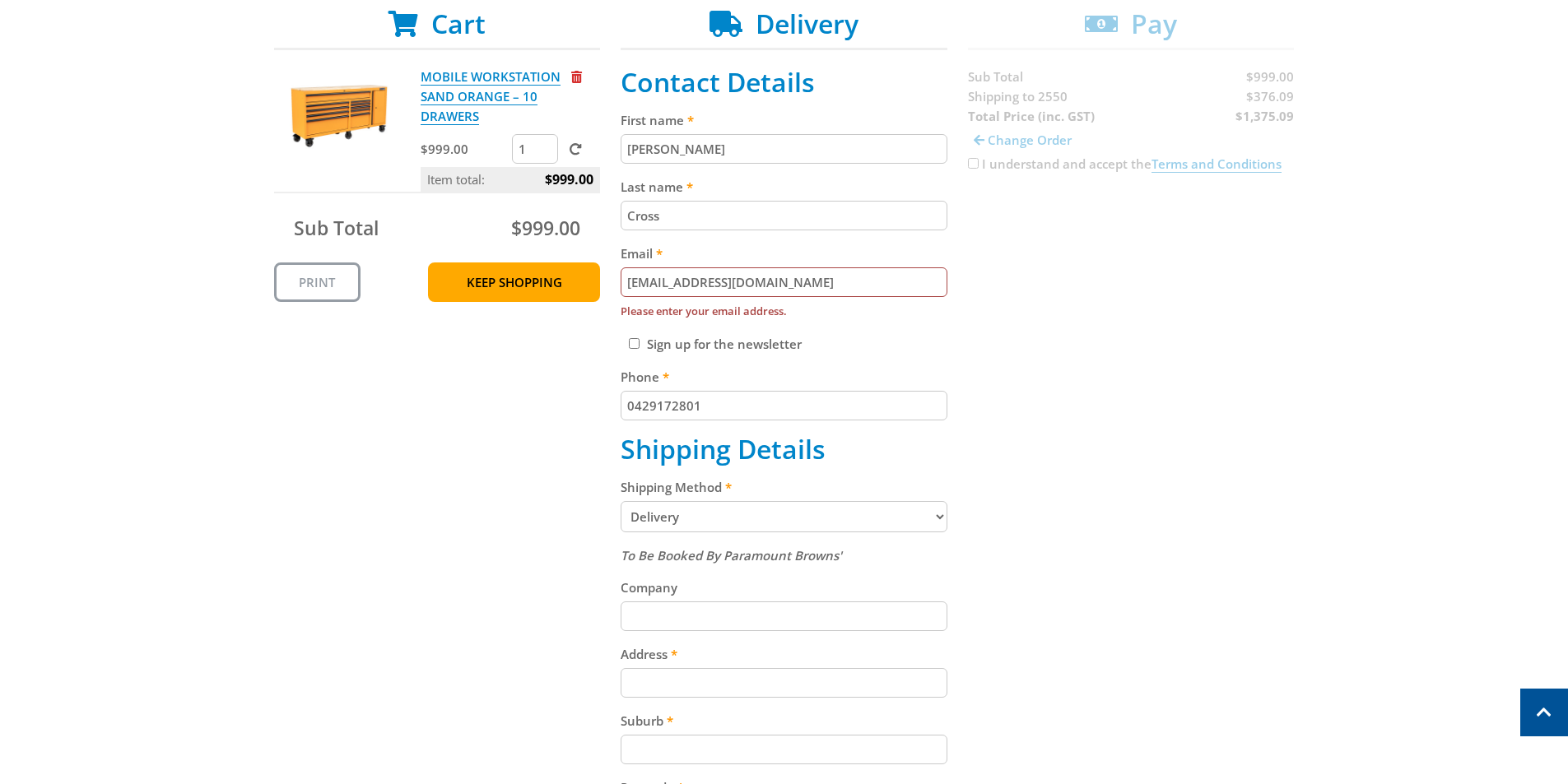
drag, startPoint x: 1262, startPoint y: 301, endPoint x: 975, endPoint y: 410, distance: 306.4
click at [1231, 309] on div "Cart MOBILE WORKSTATION SAND ORANGE – 10 DRAWERS $999.00 1 Item total: $999.00 …" at bounding box center [784, 591] width 1021 height 1166
click at [729, 522] on select "Pickup from Gepps Cross Delivery" at bounding box center [784, 516] width 327 height 31
click at [738, 517] on select "Pickup from Gepps Cross Delivery" at bounding box center [784, 516] width 327 height 31
click at [724, 617] on input "Company" at bounding box center [784, 617] width 327 height 30
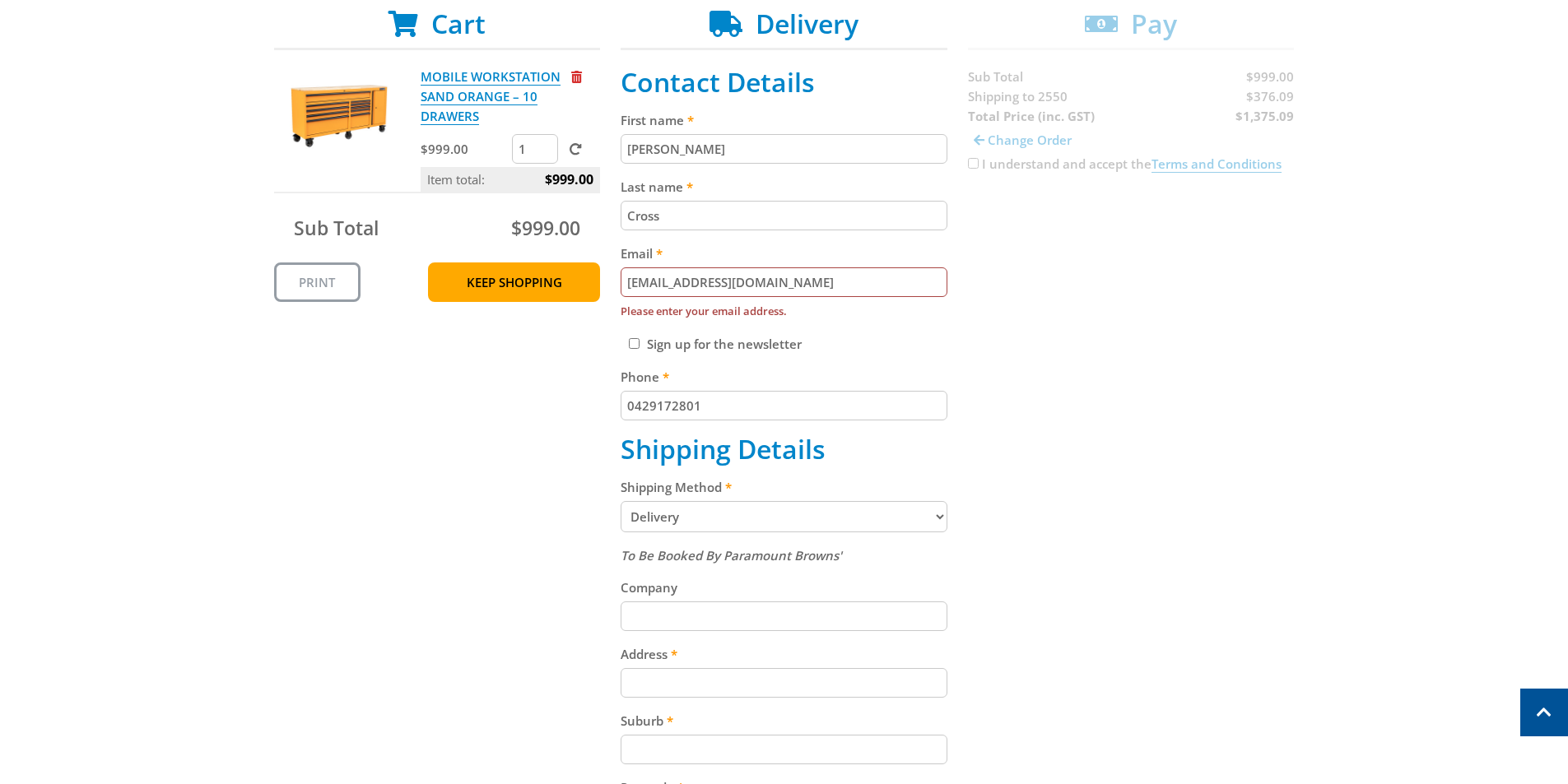
click at [720, 685] on input "Address" at bounding box center [784, 683] width 327 height 30
paste input "[STREET_ADDRESS]"
type input "[STREET_ADDRESS]"
click at [671, 617] on input "Company" at bounding box center [784, 617] width 327 height 30
paste input "Bega"
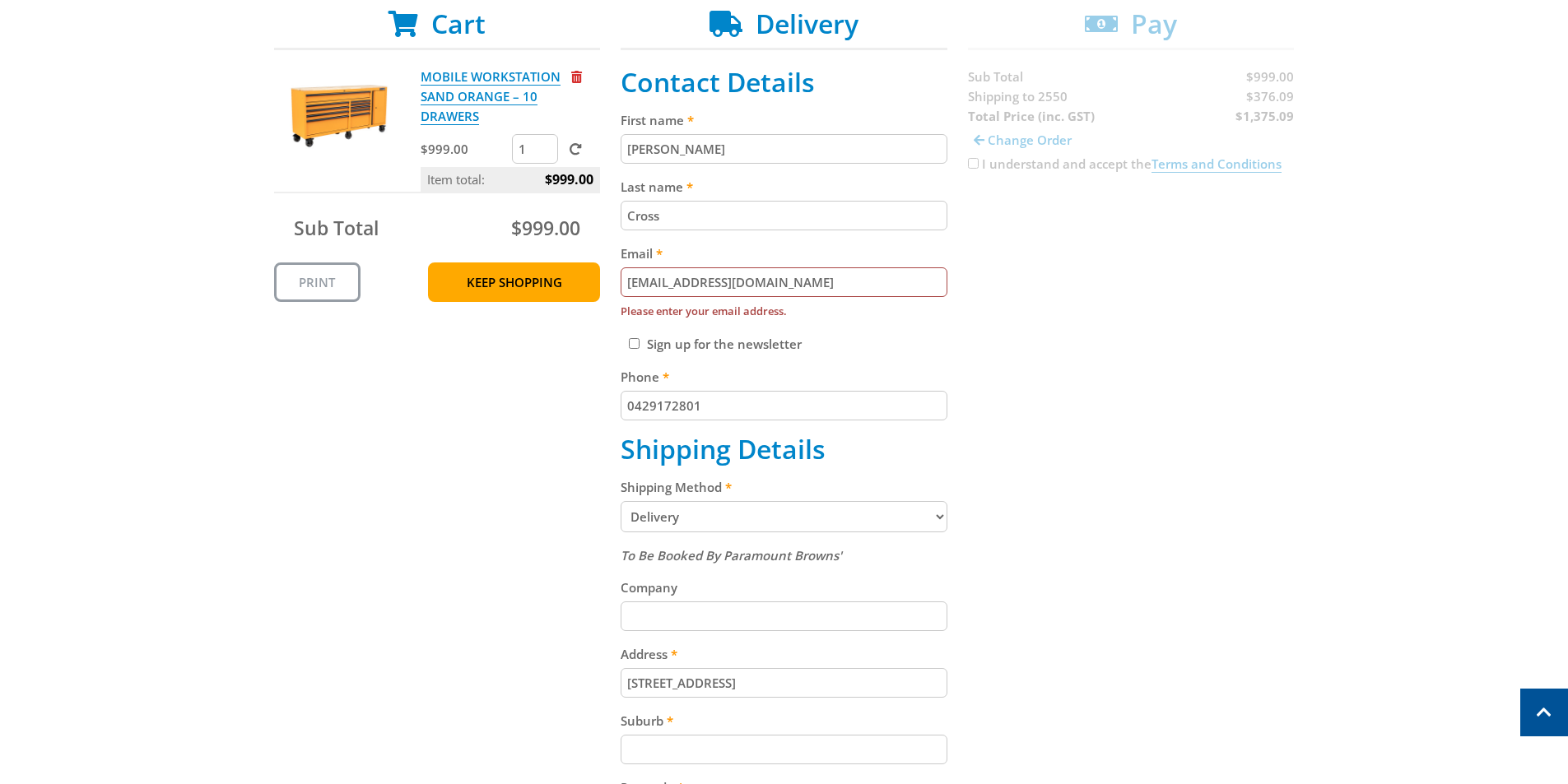
type input "Bega"
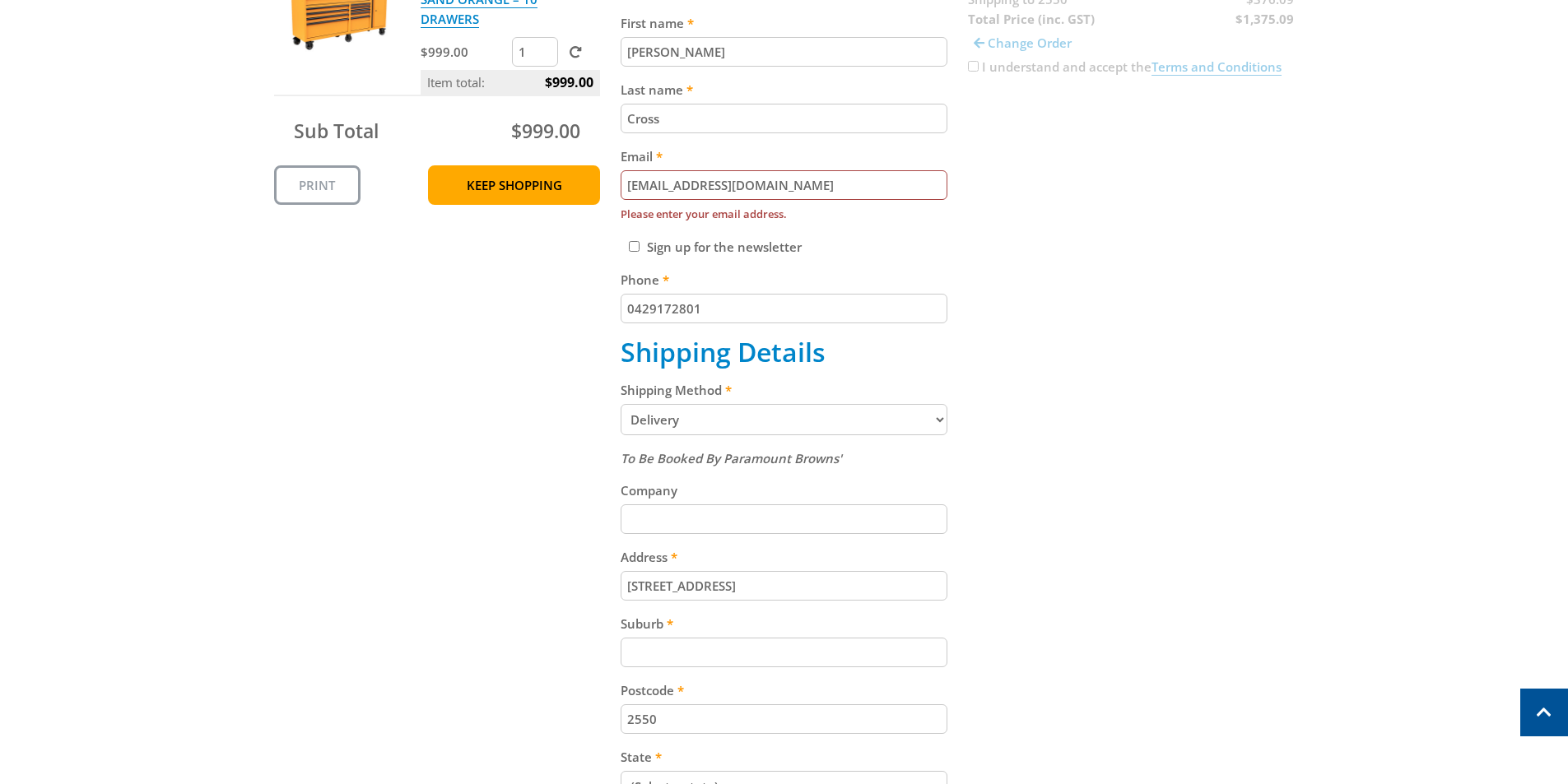
scroll to position [576, 0]
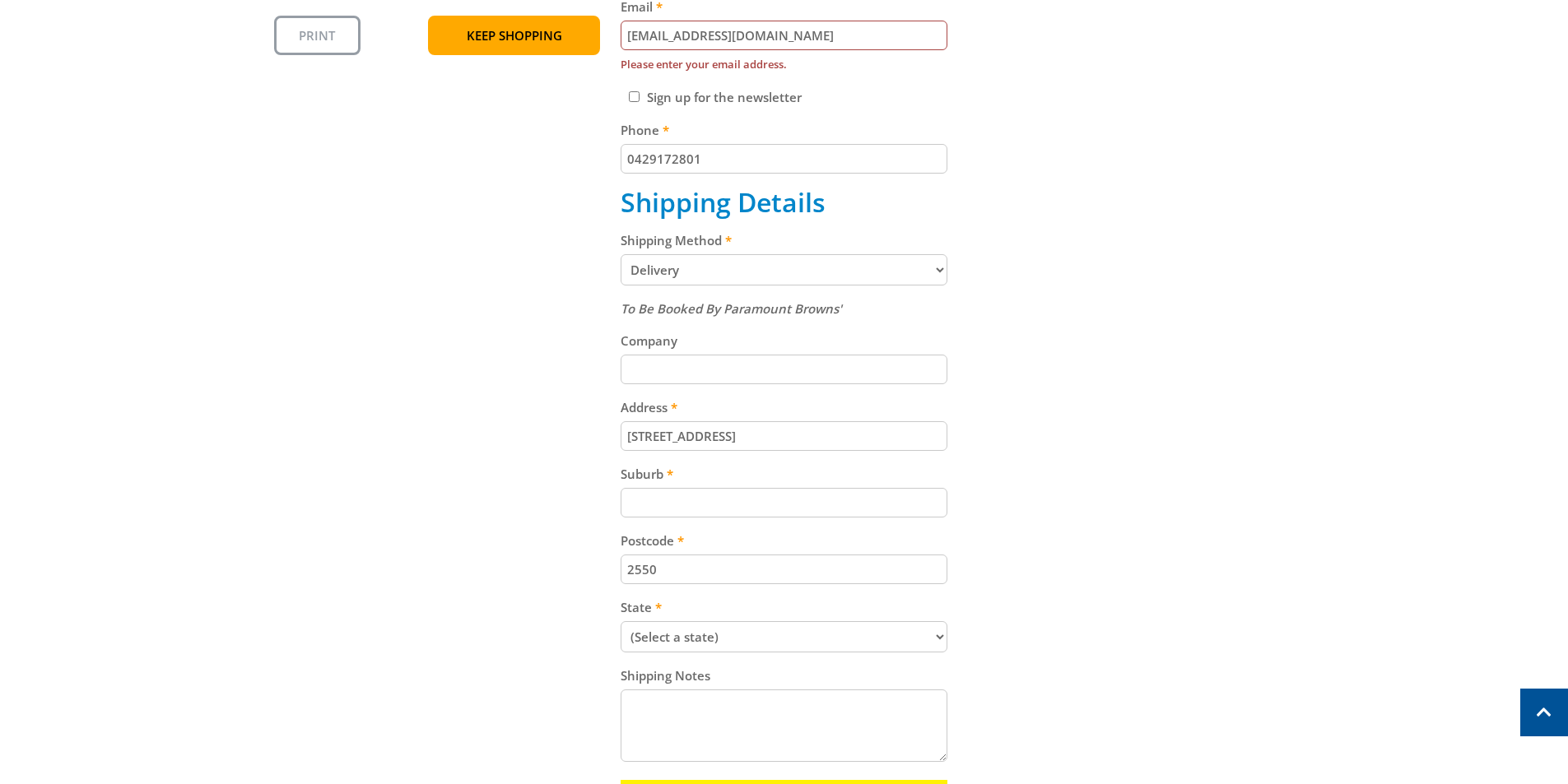
click at [697, 496] on input "Suburb" at bounding box center [784, 503] width 327 height 30
paste input "Bega"
type input "Bega"
click at [1162, 388] on div "Cart MOBILE WORKSTATION SAND ORANGE – 10 DRAWERS $999.00 1 Item total: $999.00 …" at bounding box center [784, 344] width 1021 height 1166
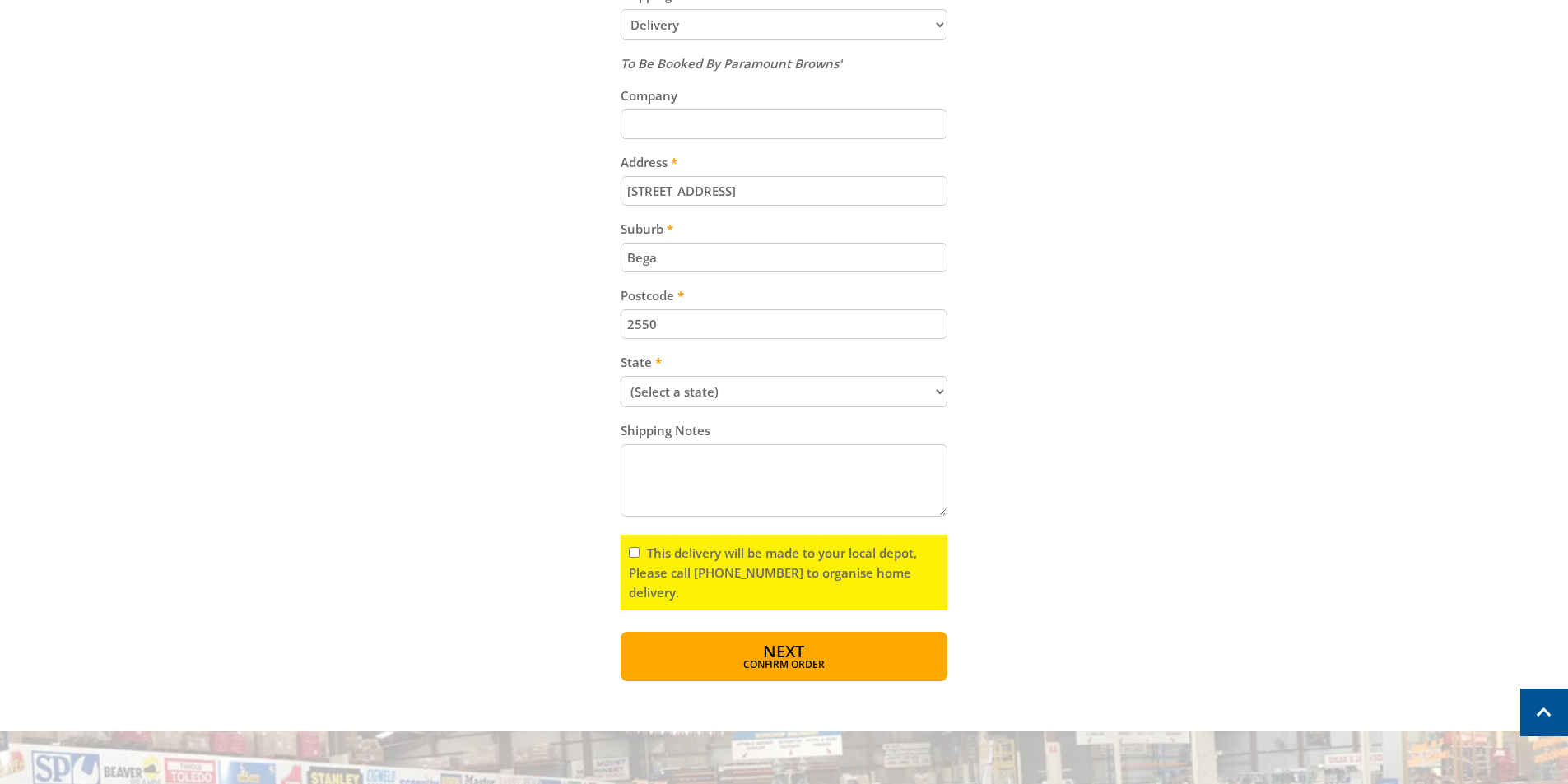
scroll to position [823, 0]
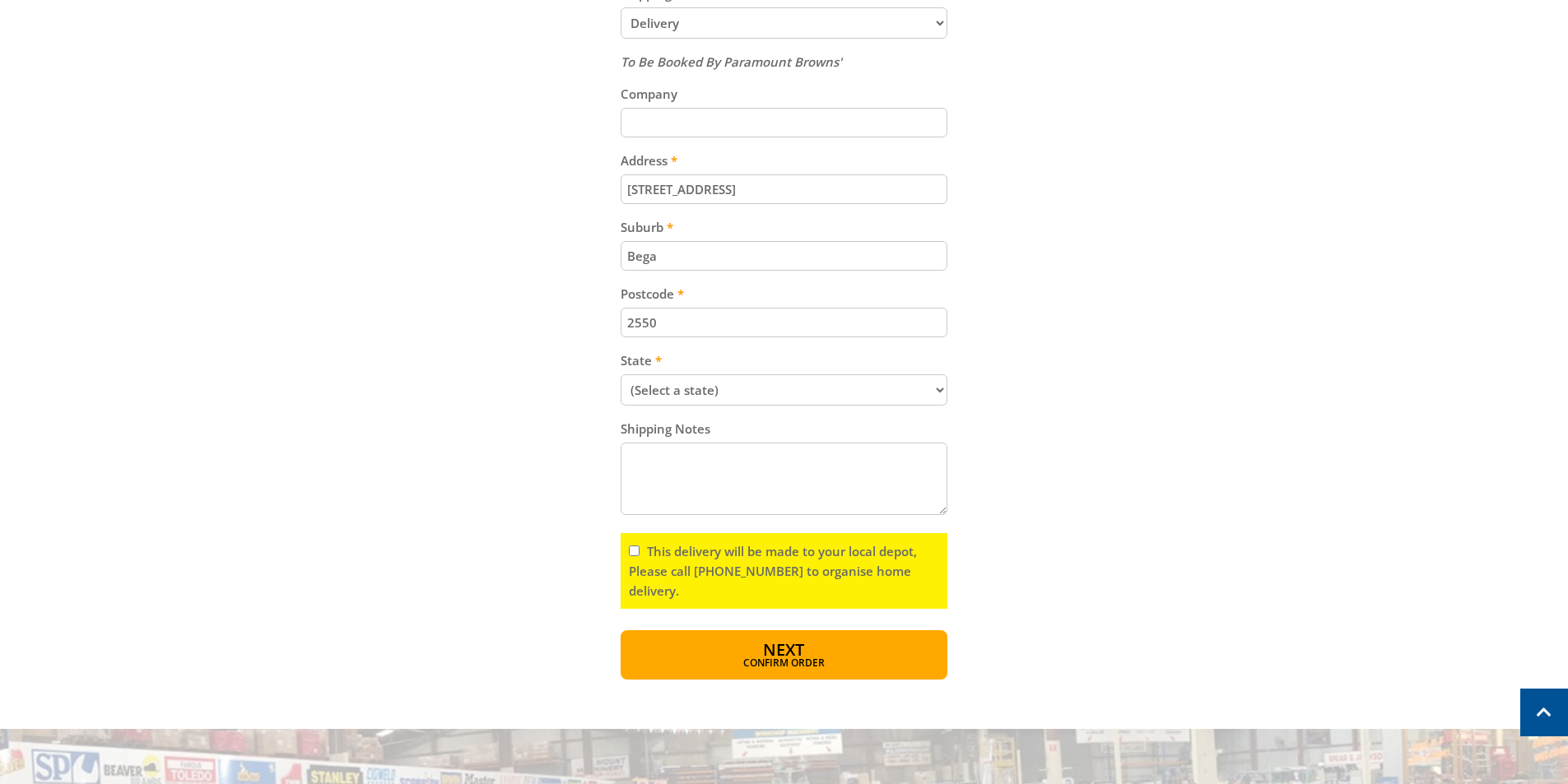
click at [834, 398] on select "(Select a state) [GEOGRAPHIC_DATA] [GEOGRAPHIC_DATA] [GEOGRAPHIC_DATA] [GEOGRAP…" at bounding box center [784, 390] width 327 height 31
select select "[GEOGRAPHIC_DATA]"
click at [621, 375] on select "(Select a state) [GEOGRAPHIC_DATA] [GEOGRAPHIC_DATA] [GEOGRAPHIC_DATA] [GEOGRAP…" at bounding box center [784, 390] width 327 height 31
click at [701, 551] on label "This delivery will be made to your local depot, Please call [PHONE_NUMBER] to o…" at bounding box center [773, 571] width 288 height 56
click at [640, 551] on input "This delivery will be made to your local depot, Please call [PHONE_NUMBER] to o…" at bounding box center [634, 551] width 11 height 11
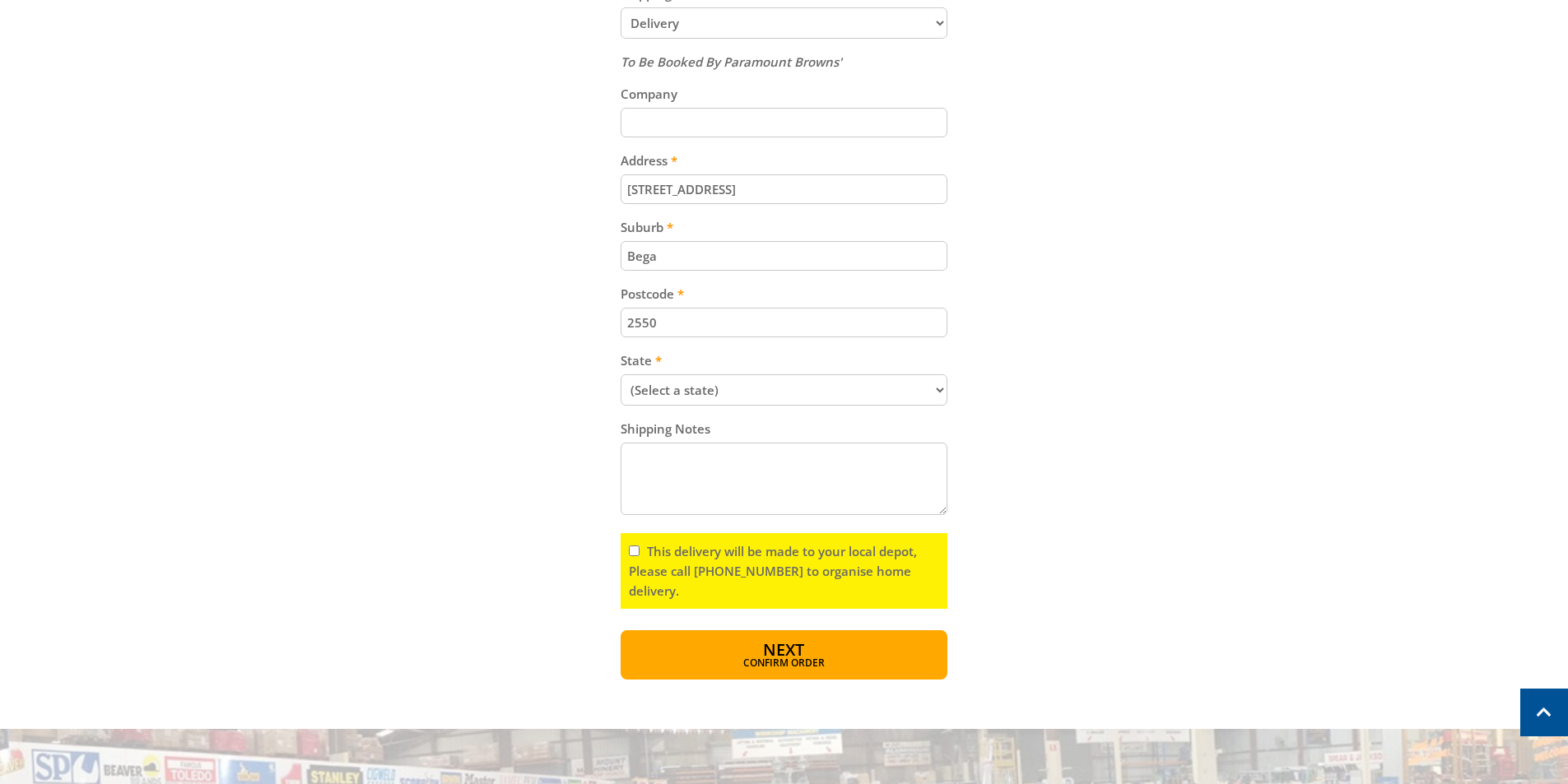
checkbox input "true"
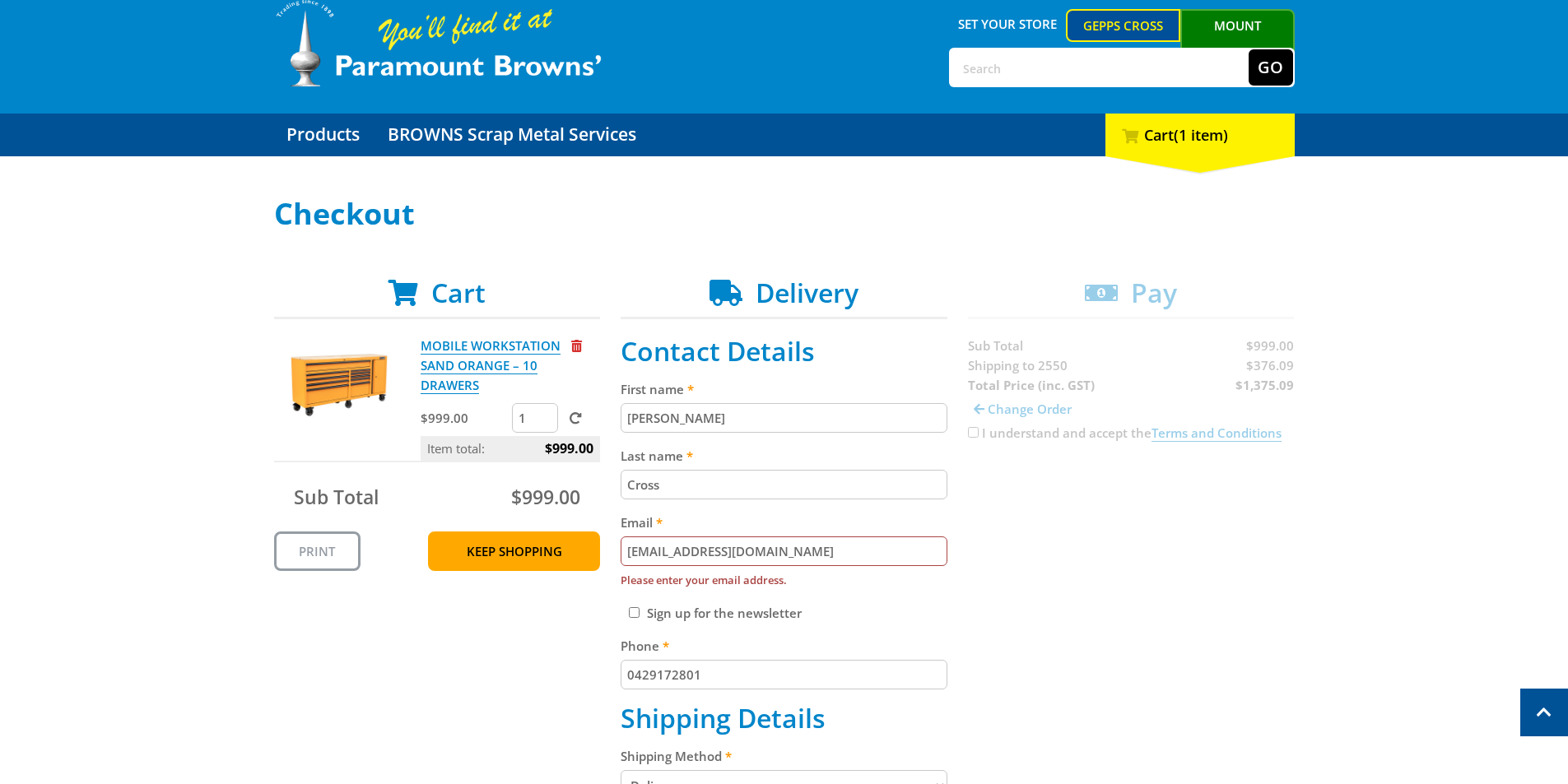
scroll to position [0, 0]
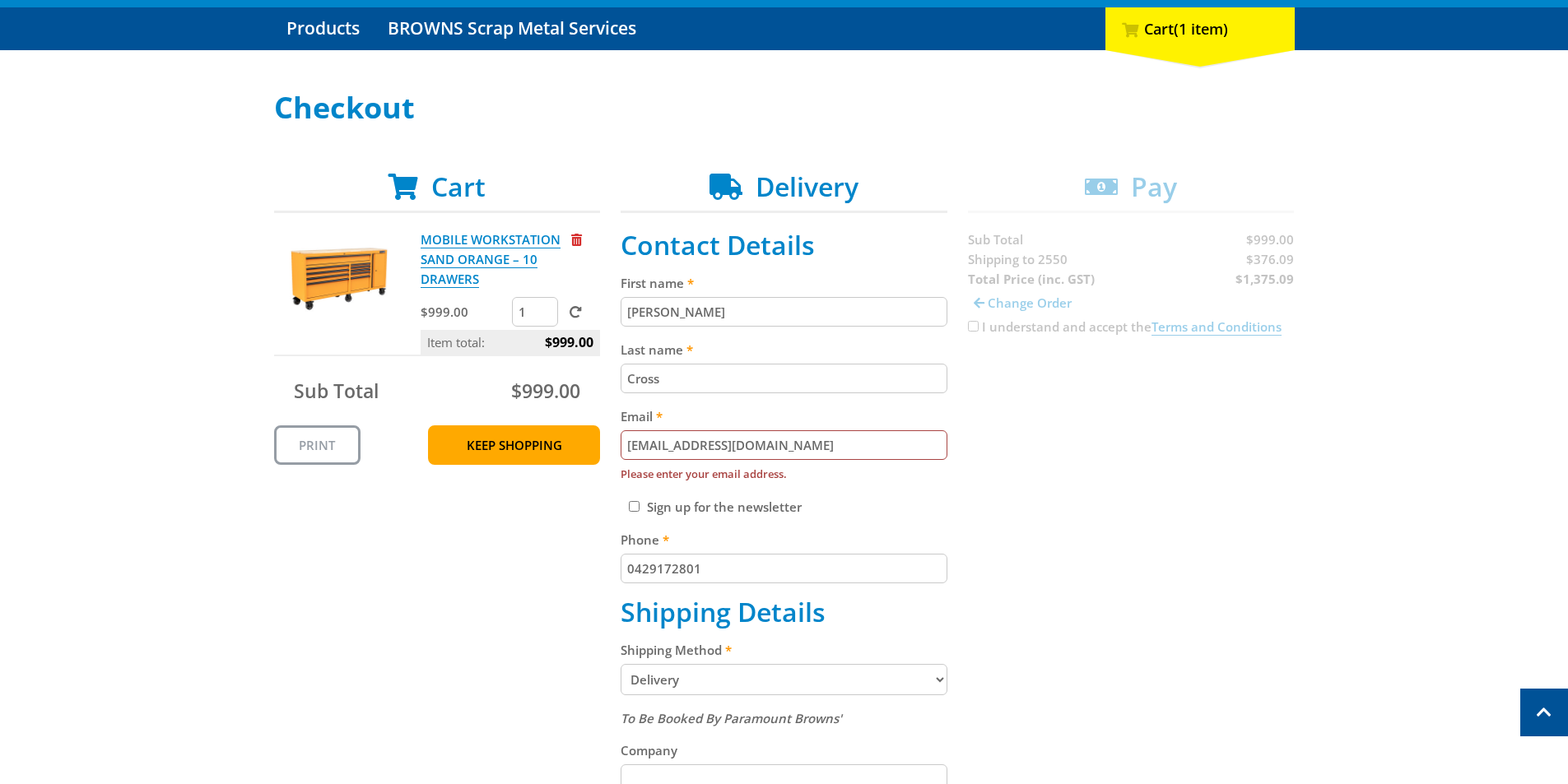
scroll to position [165, 0]
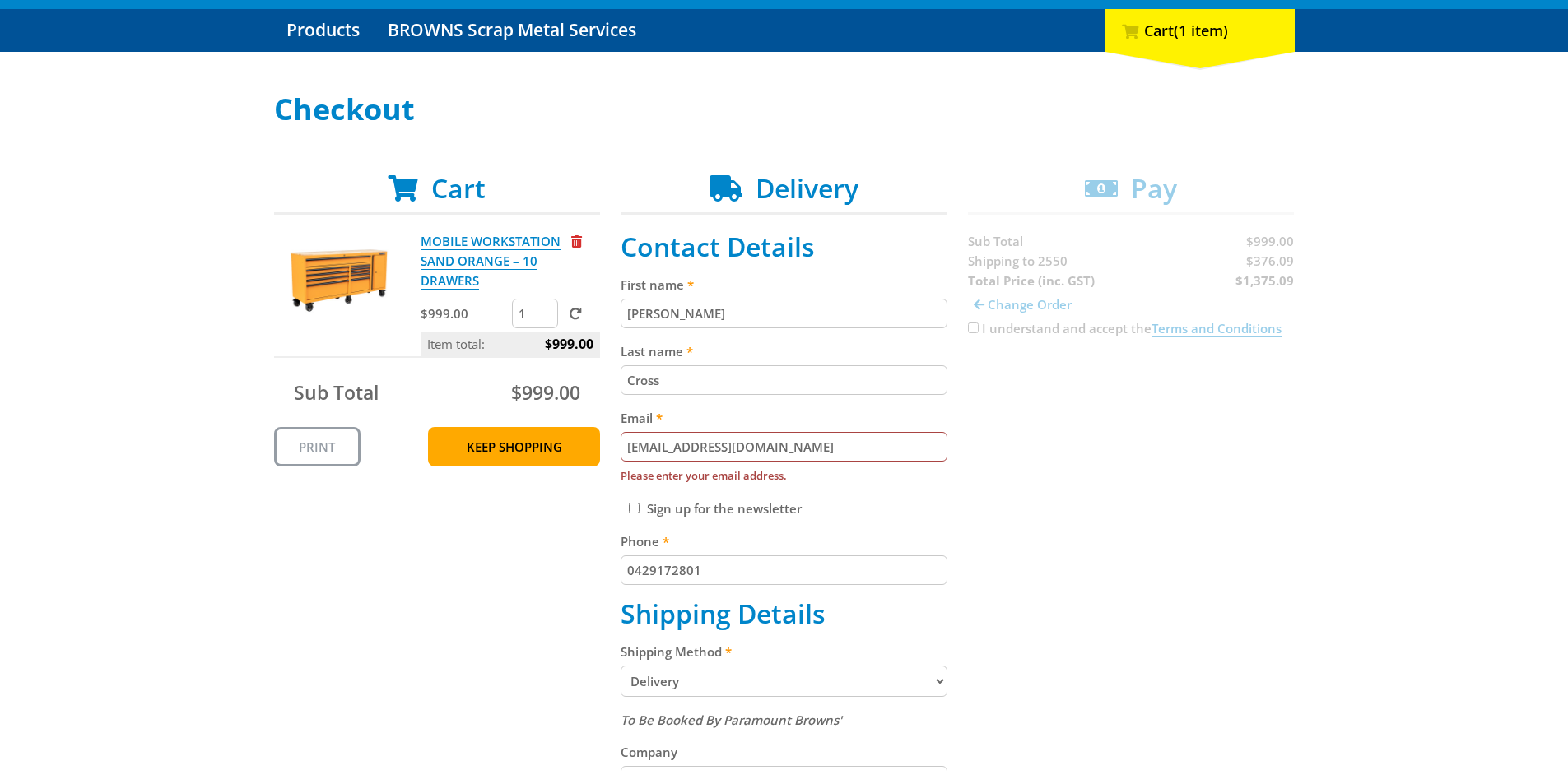
click at [741, 443] on input "[EMAIL_ADDRESS][DOMAIN_NAME]" at bounding box center [784, 447] width 327 height 30
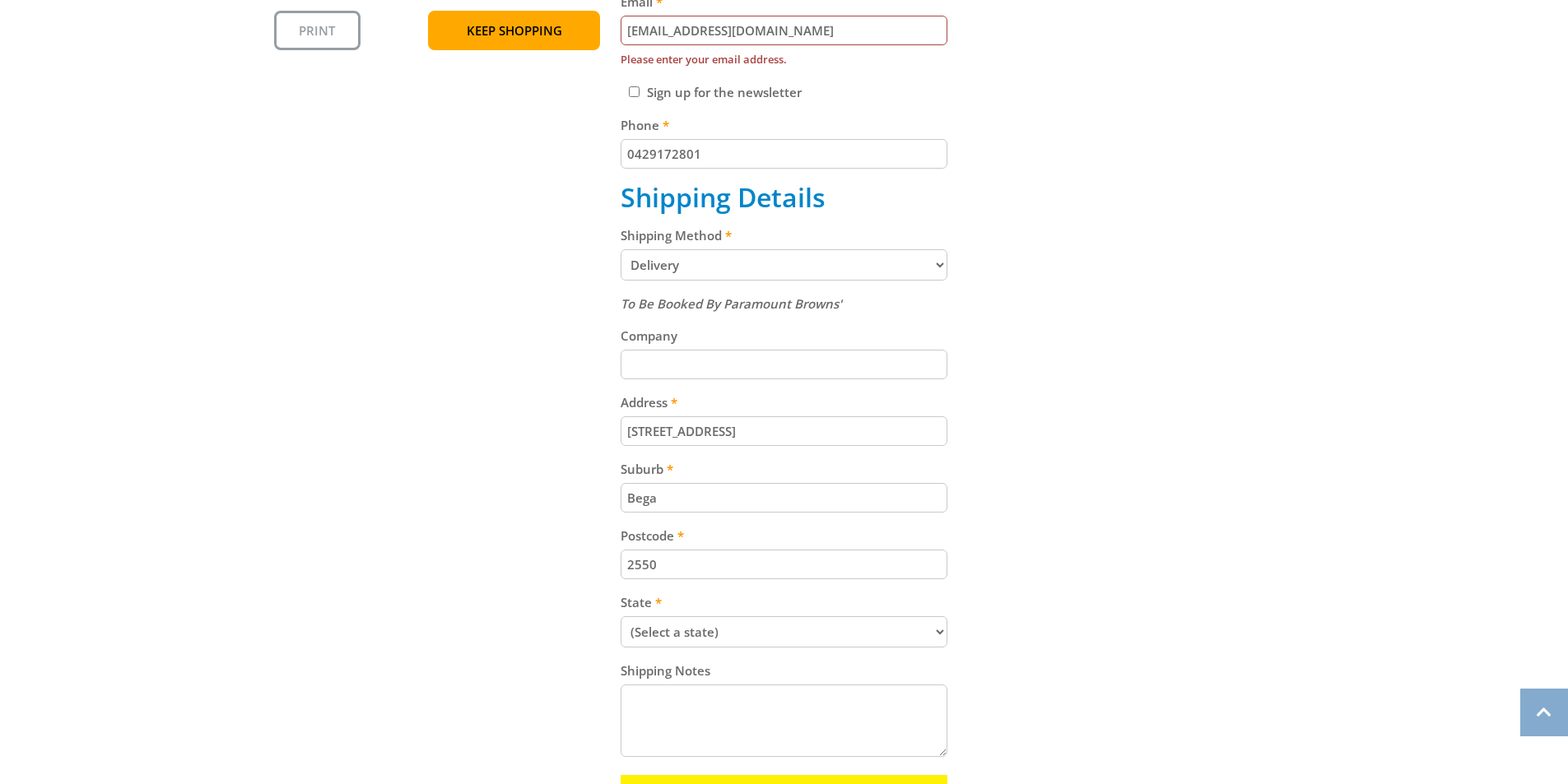
scroll to position [1070, 0]
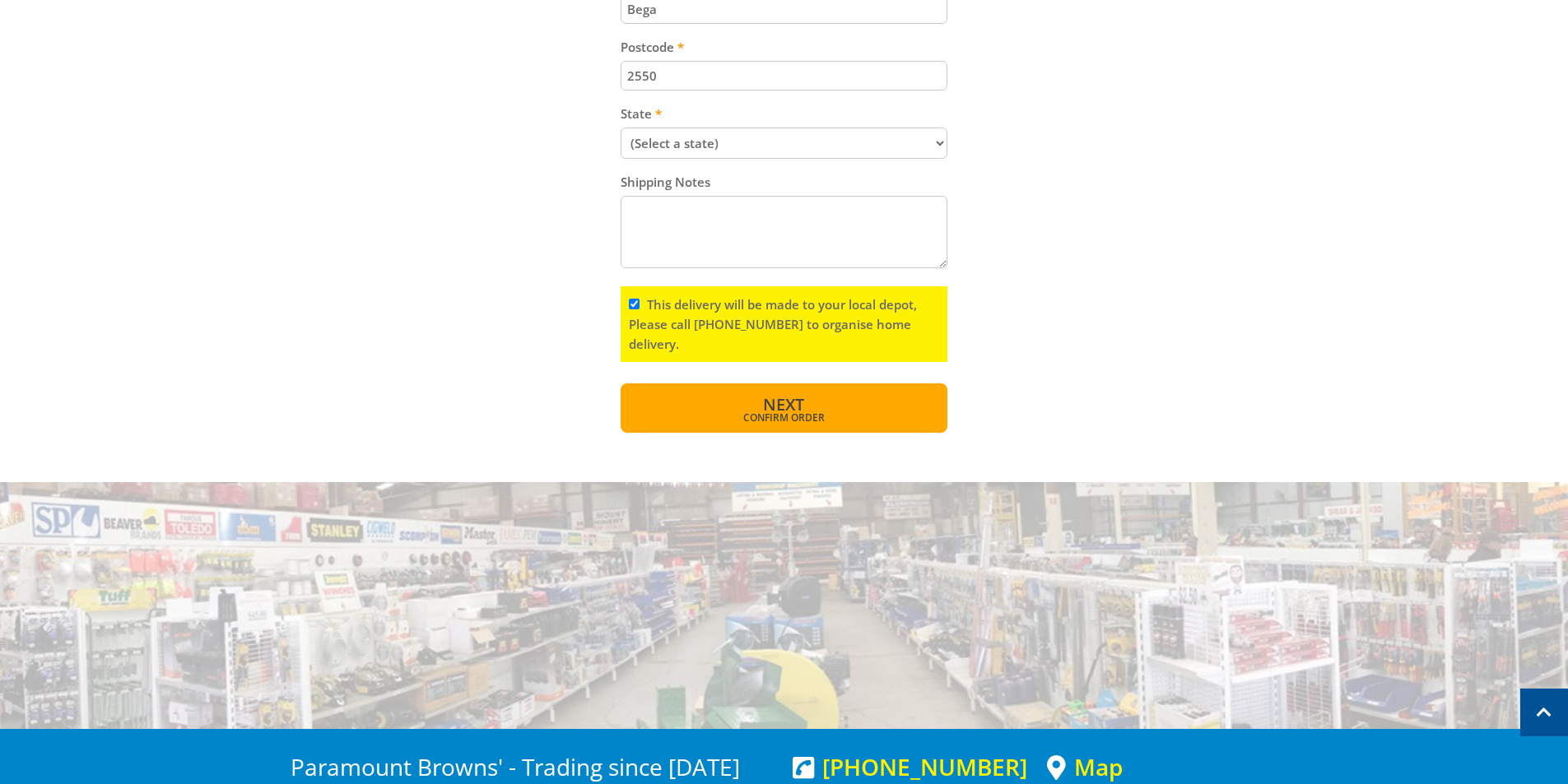
click at [742, 421] on span "Confirm order" at bounding box center [784, 418] width 256 height 10
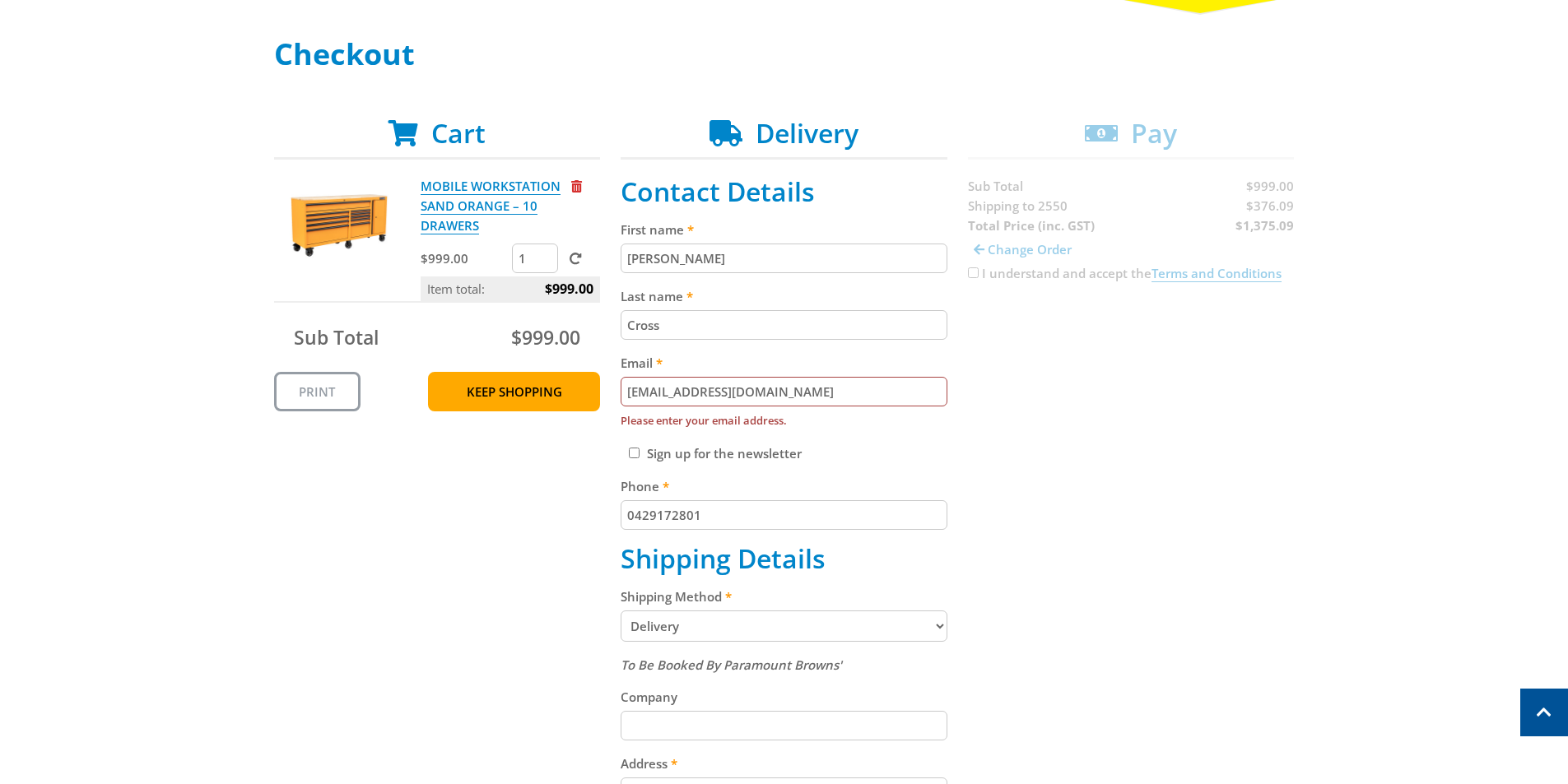
click at [779, 392] on input "[EMAIL_ADDRESS][DOMAIN_NAME]" at bounding box center [784, 392] width 327 height 30
drag, startPoint x: 810, startPoint y: 401, endPoint x: 404, endPoint y: 398, distance: 405.8
click at [400, 399] on div "Cart MOBILE WORKSTATION SAND ORANGE – 10 DRAWERS $999.00 1 Item total: $999.00 …" at bounding box center [784, 701] width 1021 height 1166
click at [807, 397] on input "[EMAIL_ADDRESS][DOMAIN_NAME]" at bounding box center [784, 392] width 327 height 30
drag, startPoint x: 794, startPoint y: 390, endPoint x: 368, endPoint y: 368, distance: 426.9
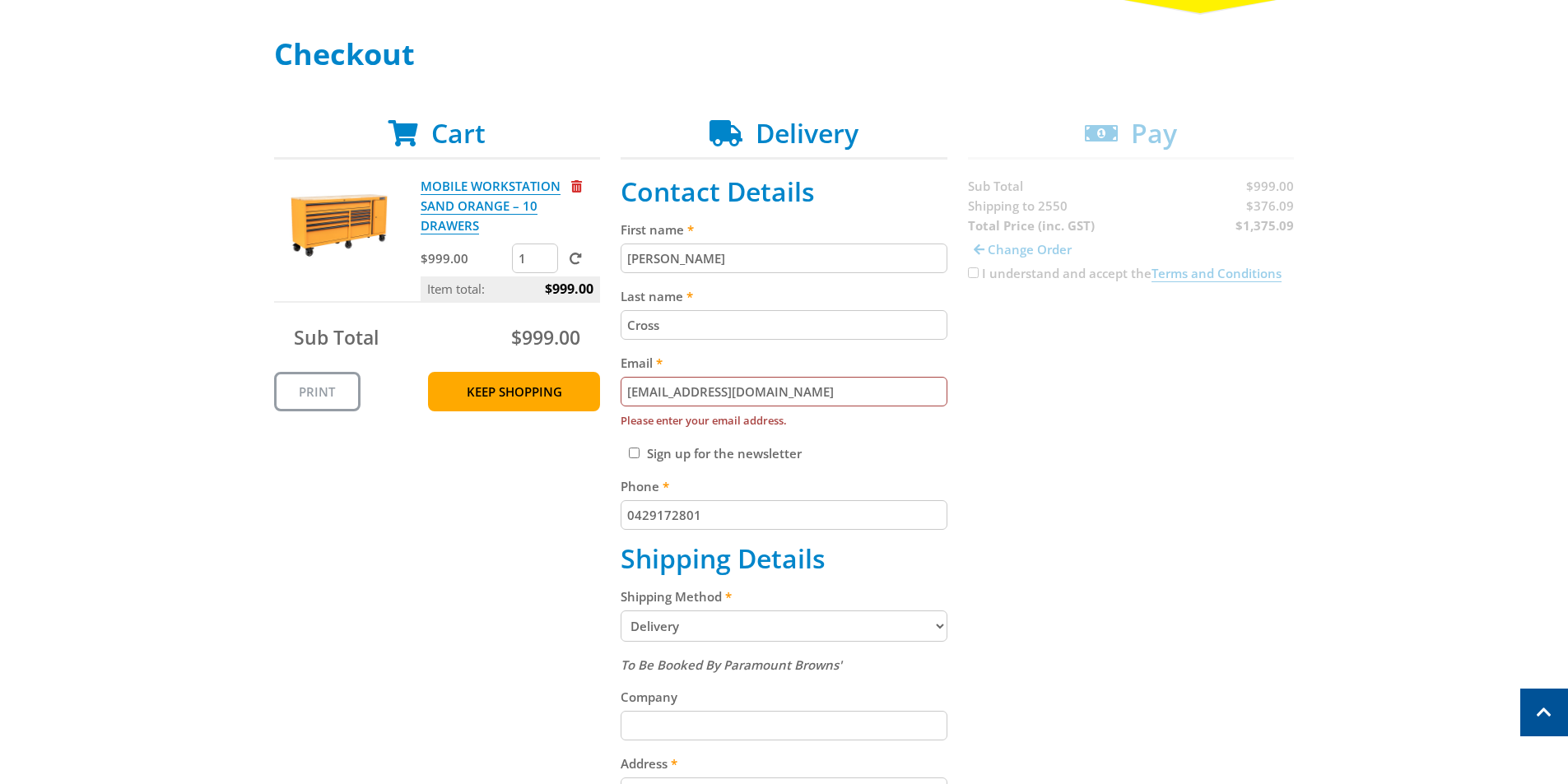
click at [312, 380] on div "Cart MOBILE WORKSTATION SAND ORANGE – 10 DRAWERS $999.00 1 Item total: $999.00 …" at bounding box center [784, 701] width 1021 height 1166
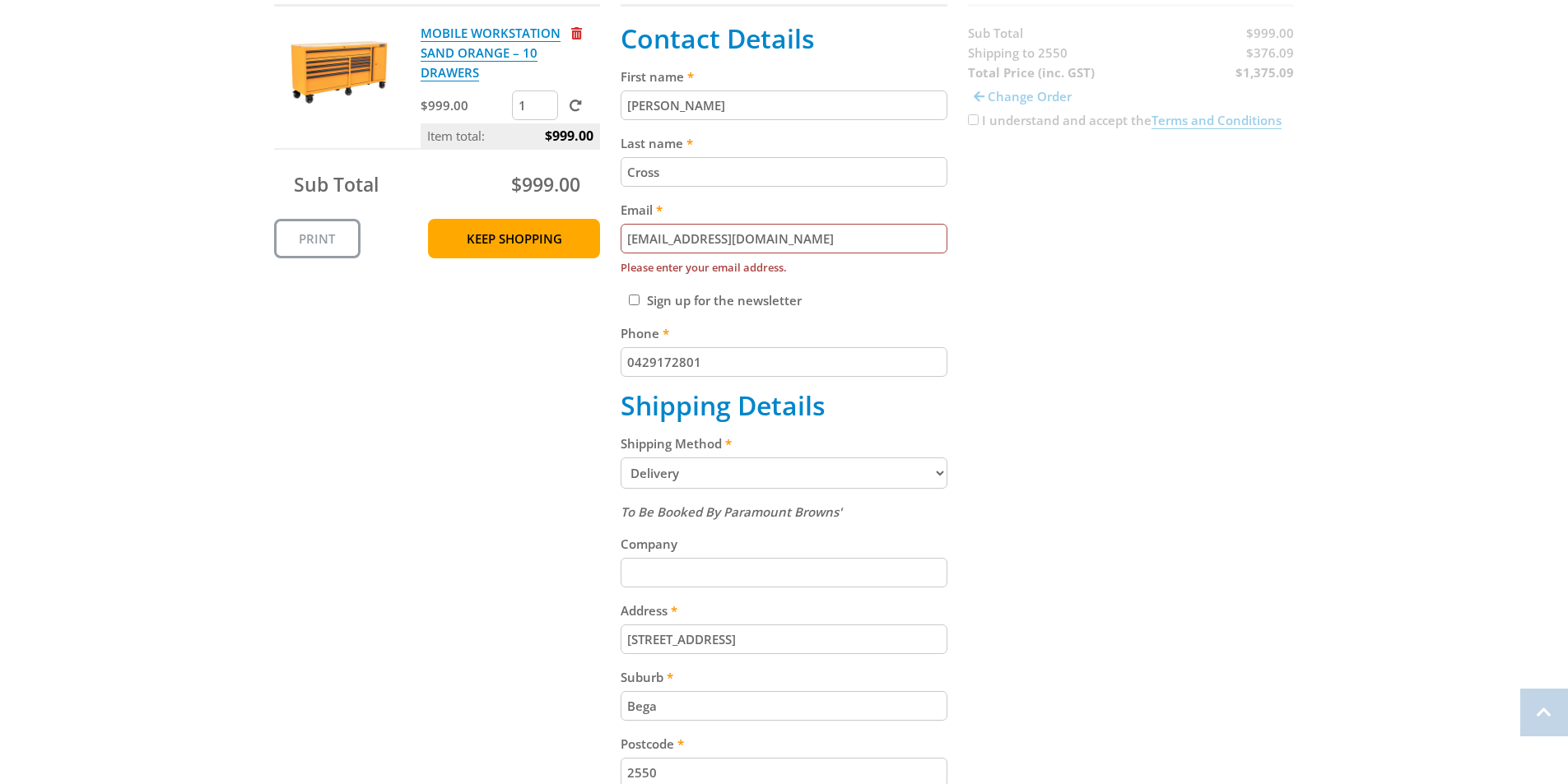
scroll to position [412, 0]
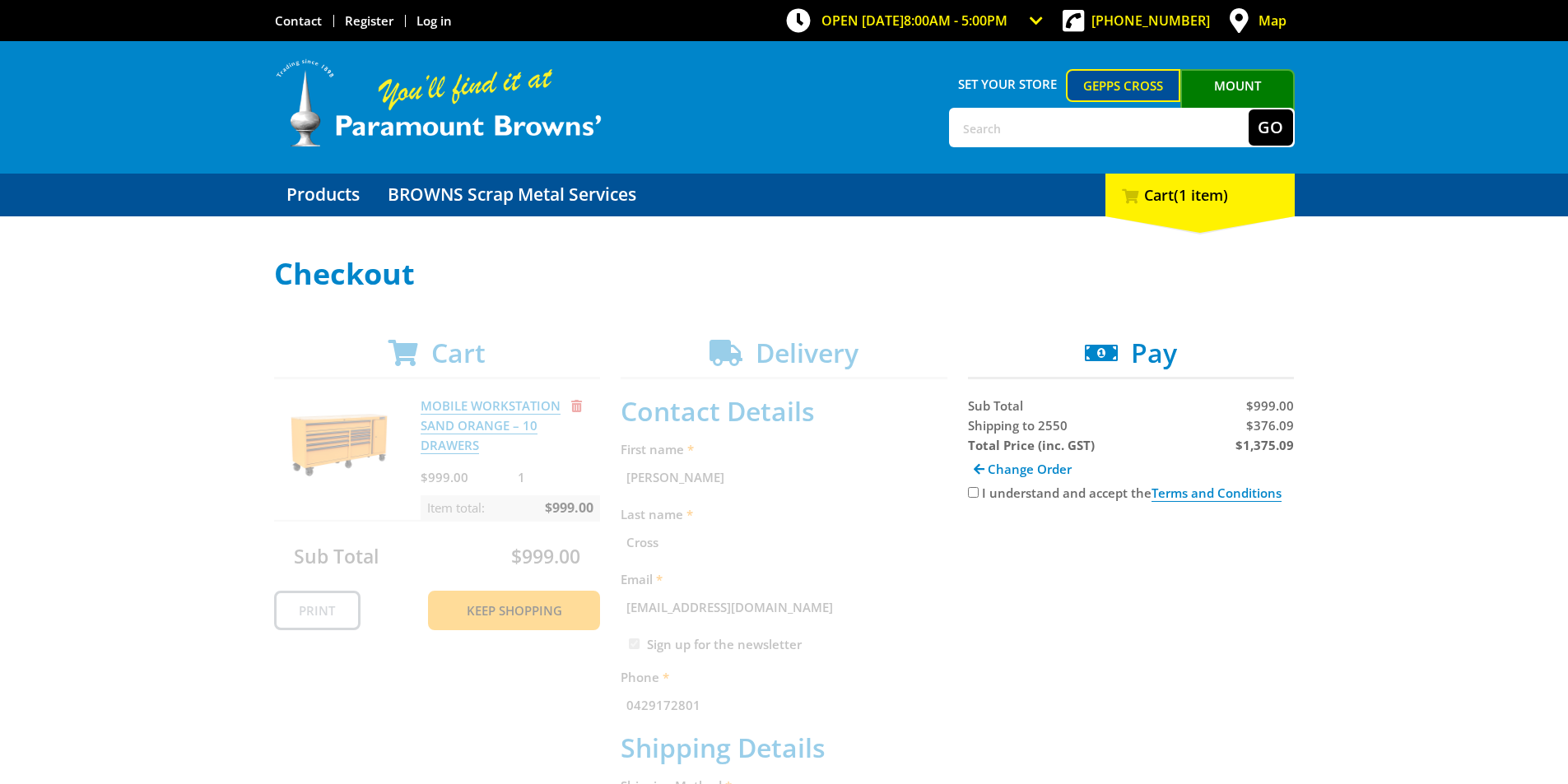
click at [972, 495] on input "I understand and accept the Terms and Conditions" at bounding box center [973, 492] width 11 height 11
checkbox input "true"
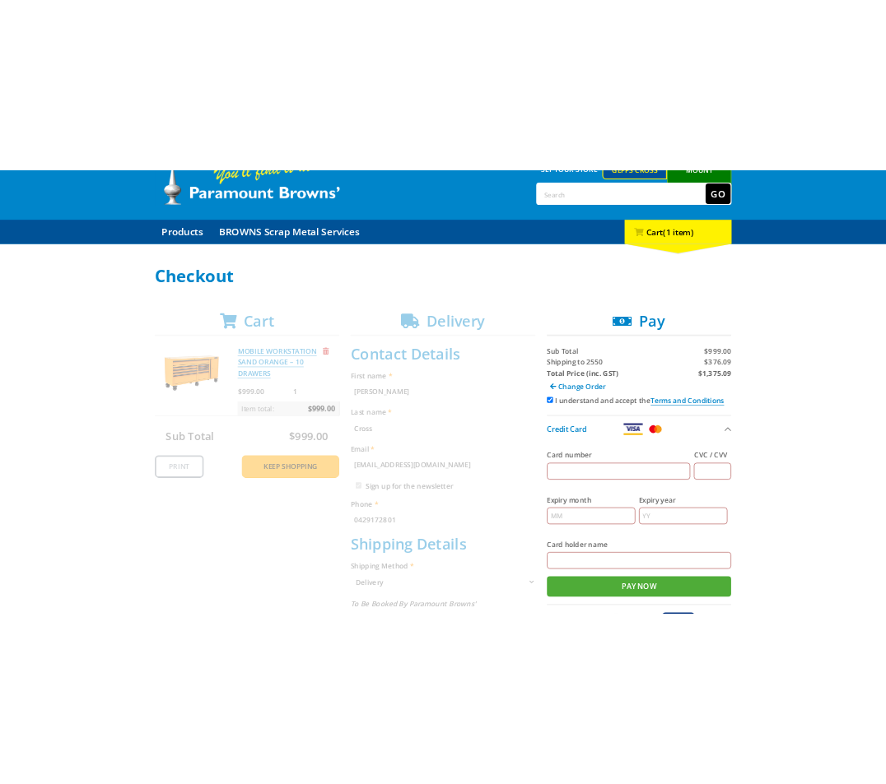
scroll to position [247, 0]
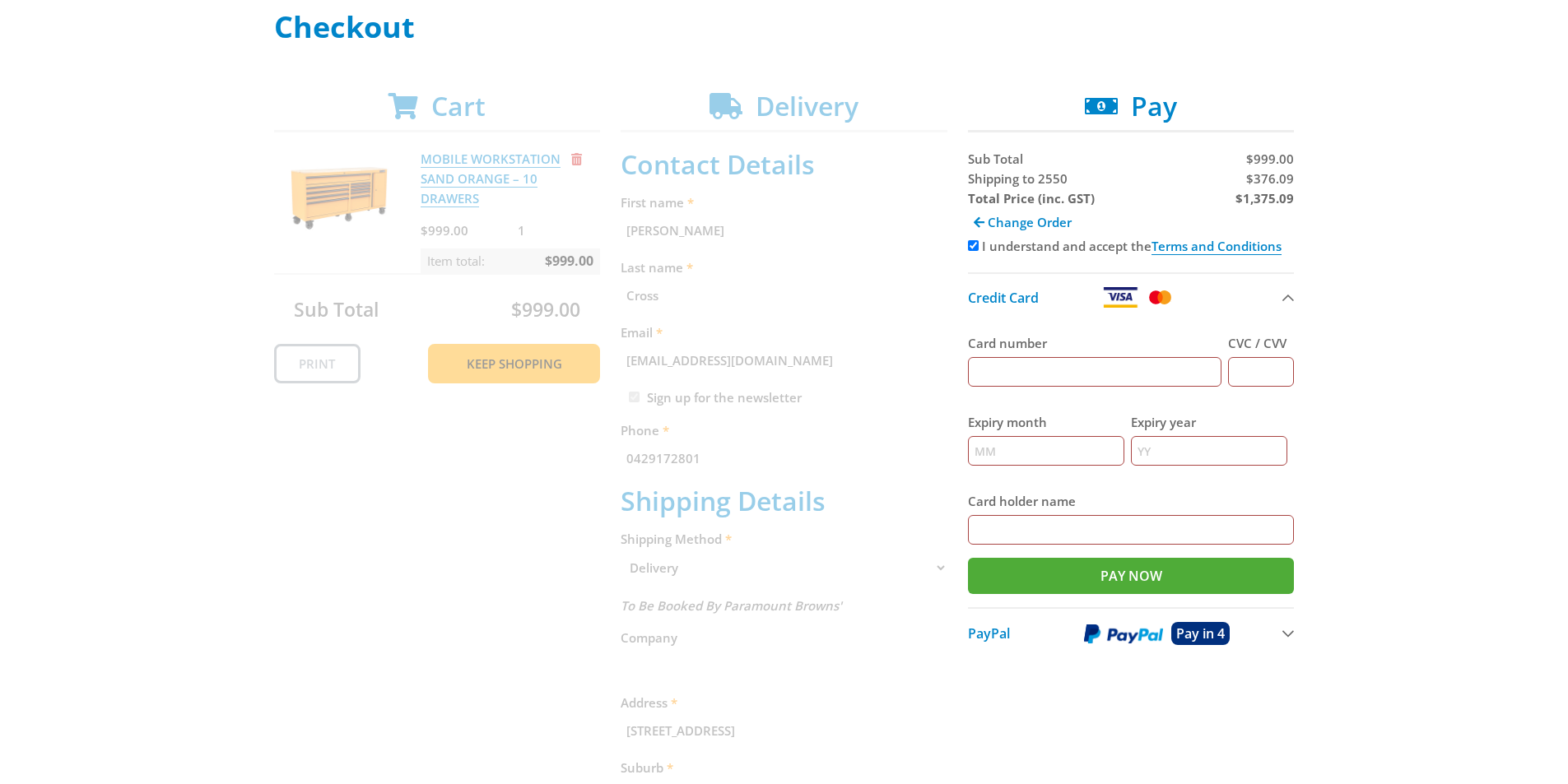
click at [1116, 375] on input "Card number" at bounding box center [1095, 372] width 254 height 30
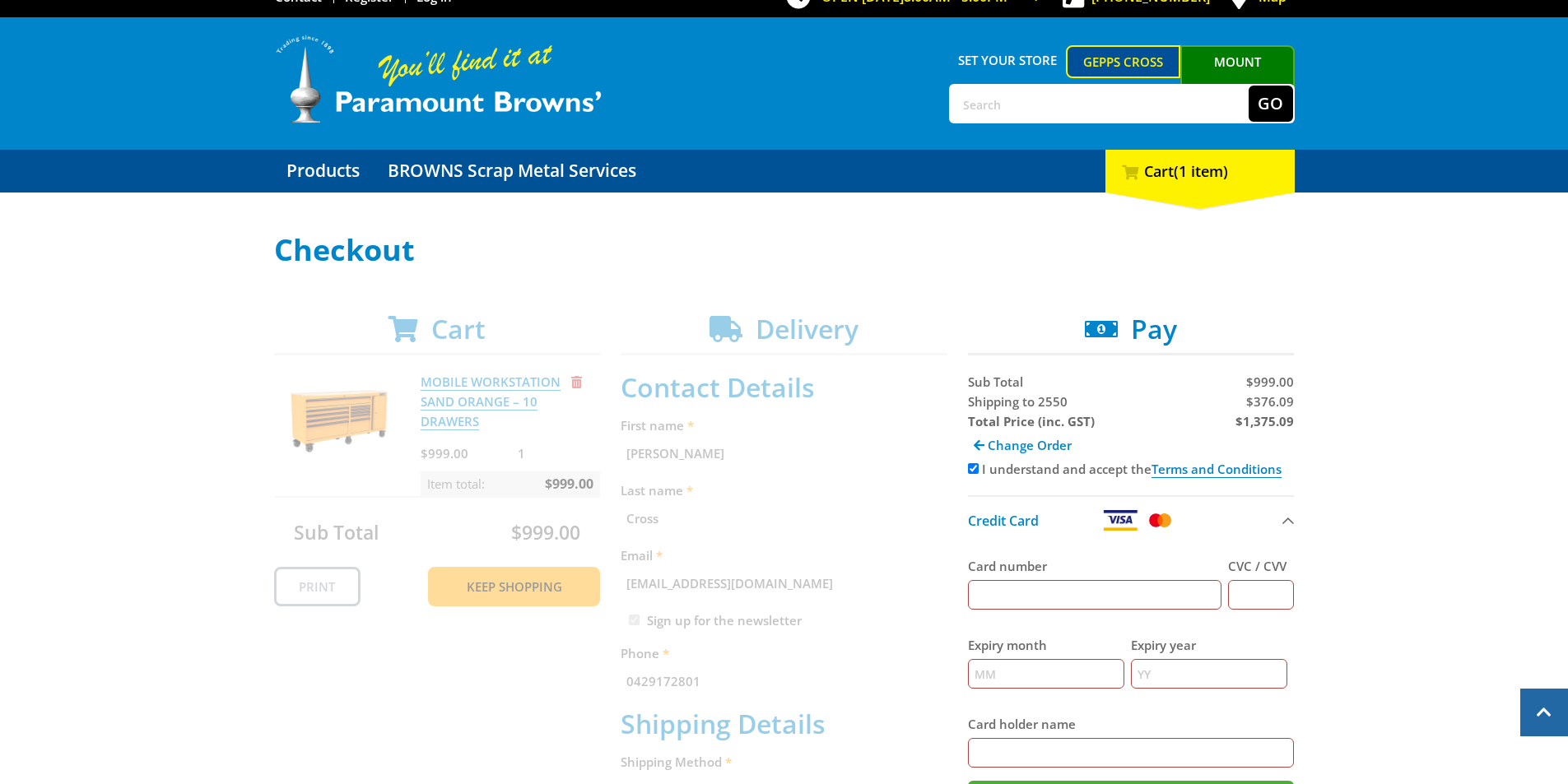
scroll to position [0, 0]
